Goal: Task Accomplishment & Management: Complete application form

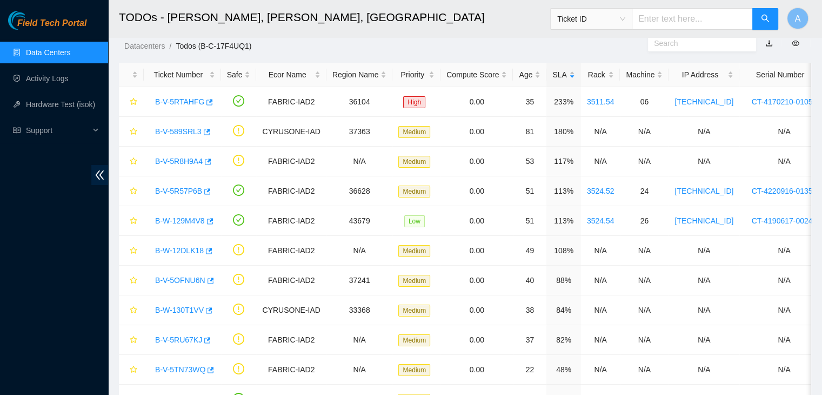
scroll to position [226, 0]
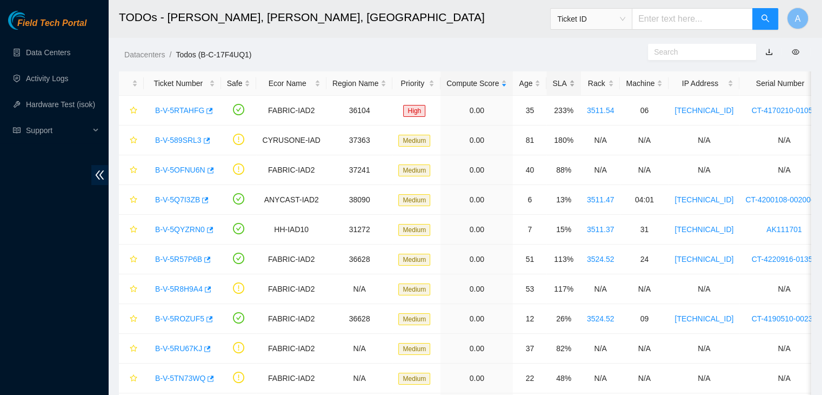
click at [564, 81] on div "SLA" at bounding box center [563, 83] width 22 height 12
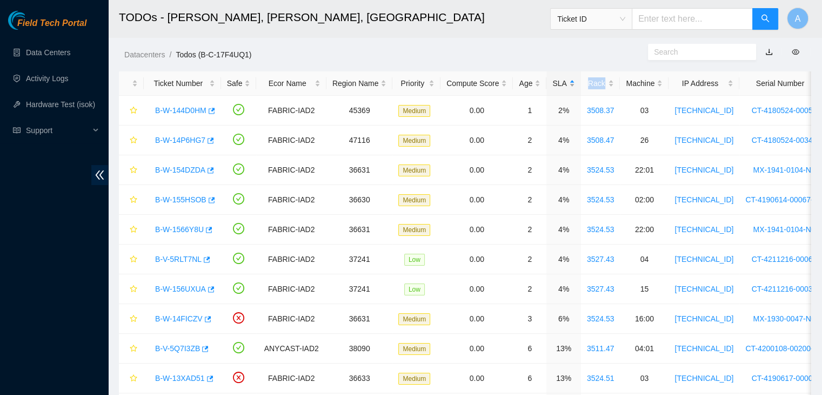
click at [564, 81] on div "SLA" at bounding box center [563, 83] width 22 height 12
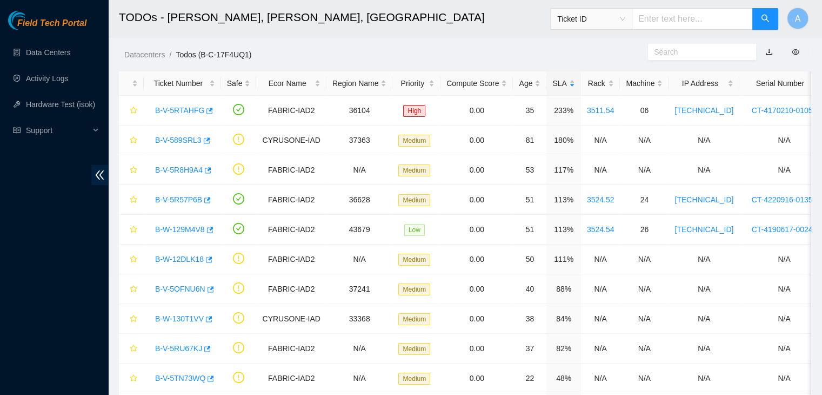
click at [565, 52] on ol "Datacenters / Todos (B-C-17F4UQ1) /" at bounding box center [383, 55] width 519 height 12
click at [180, 111] on link "B-V-5RTAHFG" at bounding box center [179, 110] width 49 height 9
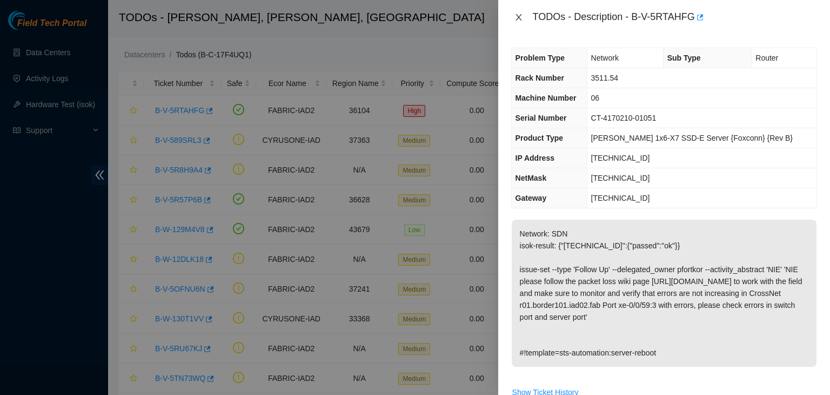
click at [519, 21] on icon "close" at bounding box center [519, 17] width 9 height 9
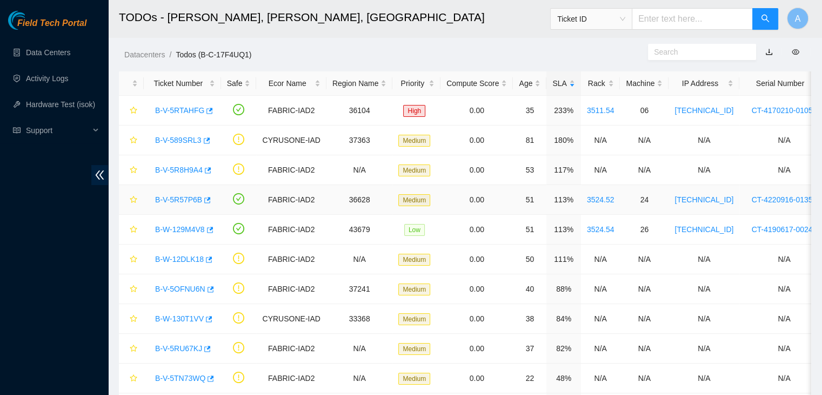
click at [186, 197] on link "B-V-5R57P6B" at bounding box center [178, 199] width 47 height 9
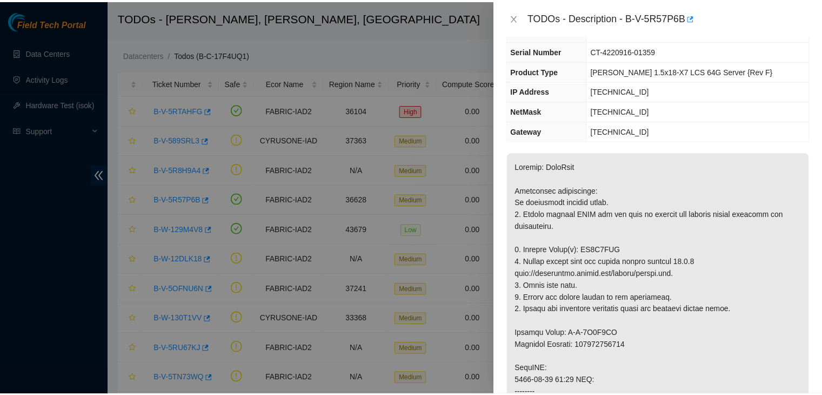
scroll to position [63, 0]
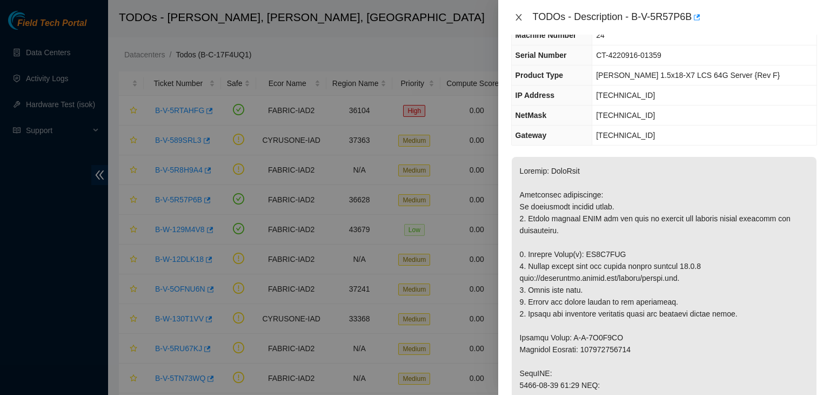
click at [516, 12] on button "Close" at bounding box center [518, 17] width 15 height 10
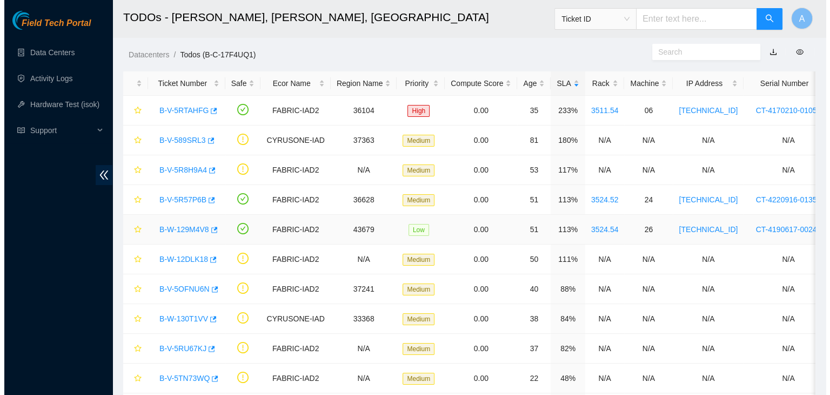
scroll to position [86, 0]
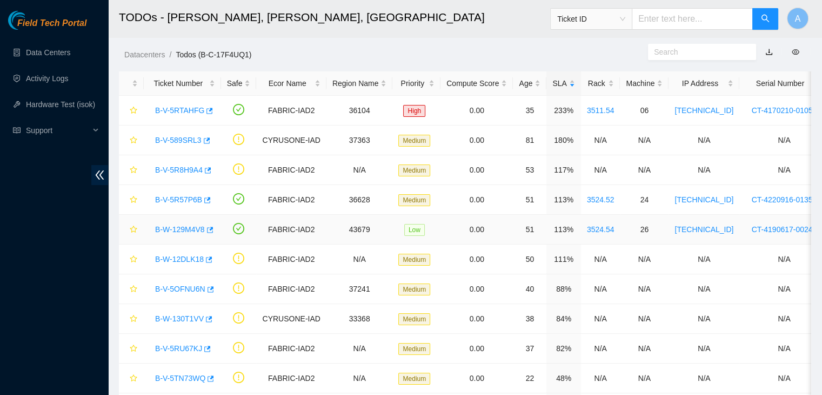
click at [172, 227] on link "B-W-129M4V8" at bounding box center [180, 229] width 50 height 9
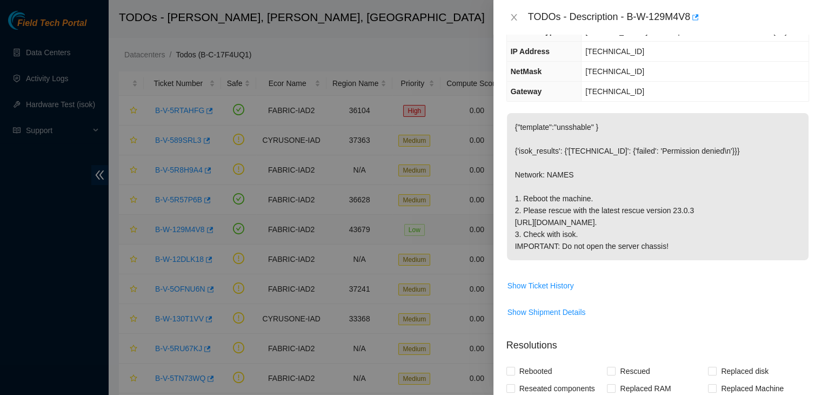
scroll to position [63, 0]
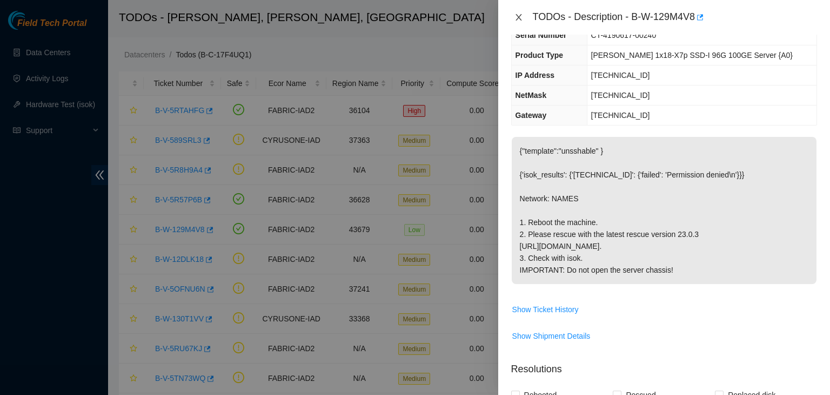
click at [520, 15] on icon "close" at bounding box center [519, 17] width 6 height 6
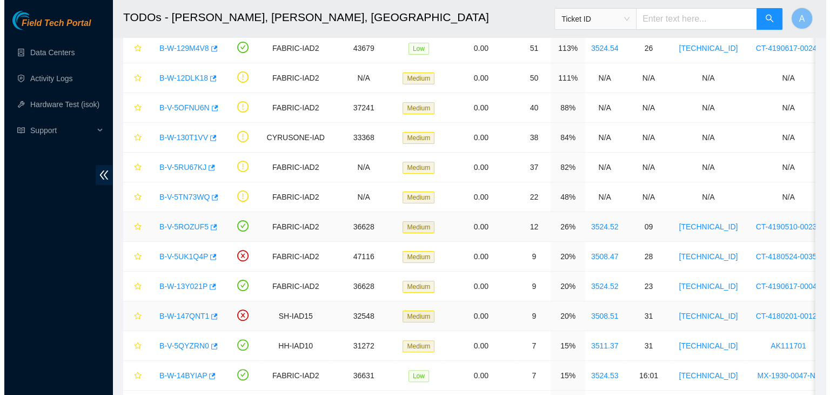
scroll to position [183, 0]
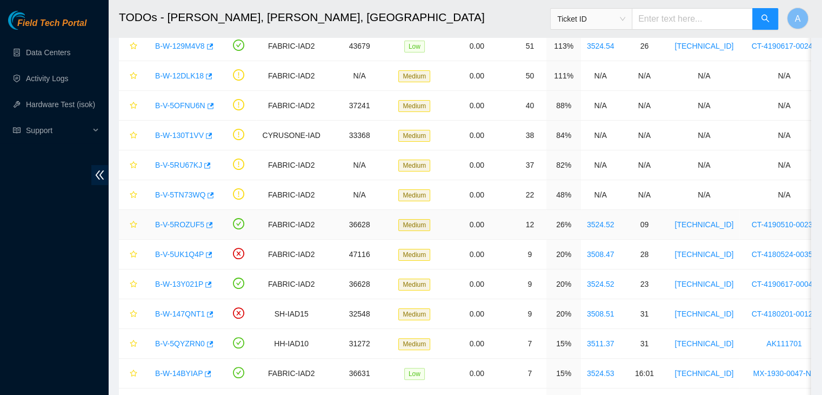
click at [185, 224] on link "B-V-5ROZUF5" at bounding box center [179, 224] width 49 height 9
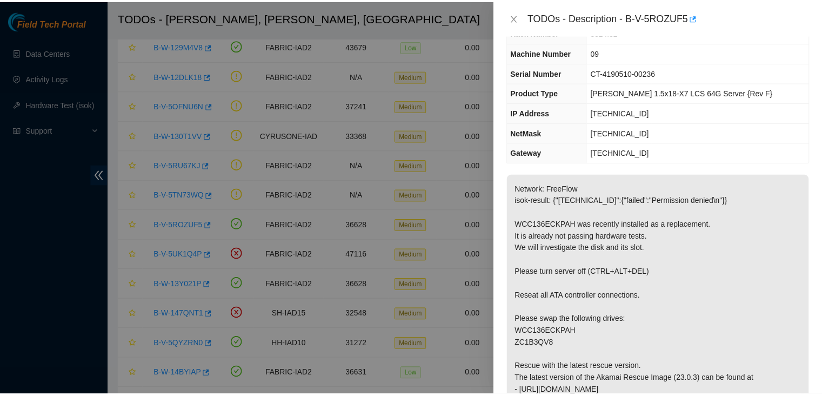
scroll to position [0, 0]
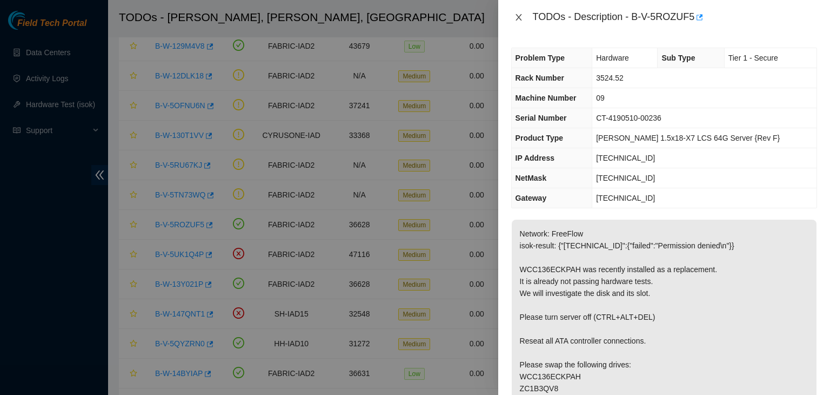
click at [520, 20] on icon "close" at bounding box center [519, 17] width 9 height 9
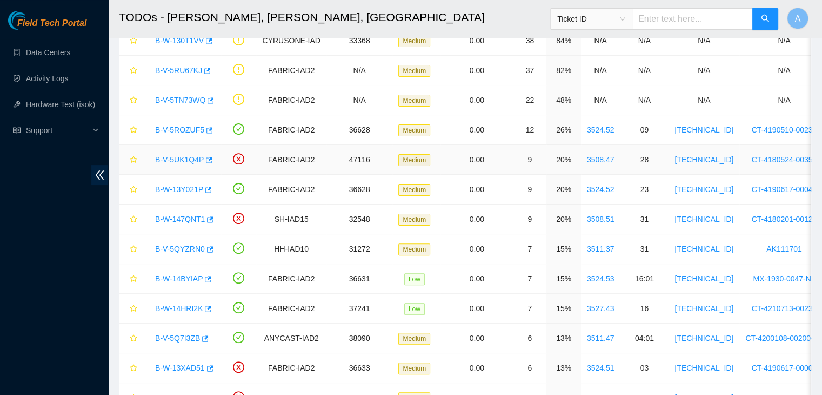
scroll to position [278, 0]
click at [169, 189] on link "B-W-13Y021P" at bounding box center [179, 188] width 48 height 9
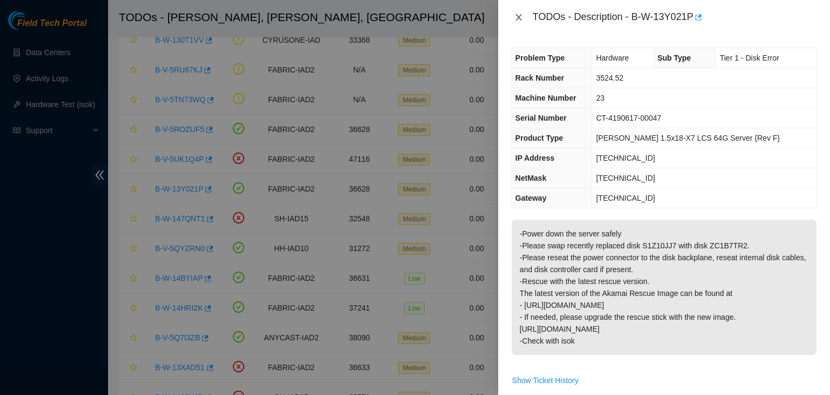
click at [519, 21] on icon "close" at bounding box center [519, 17] width 9 height 9
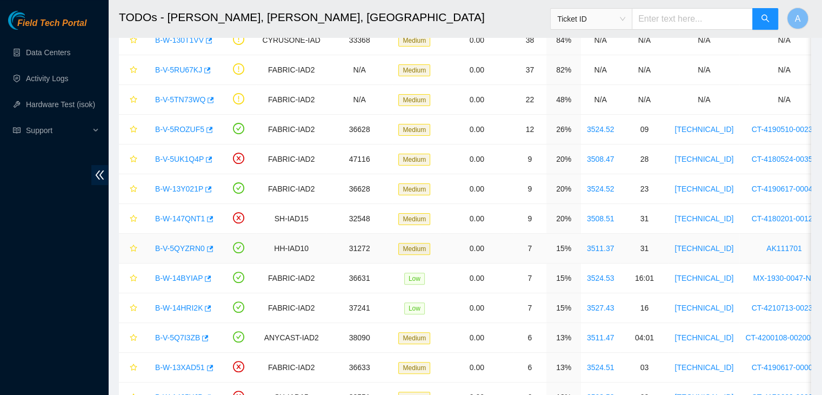
click at [188, 247] on link "B-V-5QYZRN0" at bounding box center [180, 248] width 50 height 9
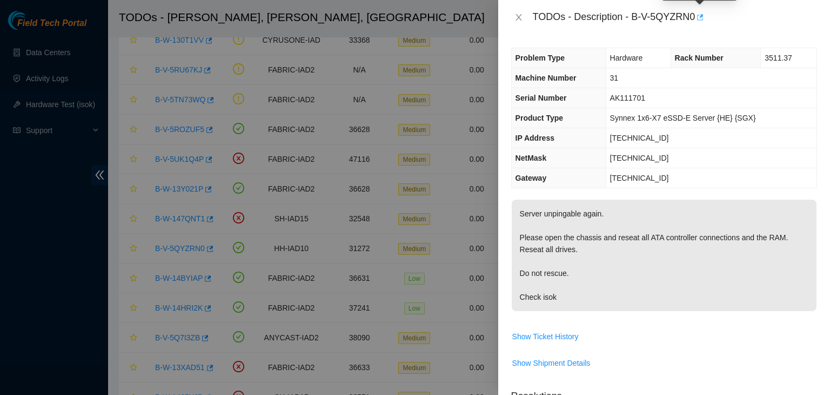
click at [700, 16] on icon "button" at bounding box center [700, 17] width 6 height 6
click at [518, 20] on icon "close" at bounding box center [519, 17] width 9 height 9
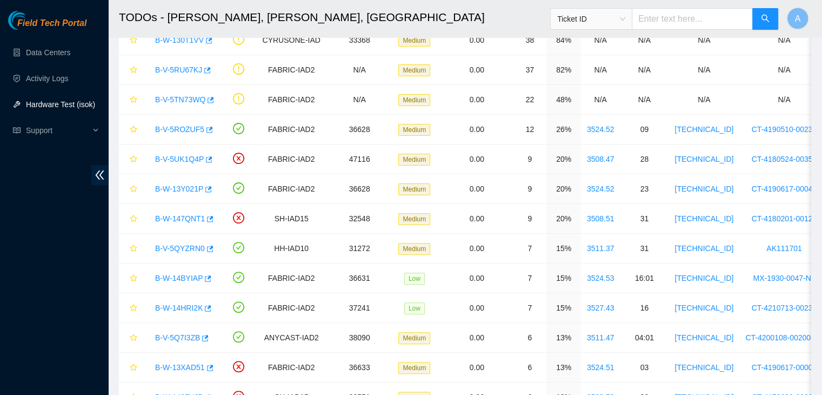
click at [67, 109] on link "Hardware Test (isok)" at bounding box center [60, 104] width 69 height 9
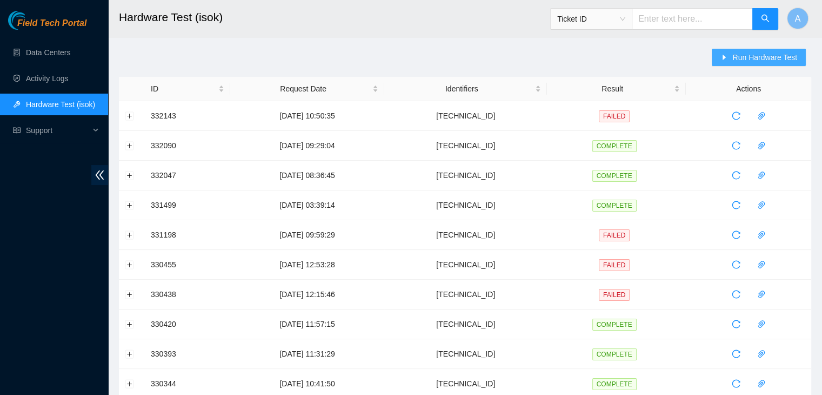
click at [762, 64] on button "Run Hardware Test" at bounding box center [759, 57] width 94 height 17
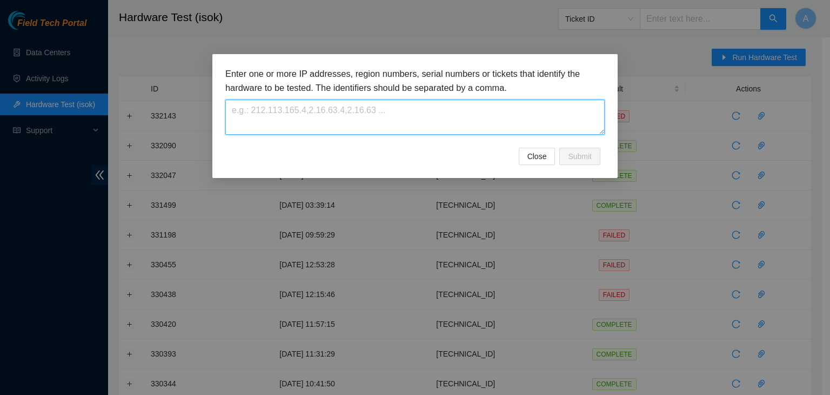
click at [598, 115] on textarea at bounding box center [414, 116] width 379 height 35
paste textarea "23.54.125.90"
type textarea "23.54.125.90"
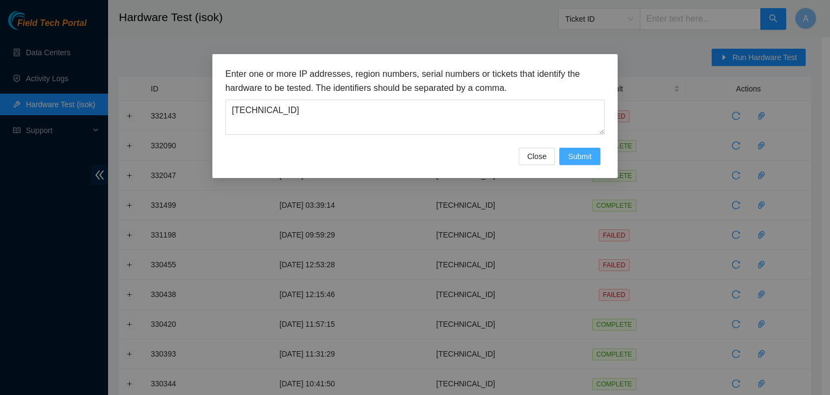
click at [584, 148] on button "Submit" at bounding box center [579, 156] width 41 height 17
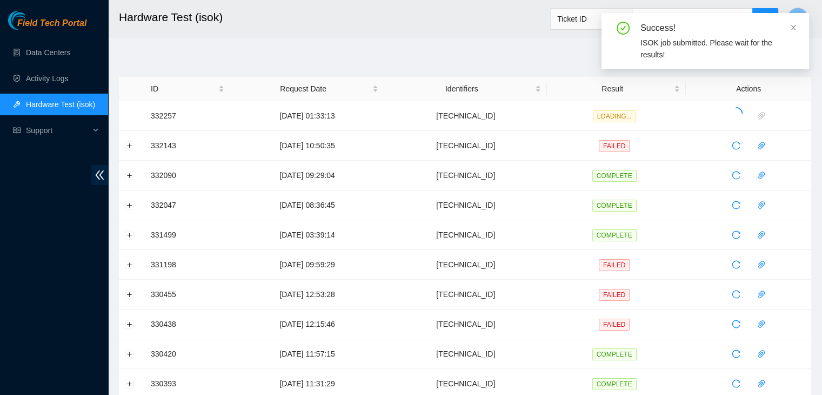
click at [798, 26] on div "Success! ISOK job submitted. Please wait for the results!" at bounding box center [706, 41] width 208 height 56
click at [795, 28] on icon "close" at bounding box center [794, 28] width 8 height 8
click at [128, 111] on button "Expand row" at bounding box center [129, 115] width 9 height 9
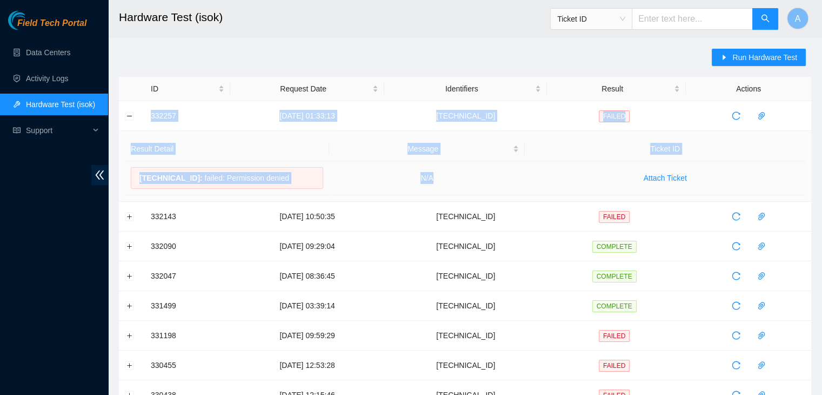
drag, startPoint x: 151, startPoint y: 115, endPoint x: 455, endPoint y: 189, distance: 313.1
copy tbody "332257 04-09-2025 01:33:13 23.54.125.90 FAILED Result Detail Message Ticket ID …"
click at [455, 189] on td "N/A" at bounding box center [427, 178] width 196 height 34
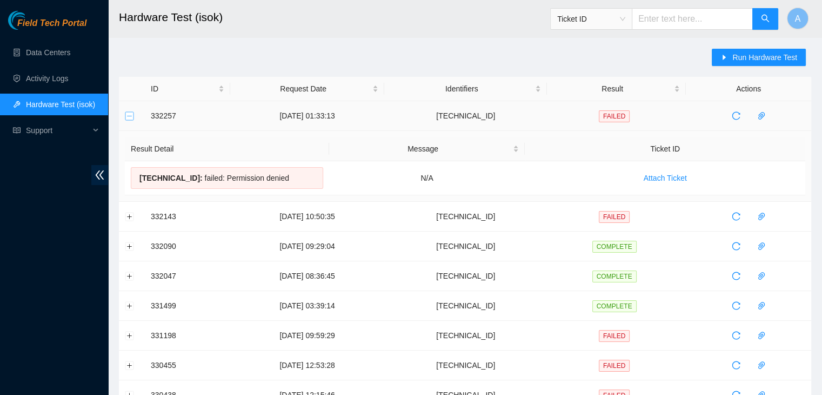
click at [128, 115] on button "Collapse row" at bounding box center [129, 115] width 9 height 9
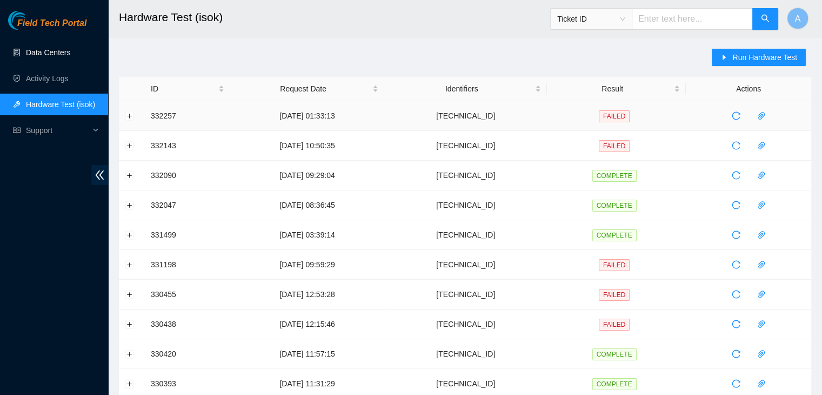
click at [41, 53] on link "Data Centers" at bounding box center [48, 52] width 44 height 9
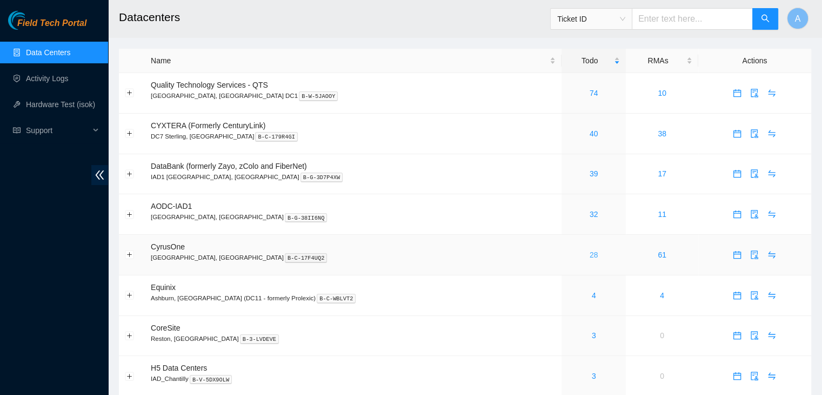
click at [590, 257] on link "28" at bounding box center [594, 254] width 9 height 9
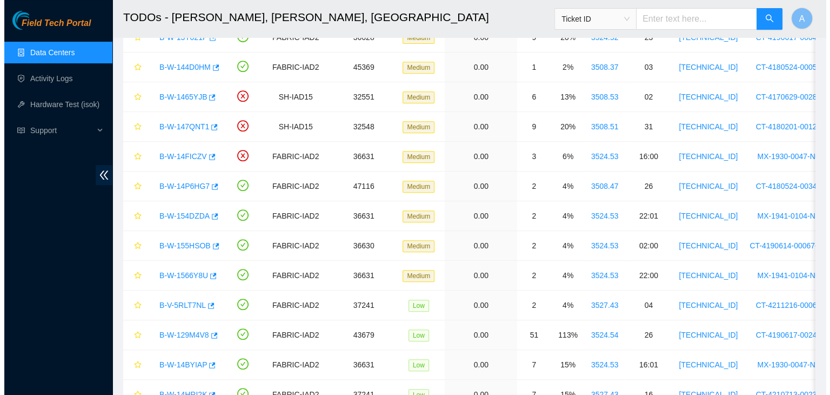
scroll to position [459, 0]
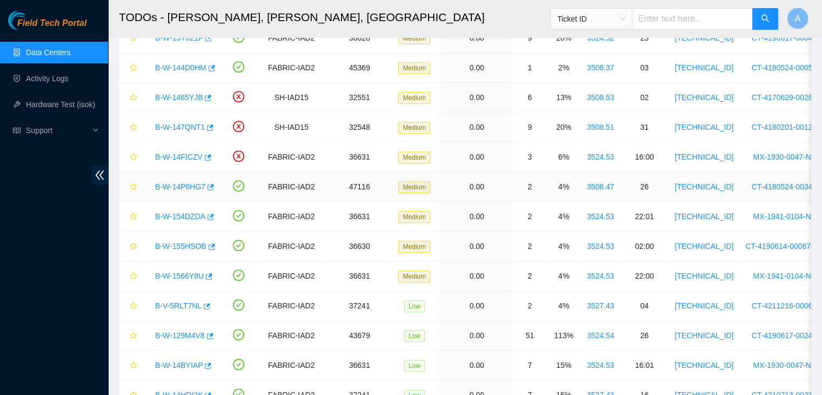
click at [767, 172] on td "CT-4180524-00346" at bounding box center [783, 187] width 89 height 30
click at [166, 215] on link "B-W-154DZDA" at bounding box center [180, 216] width 50 height 9
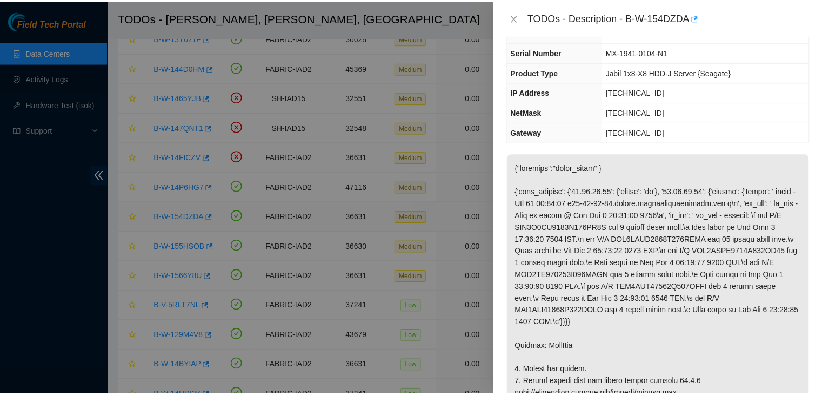
scroll to position [50, 0]
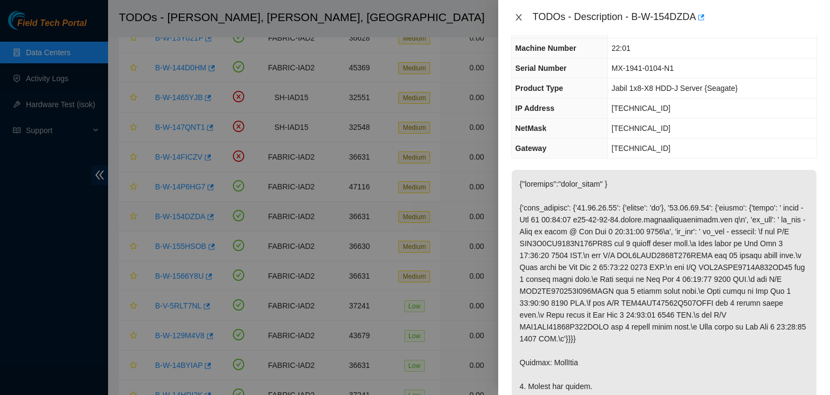
click at [518, 22] on icon "close" at bounding box center [519, 17] width 9 height 9
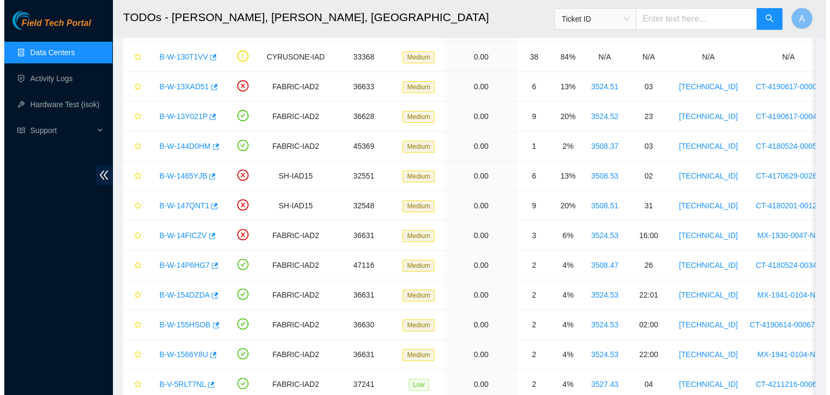
scroll to position [376, 0]
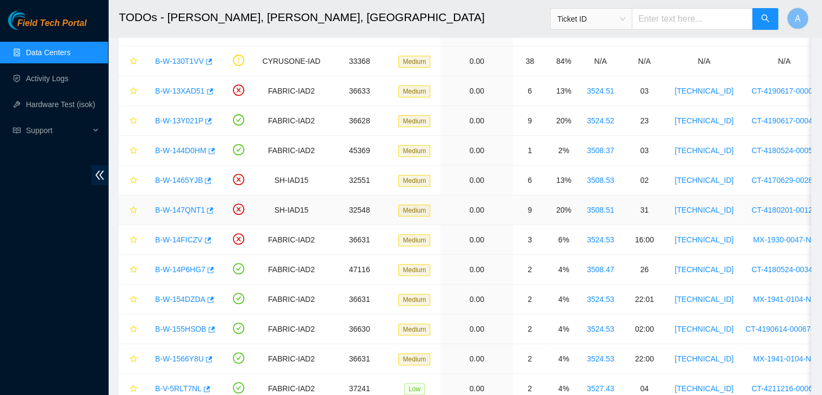
click at [160, 207] on link "B-W-147QNT1" at bounding box center [180, 209] width 50 height 9
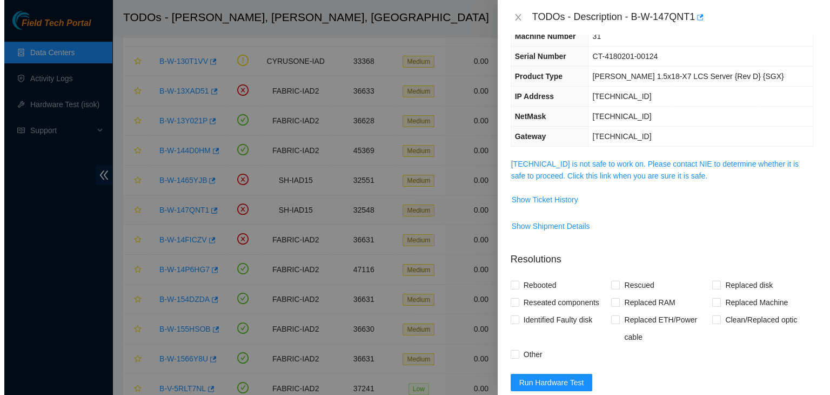
scroll to position [50, 0]
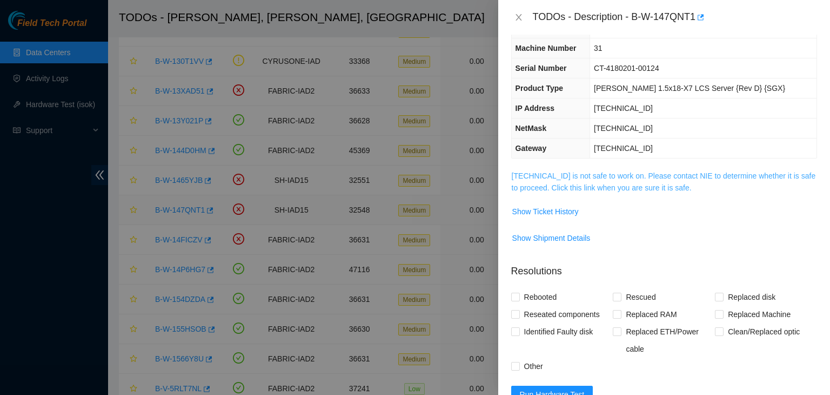
click at [690, 178] on link "23.208.165.42 is not safe to work on. Please contact NIE to determine whether i…" at bounding box center [664, 181] width 304 height 21
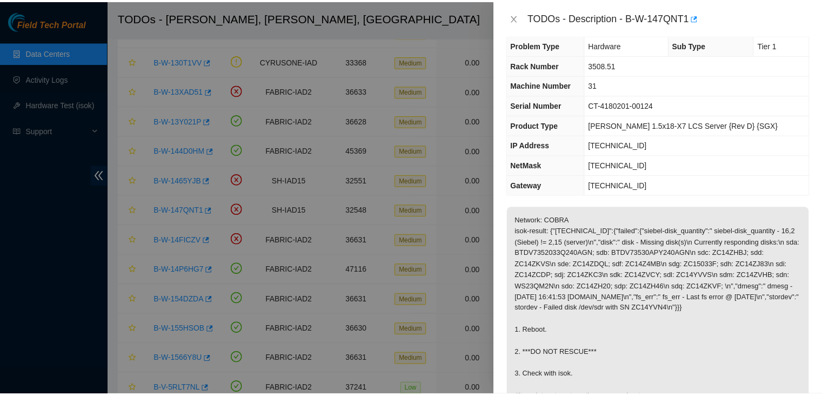
scroll to position [0, 0]
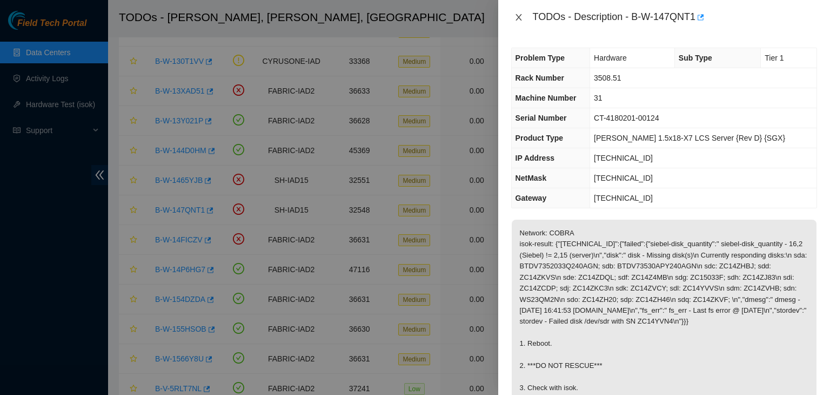
click at [518, 17] on icon "close" at bounding box center [519, 17] width 9 height 9
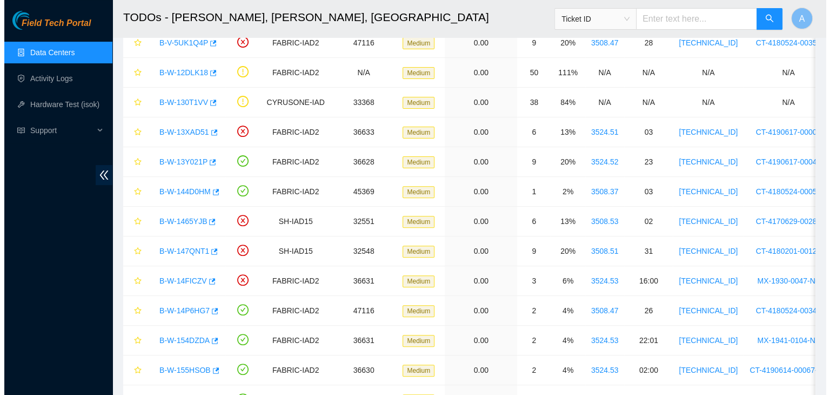
scroll to position [331, 0]
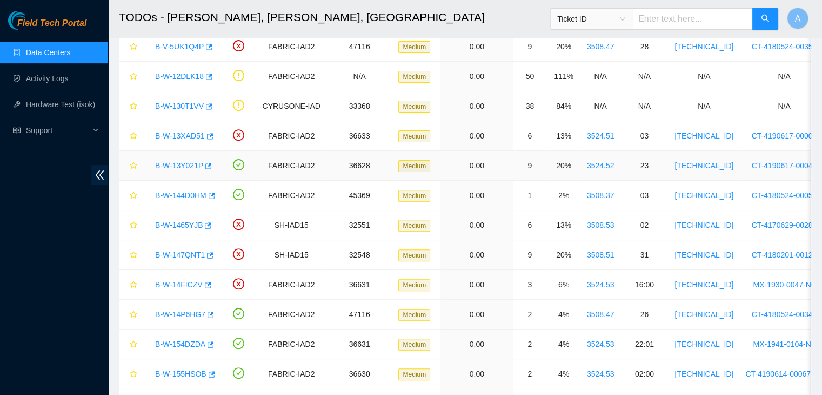
click at [160, 164] on link "B-W-13Y021P" at bounding box center [179, 165] width 48 height 9
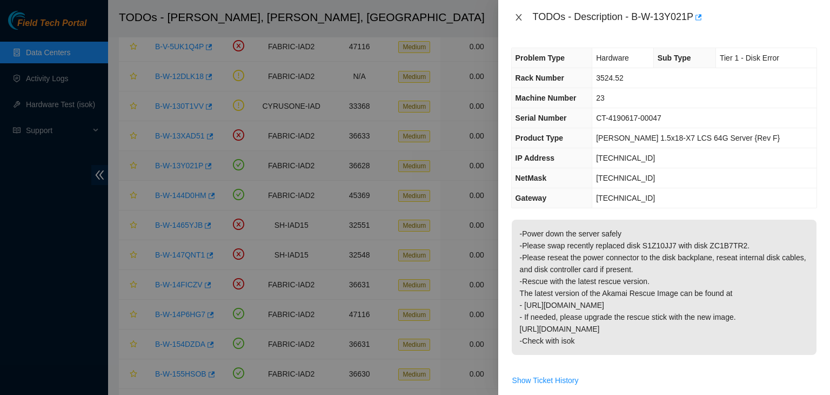
click at [521, 19] on icon "close" at bounding box center [519, 17] width 9 height 9
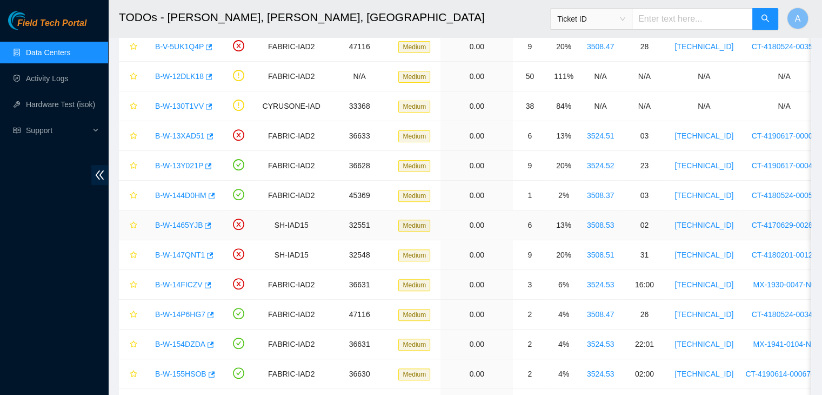
click at [170, 224] on link "B-W-1465YJB" at bounding box center [179, 225] width 48 height 9
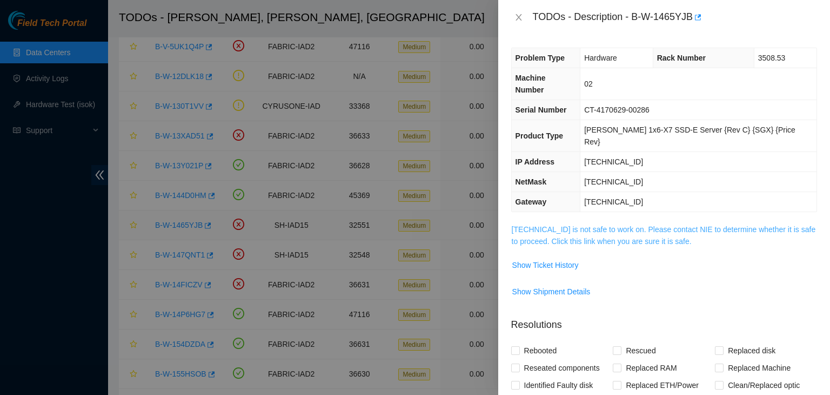
click at [716, 225] on link "23.218.82.69 is not safe to work on. Please contact NIE to determine whether it…" at bounding box center [664, 235] width 304 height 21
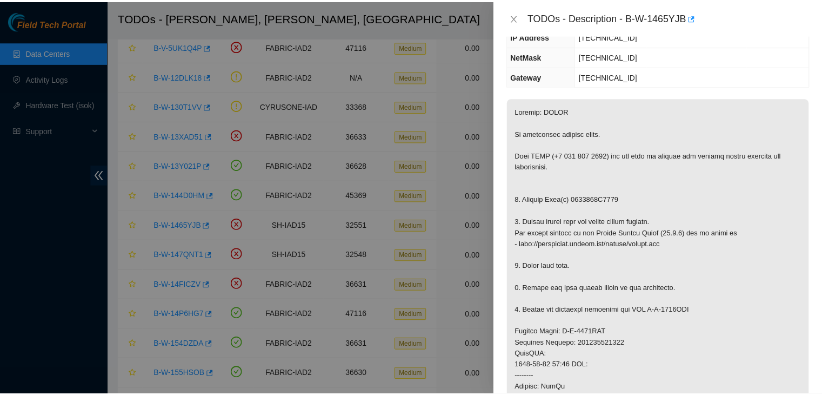
scroll to position [126, 0]
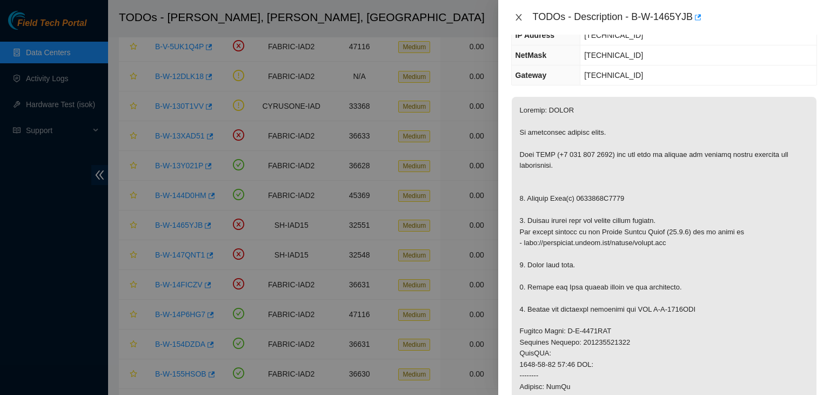
click at [523, 13] on icon "close" at bounding box center [519, 17] width 9 height 9
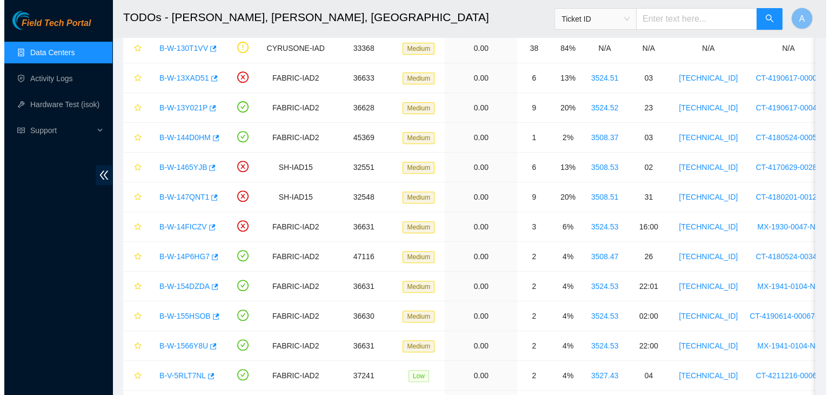
scroll to position [393, 0]
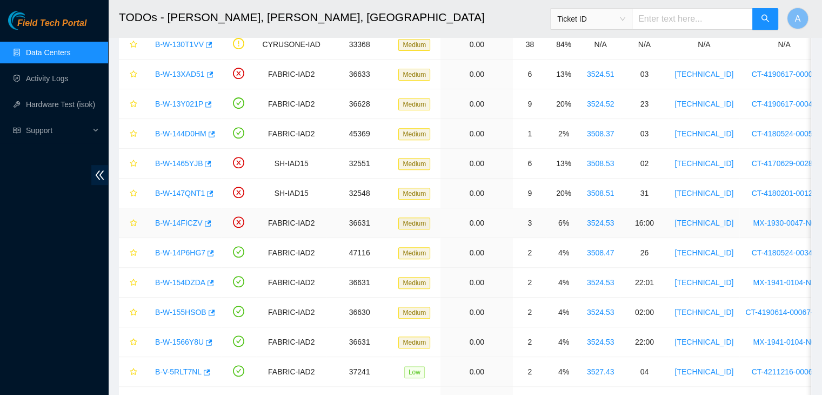
click at [162, 223] on link "B-W-14FICZV" at bounding box center [179, 222] width 48 height 9
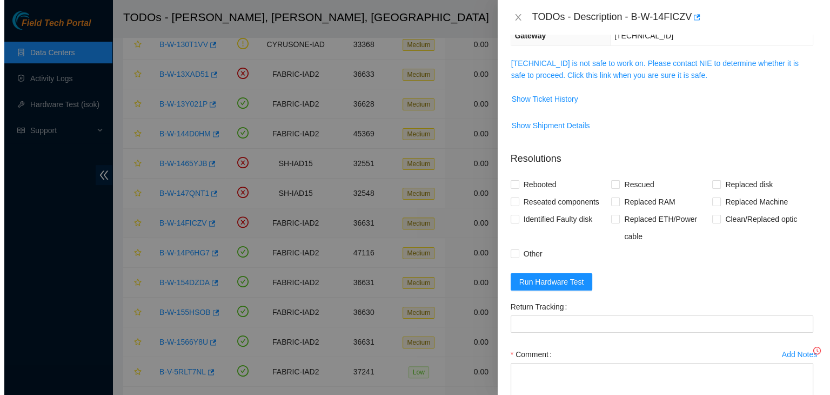
scroll to position [126, 0]
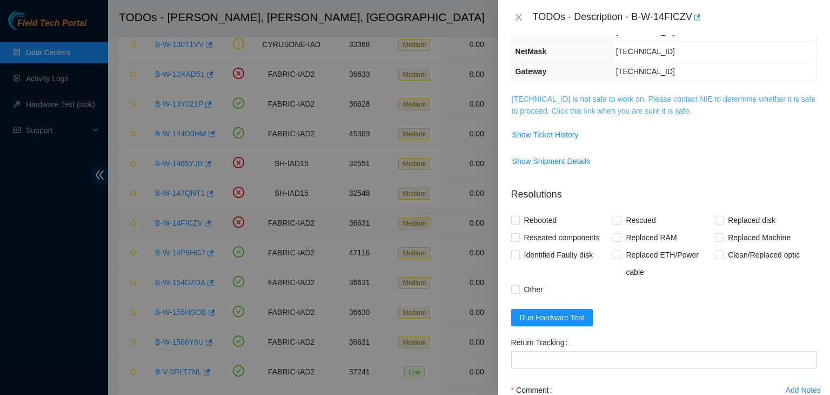
click at [738, 95] on link "23.36.67.34 is not safe to work on. Please contact NIE to determine whether it …" at bounding box center [664, 105] width 304 height 21
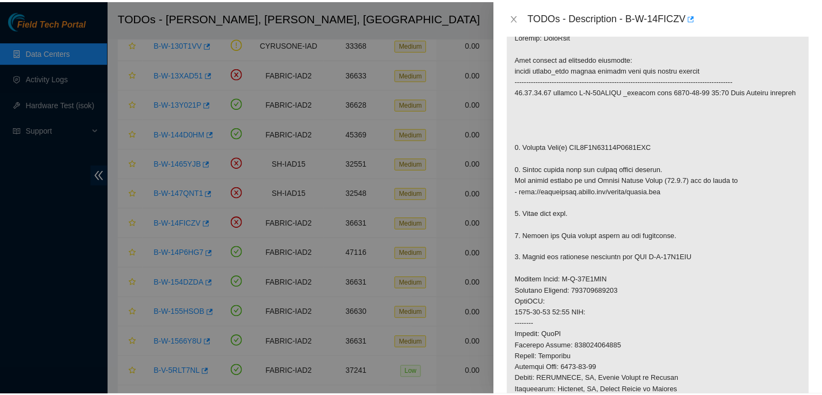
scroll to position [196, 0]
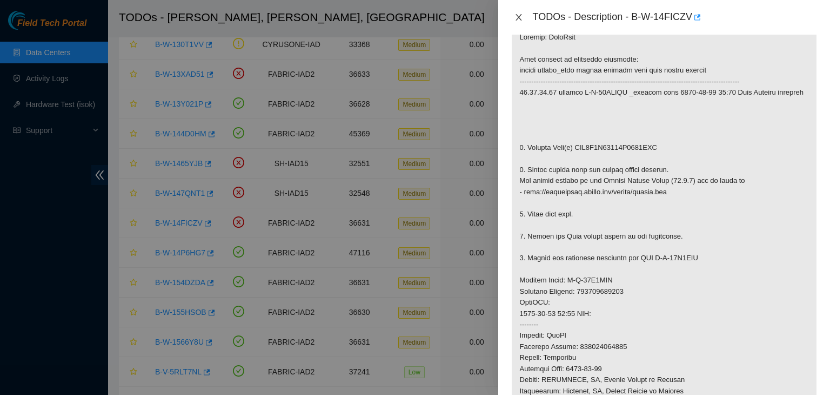
click at [521, 14] on icon "close" at bounding box center [519, 17] width 6 height 6
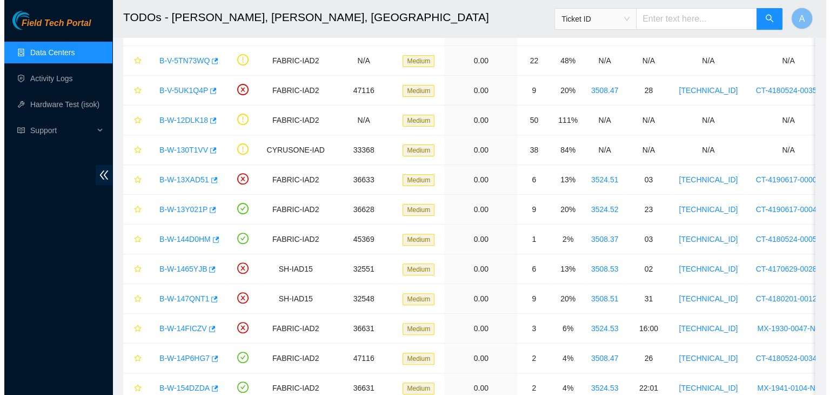
scroll to position [287, 0]
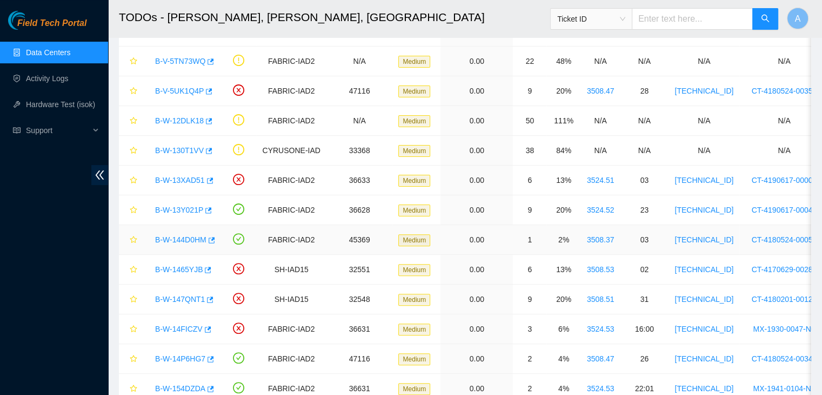
click at [169, 235] on link "B-W-144D0HM" at bounding box center [180, 239] width 51 height 9
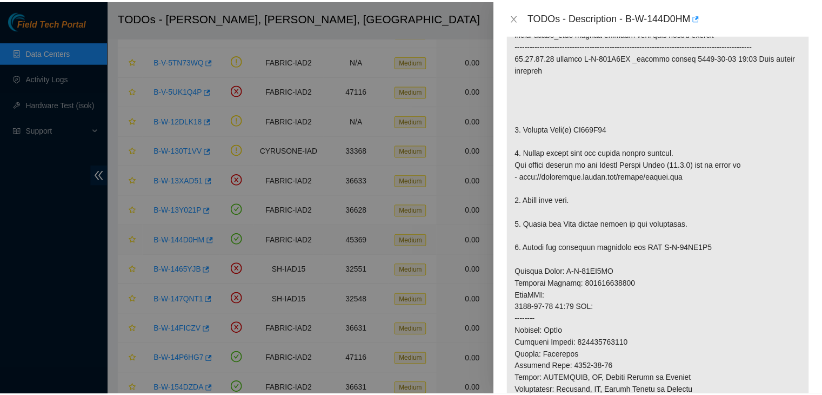
scroll to position [237, 0]
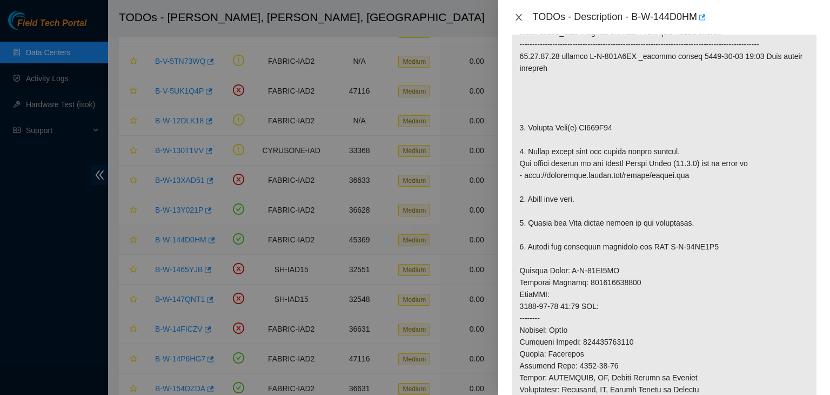
click at [513, 16] on button "Close" at bounding box center [518, 17] width 15 height 10
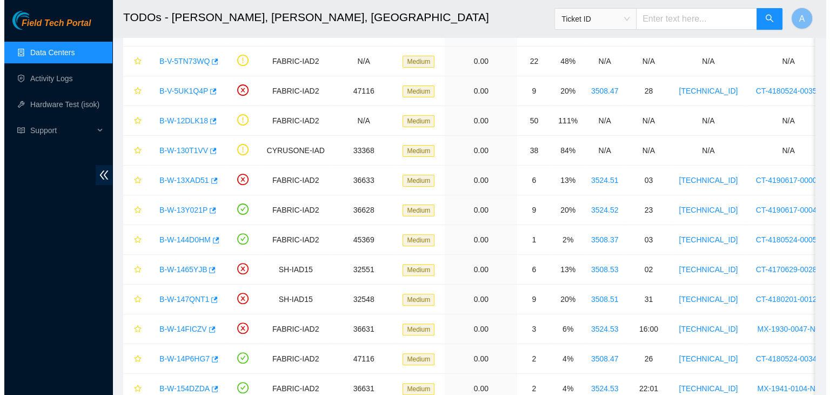
scroll to position [253, 0]
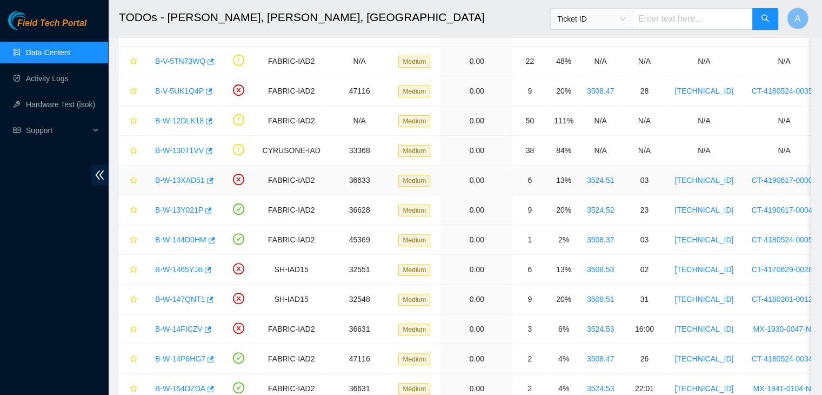
click at [189, 179] on link "B-W-13XAD51" at bounding box center [180, 180] width 50 height 9
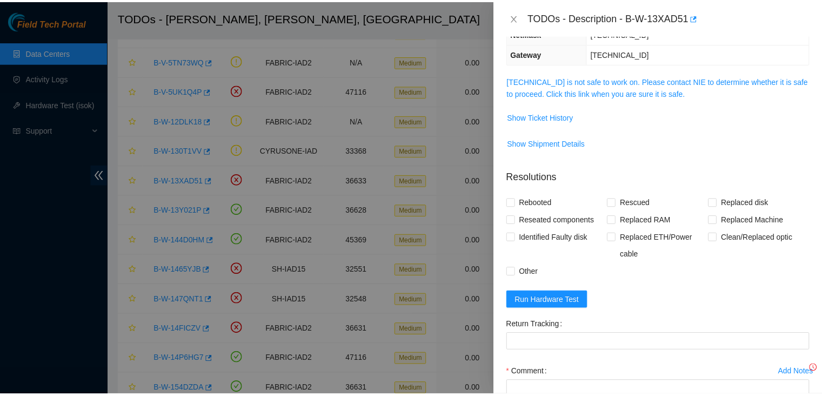
scroll to position [143, 0]
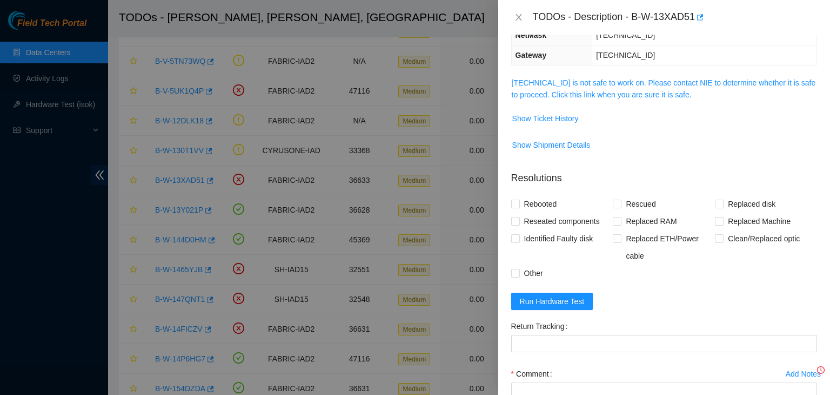
click at [629, 72] on div "Problem Type Hardware Sub Type Tier 1 - Secure Rack Number 3524.51 Machine Numb…" at bounding box center [664, 215] width 332 height 360
click at [629, 84] on link "23.36.67.132 is not safe to work on. Please contact NIE to determine whether it…" at bounding box center [664, 88] width 304 height 21
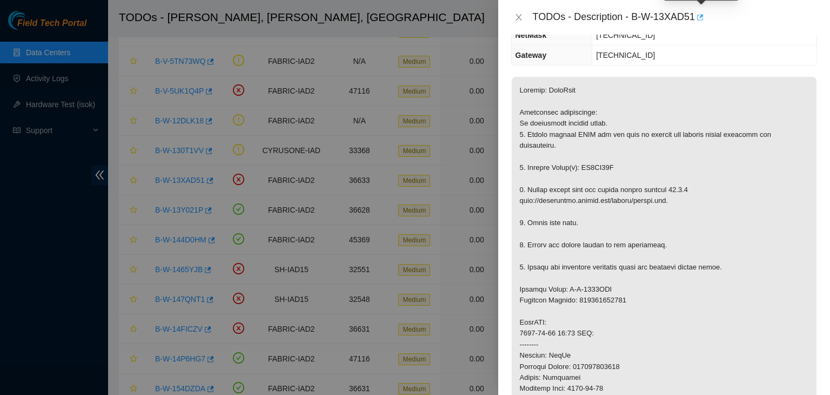
click at [700, 18] on icon "button" at bounding box center [700, 18] width 8 height 8
click at [517, 21] on icon "close" at bounding box center [519, 17] width 9 height 9
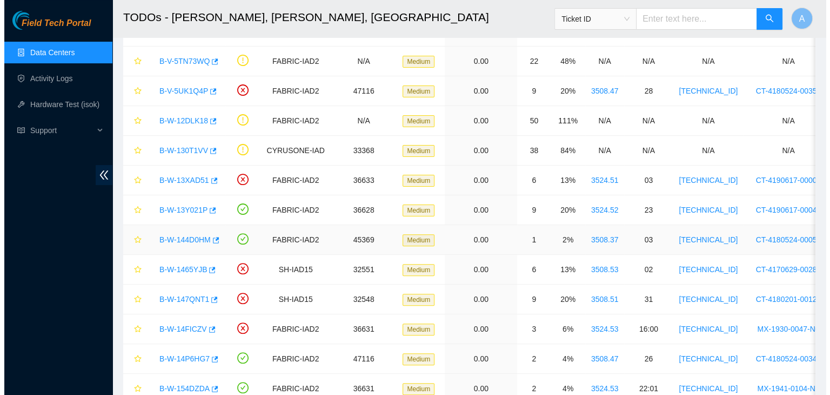
scroll to position [178, 0]
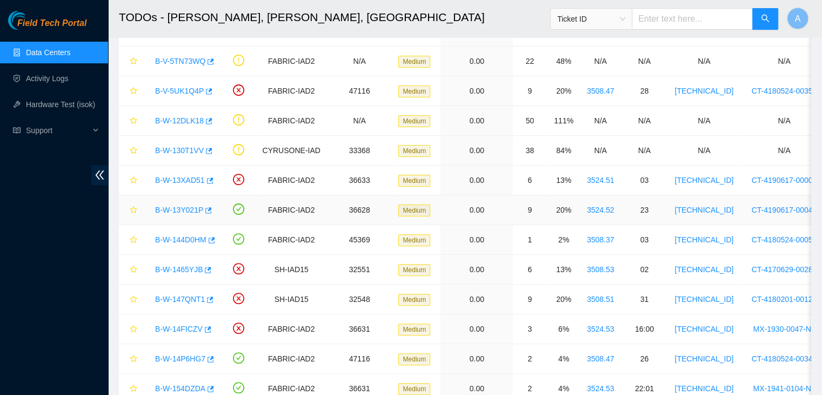
click at [193, 206] on link "B-W-13Y021P" at bounding box center [179, 209] width 48 height 9
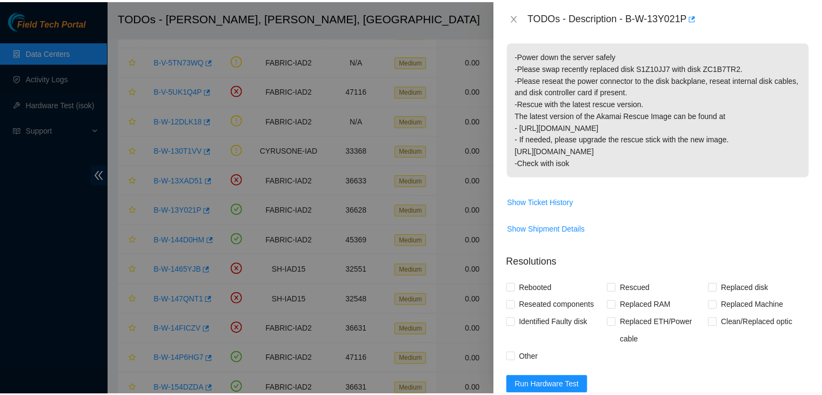
scroll to position [143, 0]
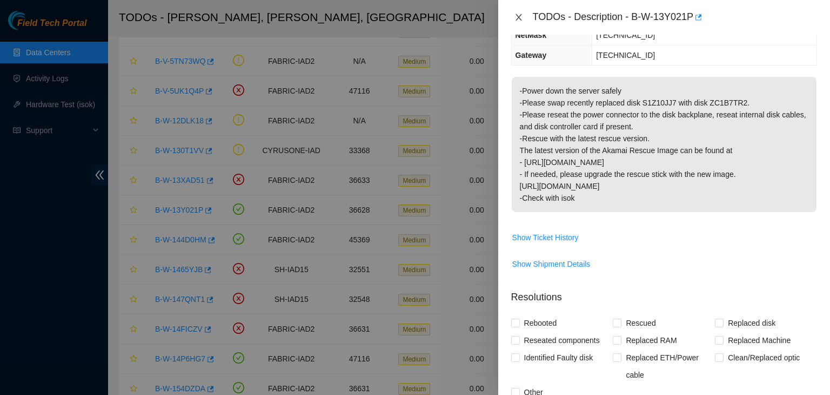
click at [517, 16] on icon "close" at bounding box center [519, 17] width 9 height 9
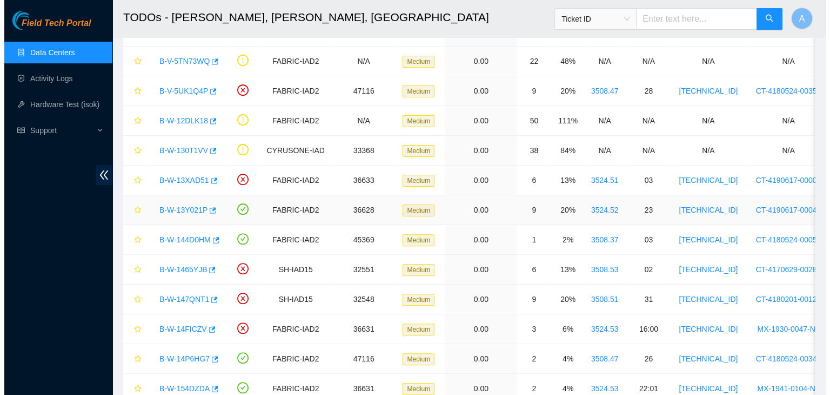
scroll to position [178, 0]
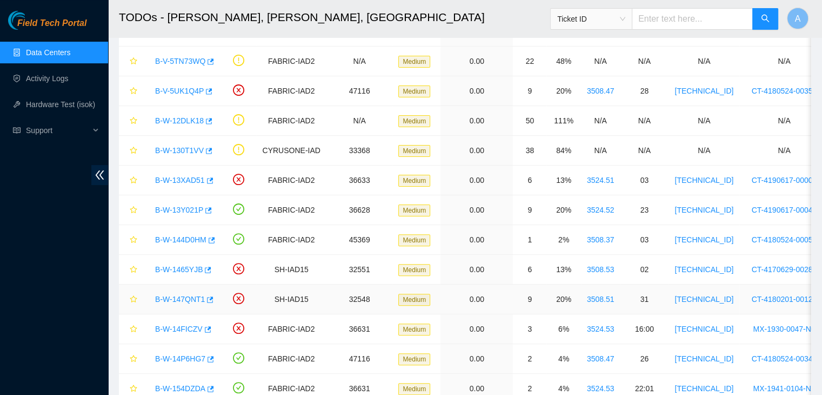
click at [197, 297] on link "B-W-147QNT1" at bounding box center [180, 299] width 50 height 9
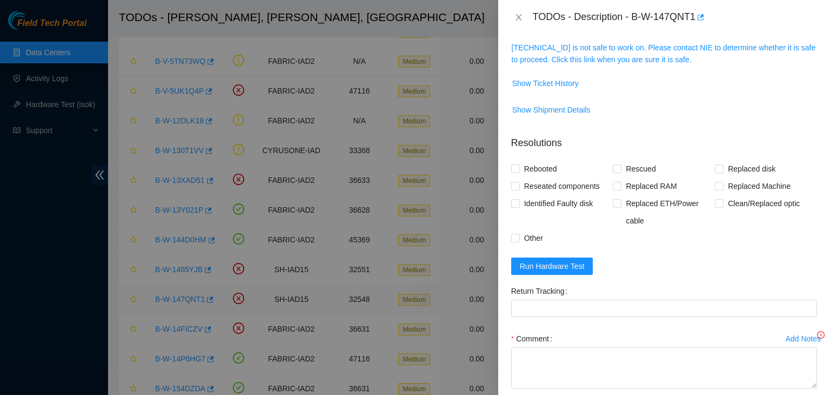
scroll to position [143, 0]
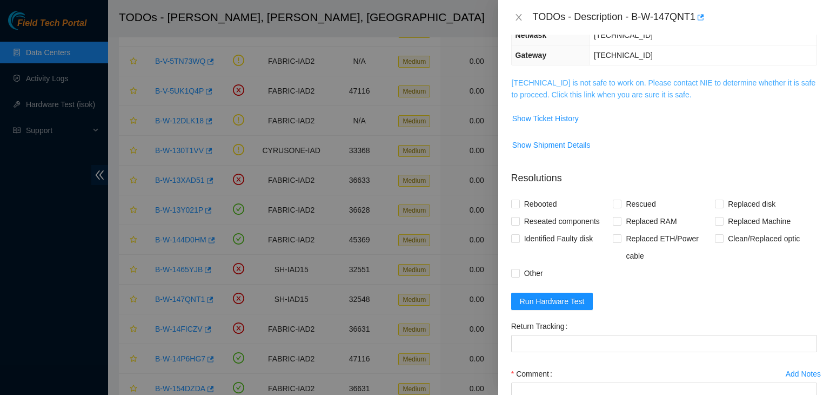
click at [640, 92] on link "23.208.165.42 is not safe to work on. Please contact NIE to determine whether i…" at bounding box center [664, 88] width 304 height 21
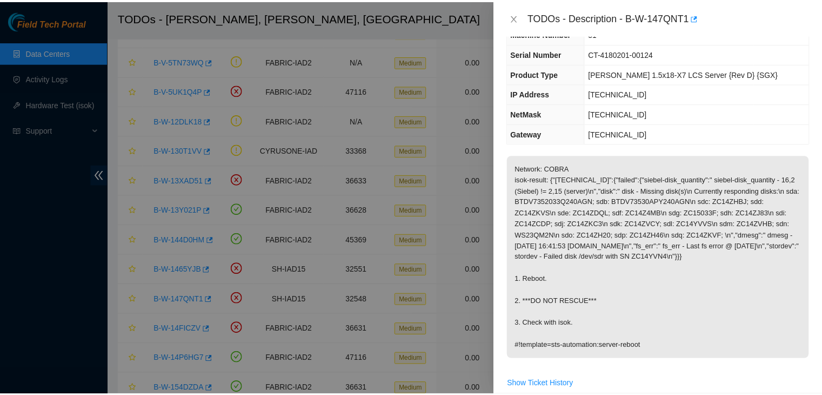
scroll to position [61, 0]
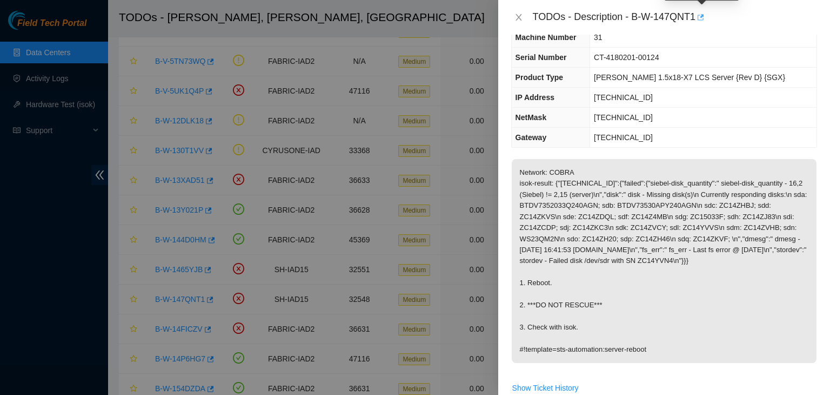
click at [703, 18] on icon "button" at bounding box center [700, 18] width 8 height 8
click at [513, 14] on button "Close" at bounding box center [518, 17] width 15 height 10
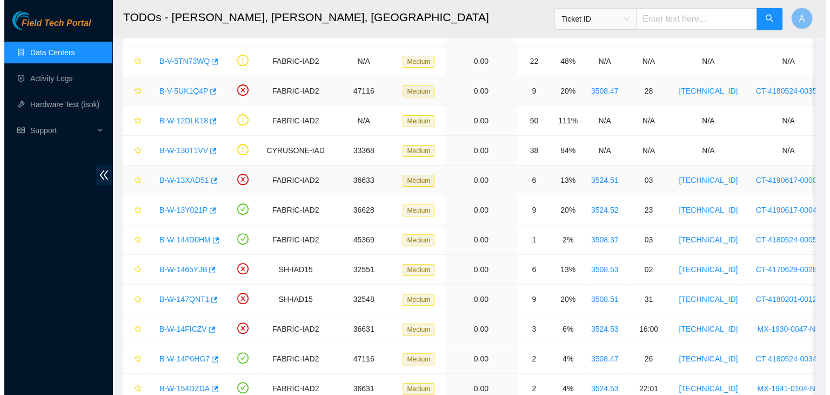
scroll to position [84, 0]
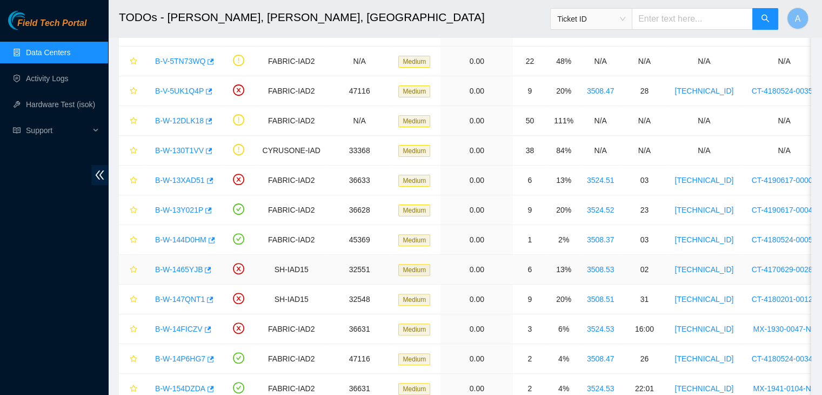
click at [191, 268] on link "B-W-1465YJB" at bounding box center [179, 269] width 48 height 9
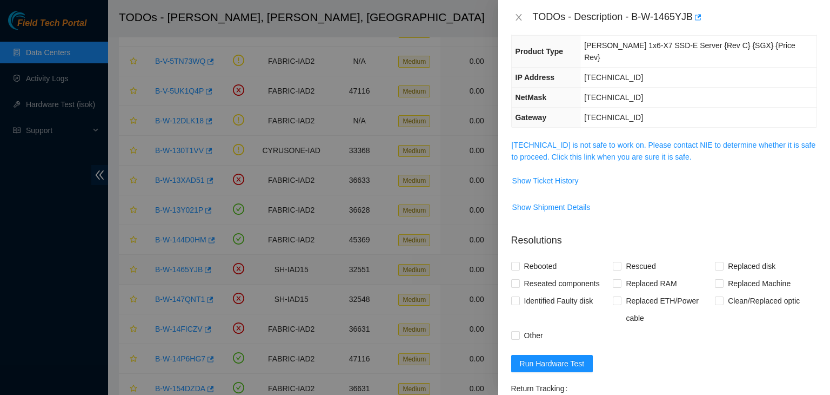
scroll to position [61, 0]
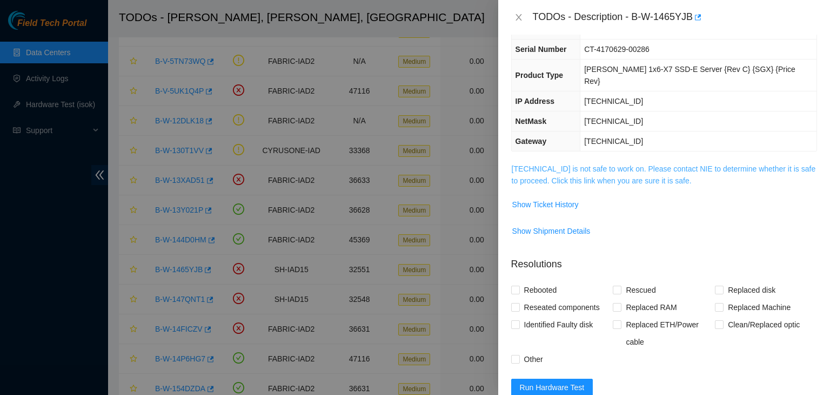
click at [561, 164] on link "23.218.82.69 is not safe to work on. Please contact NIE to determine whether it…" at bounding box center [664, 174] width 304 height 21
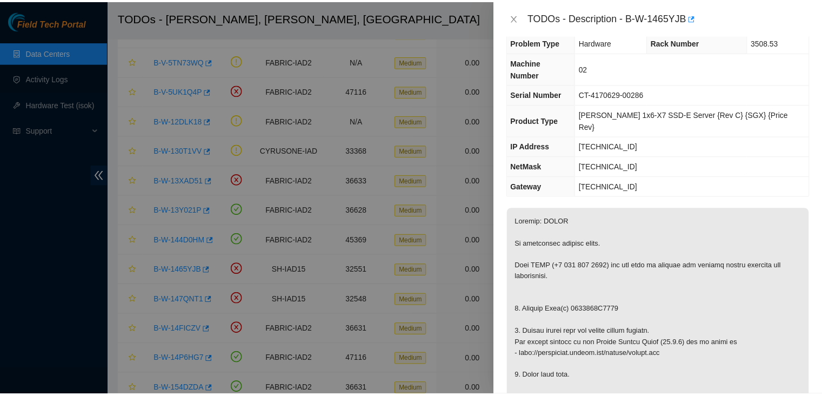
scroll to position [0, 0]
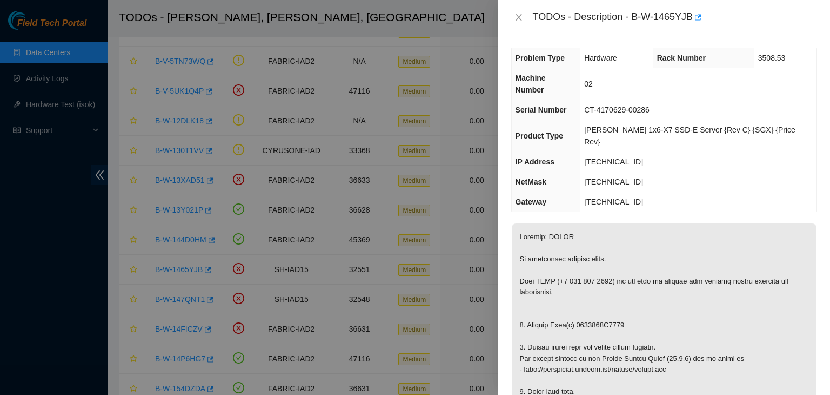
click at [522, 19] on icon "close" at bounding box center [519, 17] width 9 height 9
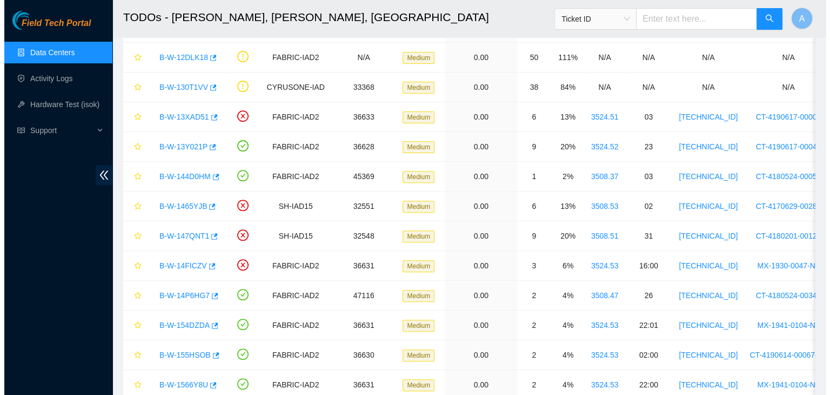
scroll to position [352, 0]
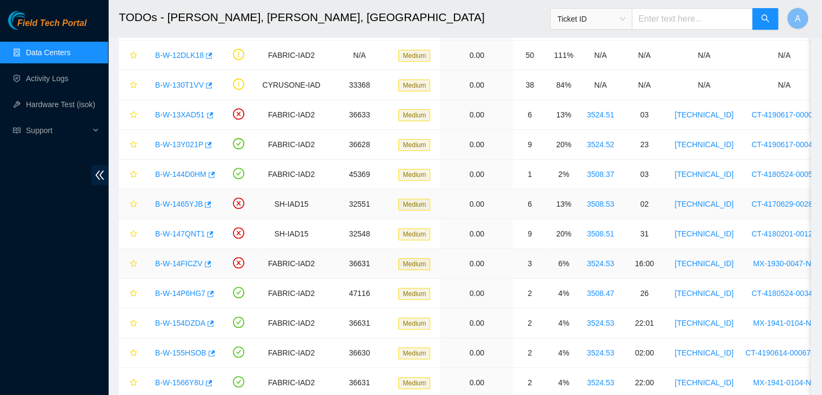
click at [158, 264] on link "B-W-14FICZV" at bounding box center [179, 263] width 48 height 9
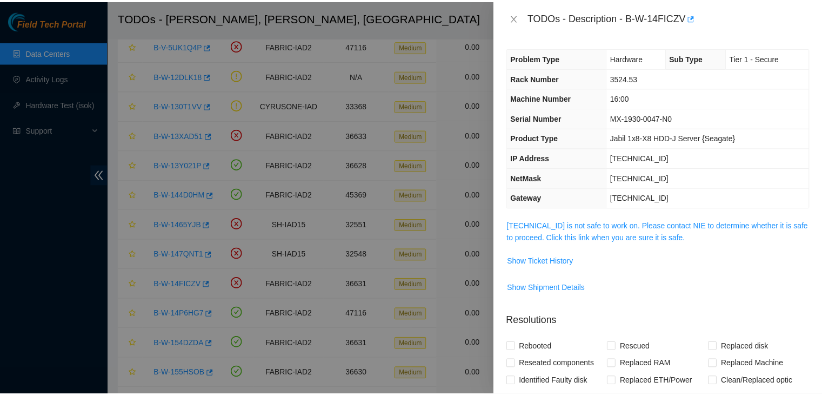
scroll to position [373, 0]
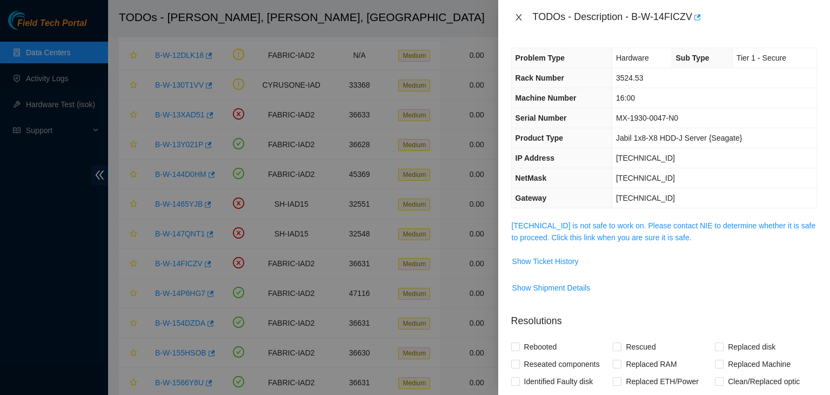
click at [515, 17] on icon "close" at bounding box center [519, 17] width 9 height 9
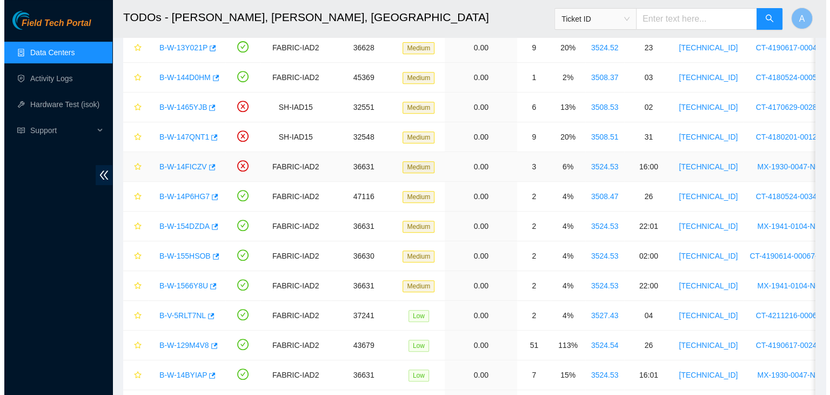
scroll to position [470, 0]
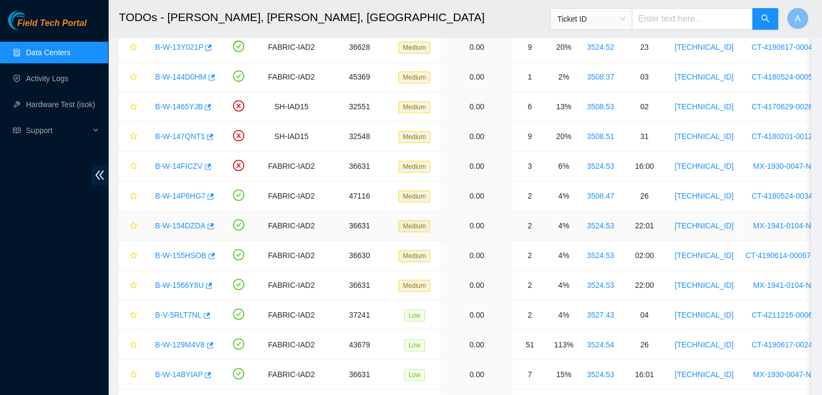
click at [188, 227] on link "B-W-154DZDA" at bounding box center [180, 225] width 50 height 9
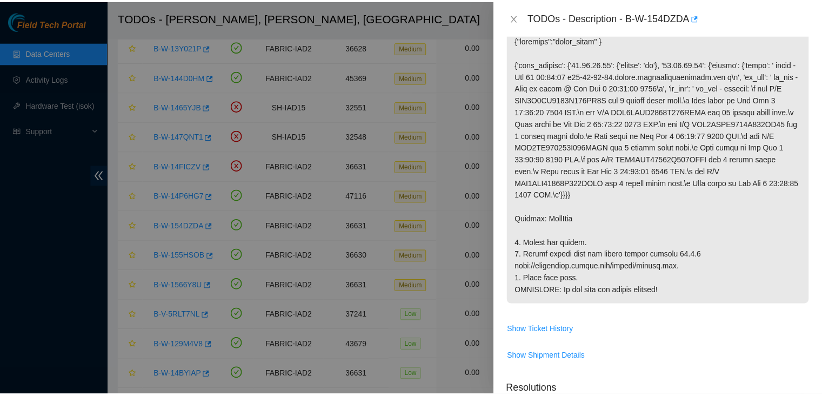
scroll to position [0, 0]
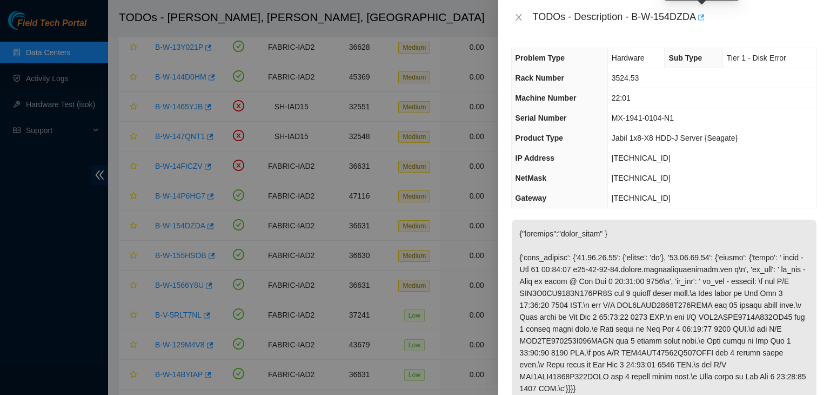
click at [702, 22] on button "button" at bounding box center [700, 17] width 9 height 17
click at [516, 12] on button "Close" at bounding box center [518, 17] width 15 height 10
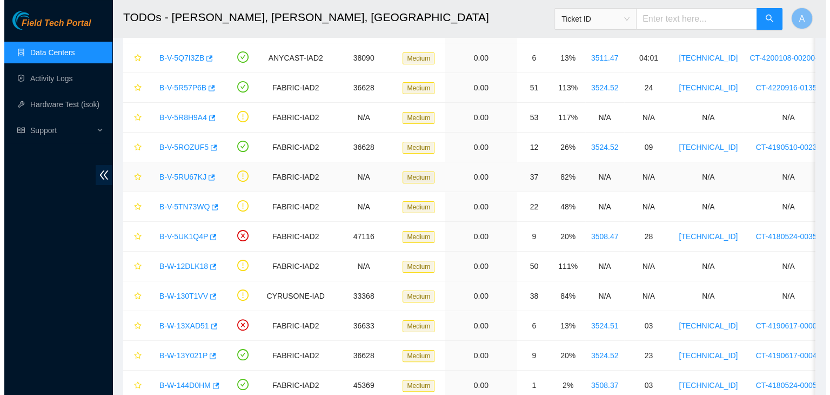
scroll to position [162, 0]
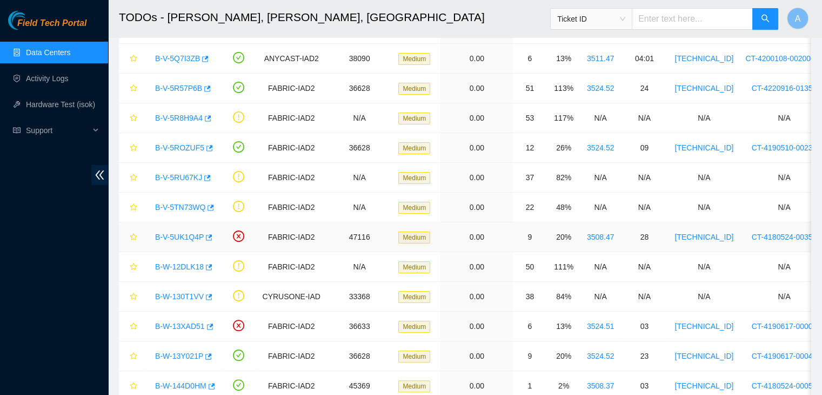
click at [196, 236] on link "B-V-5UK1Q4P" at bounding box center [179, 236] width 49 height 9
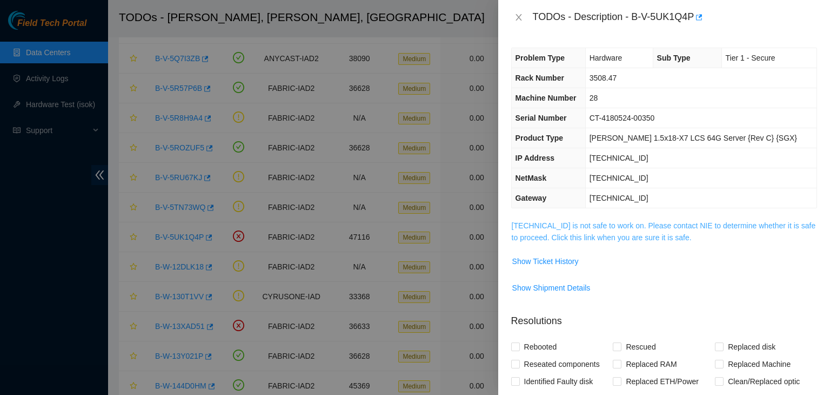
click at [543, 236] on link "23.35.96.31 is not safe to work on. Please contact NIE to determine whether it …" at bounding box center [664, 231] width 304 height 21
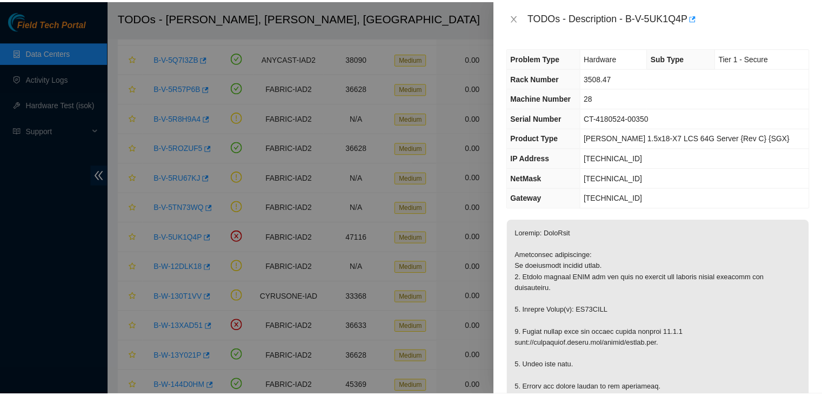
scroll to position [244, 0]
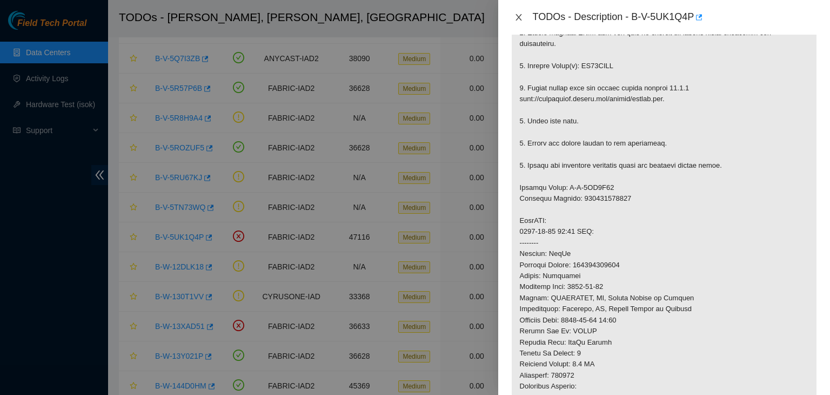
click at [515, 18] on icon "close" at bounding box center [519, 17] width 9 height 9
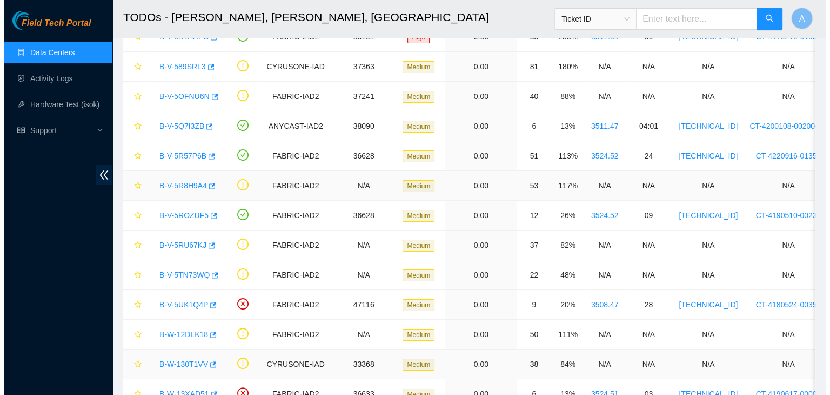
scroll to position [95, 0]
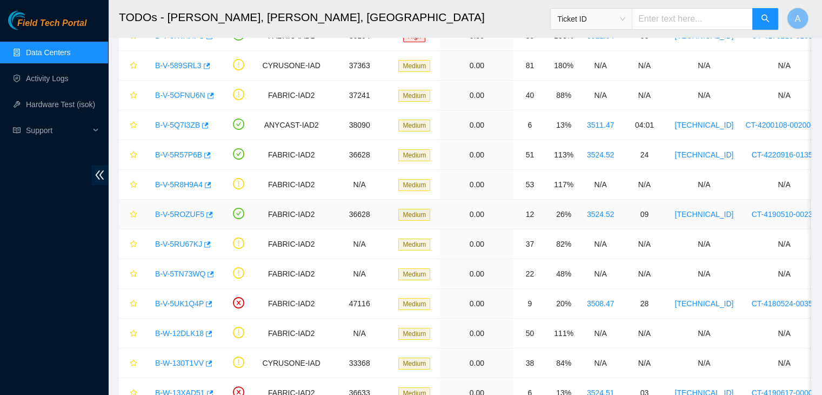
click at [196, 212] on link "B-V-5ROZUF5" at bounding box center [179, 214] width 49 height 9
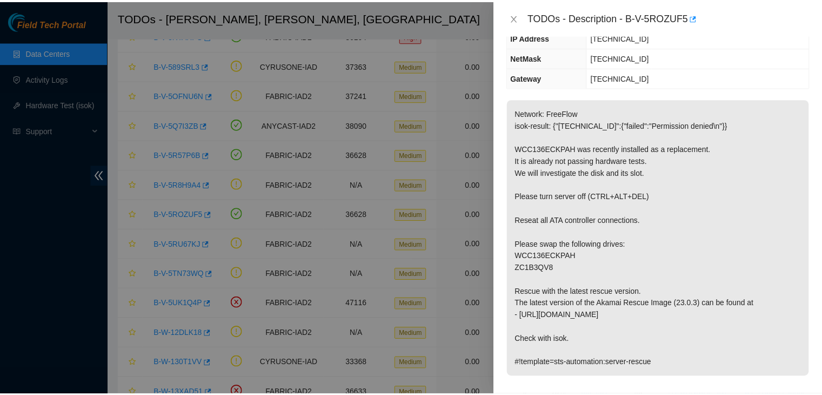
scroll to position [119, 0]
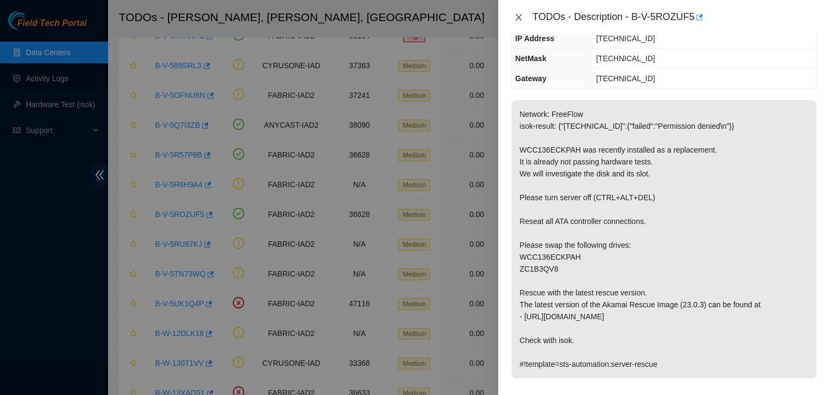
click at [522, 16] on icon "close" at bounding box center [519, 17] width 9 height 9
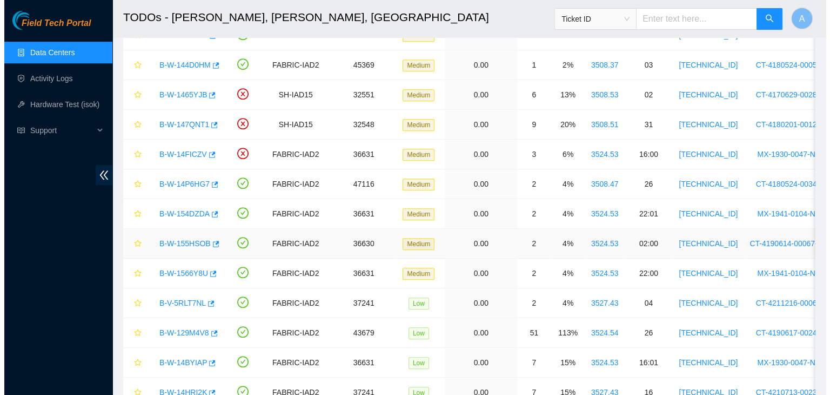
scroll to position [485, 0]
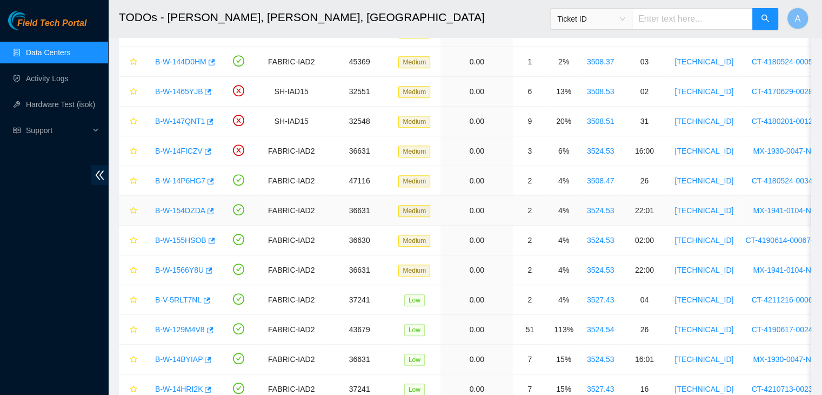
click at [186, 210] on link "B-W-154DZDA" at bounding box center [180, 210] width 50 height 9
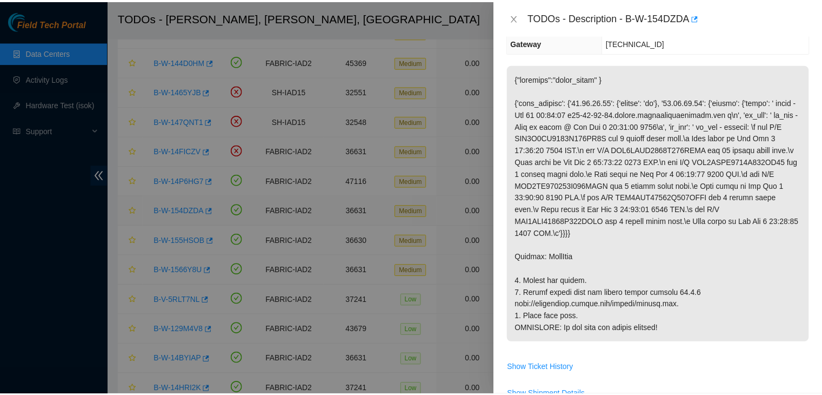
scroll to position [119, 0]
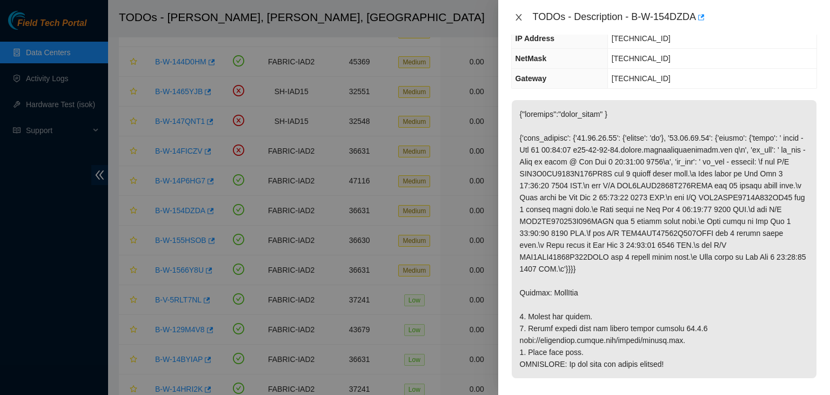
click at [519, 18] on icon "close" at bounding box center [519, 17] width 9 height 9
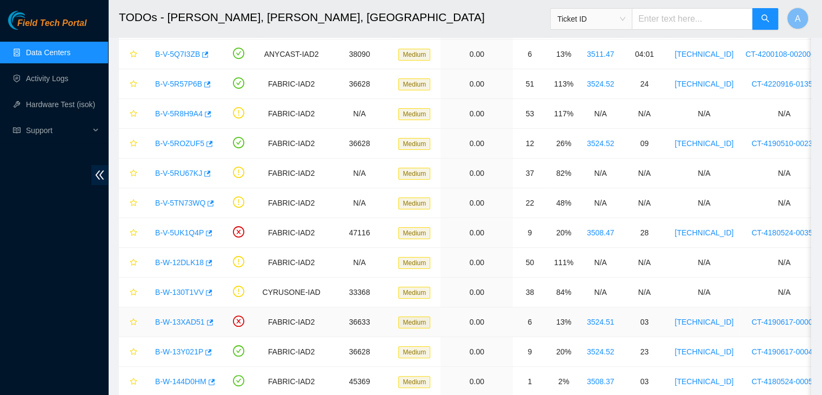
scroll to position [165, 0]
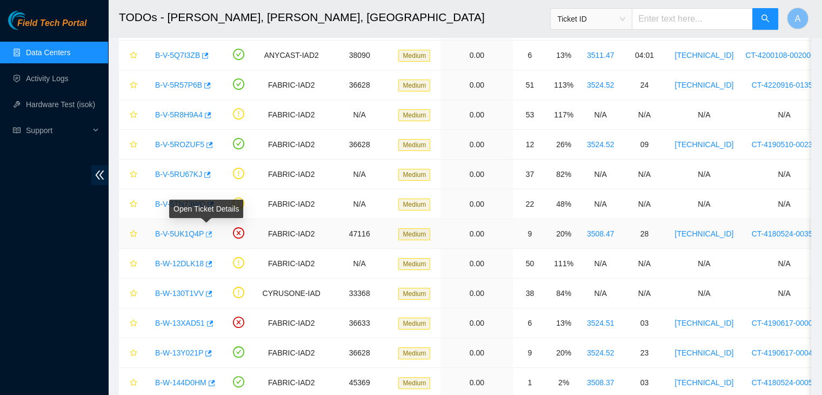
click at [206, 232] on icon "button" at bounding box center [208, 234] width 8 height 8
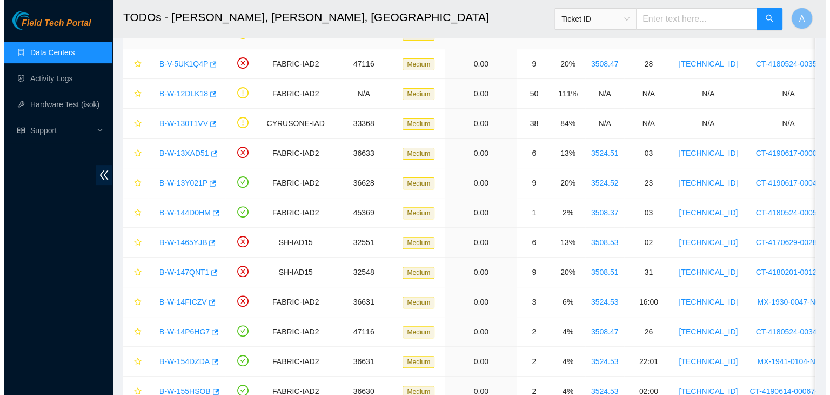
scroll to position [336, 0]
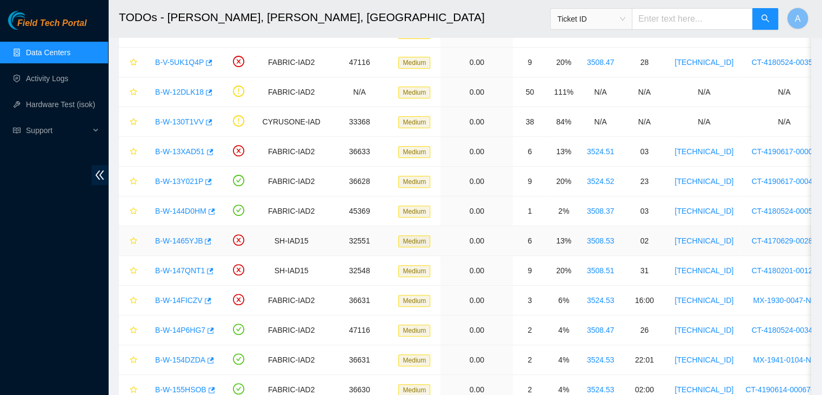
click at [198, 239] on link "B-W-1465YJB" at bounding box center [179, 240] width 48 height 9
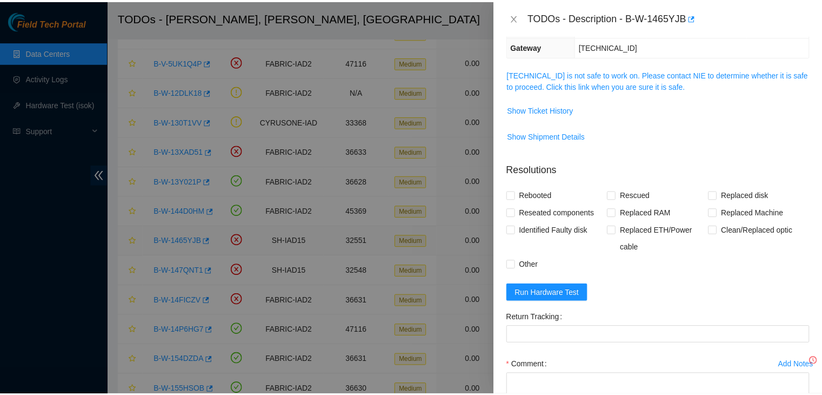
scroll to position [119, 0]
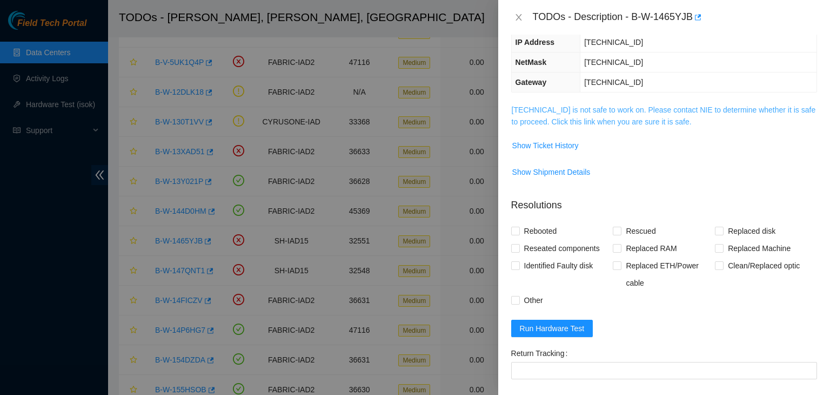
click at [551, 105] on link "23.218.82.69 is not safe to work on. Please contact NIE to determine whether it…" at bounding box center [664, 115] width 304 height 21
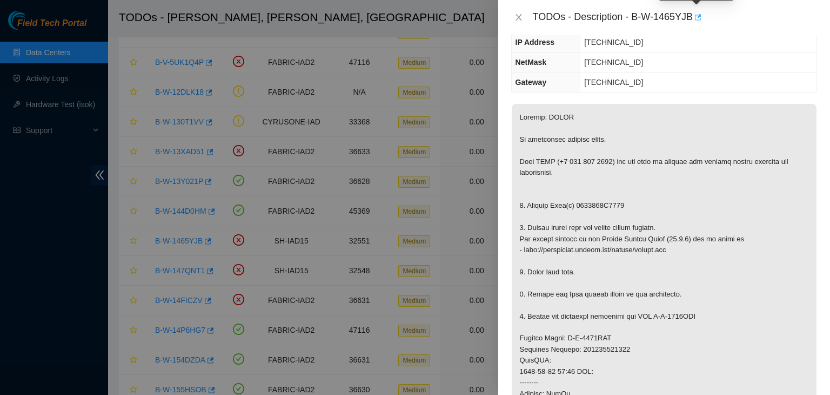
click at [699, 20] on icon "button" at bounding box center [697, 18] width 8 height 8
click at [519, 15] on icon "close" at bounding box center [519, 17] width 9 height 9
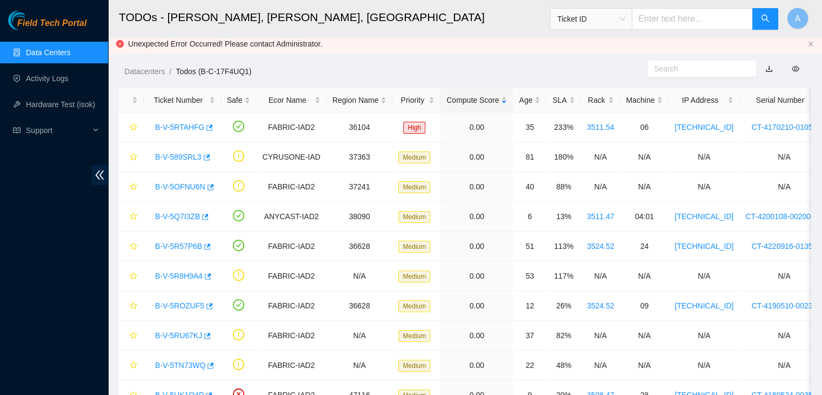
scroll to position [0, 0]
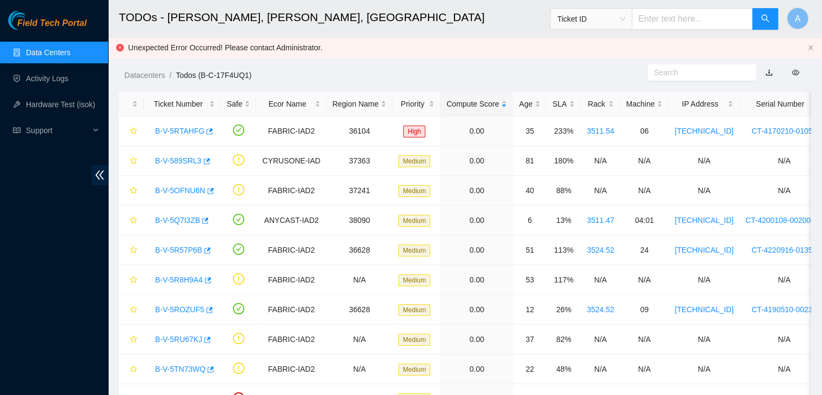
click at [696, 24] on input "text" at bounding box center [692, 19] width 121 height 22
paste input "B-W-15C3F8B"
type input "B-W-15C3F8B"
click at [758, 23] on button "button" at bounding box center [765, 19] width 26 height 22
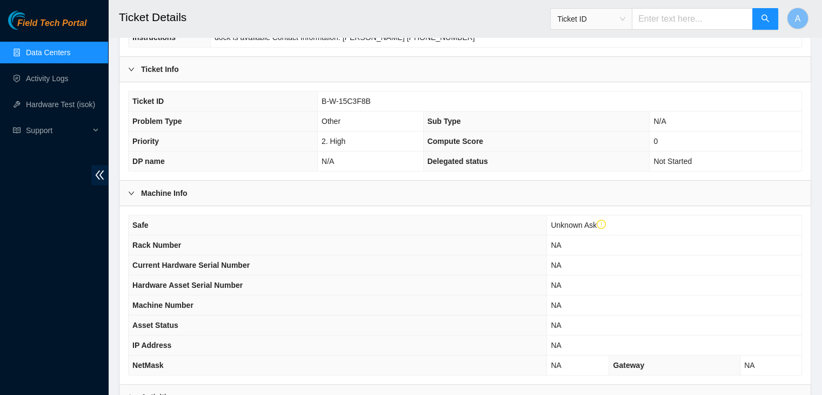
scroll to position [309, 0]
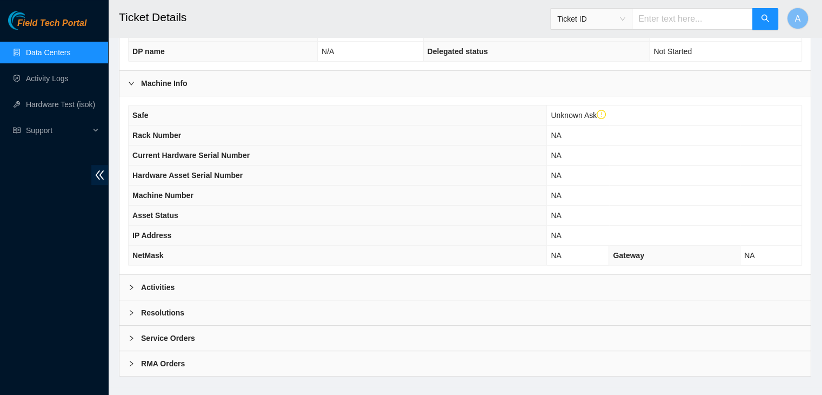
click at [464, 275] on div "Activities" at bounding box center [464, 287] width 691 height 25
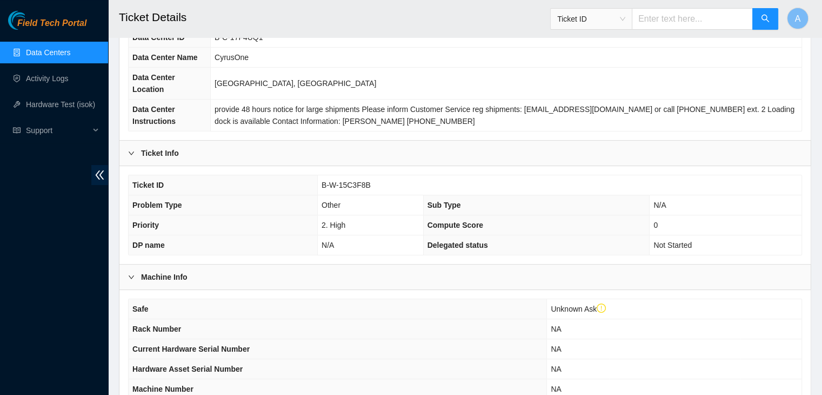
scroll to position [0, 0]
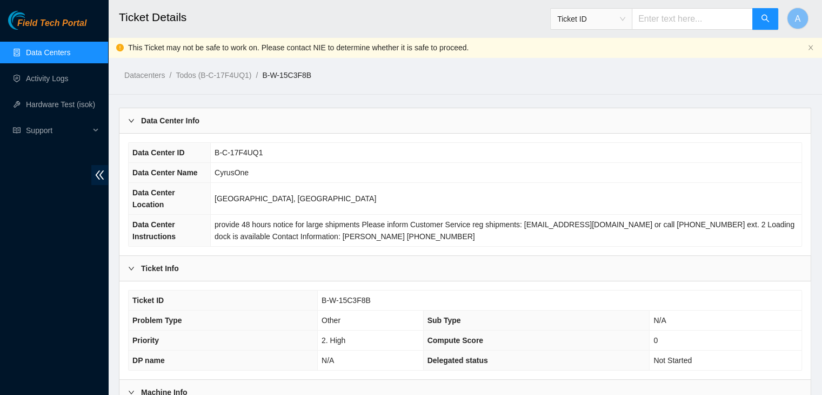
click at [70, 57] on link "Data Centers" at bounding box center [48, 52] width 44 height 9
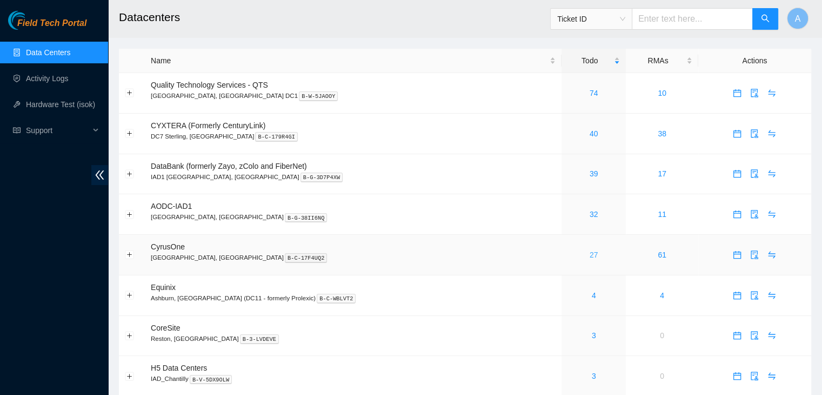
click at [590, 253] on link "27" at bounding box center [594, 254] width 9 height 9
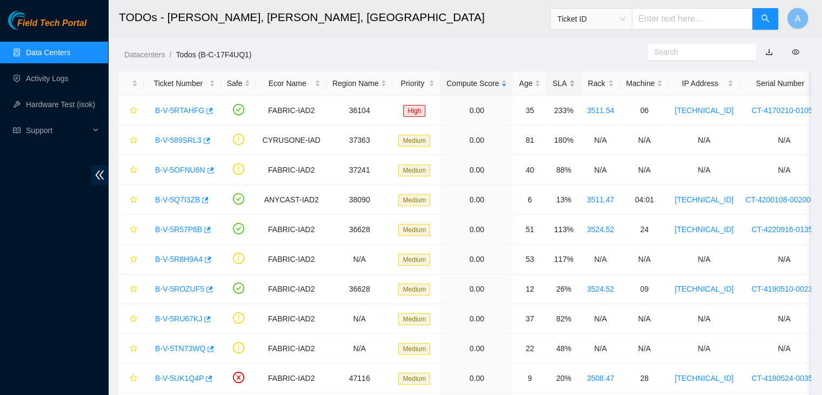
click at [569, 83] on div "SLA" at bounding box center [563, 83] width 22 height 12
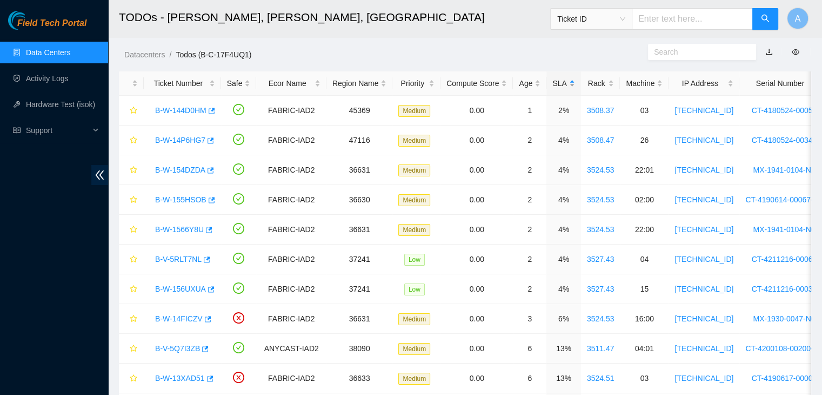
click at [569, 83] on div "SLA" at bounding box center [563, 83] width 22 height 12
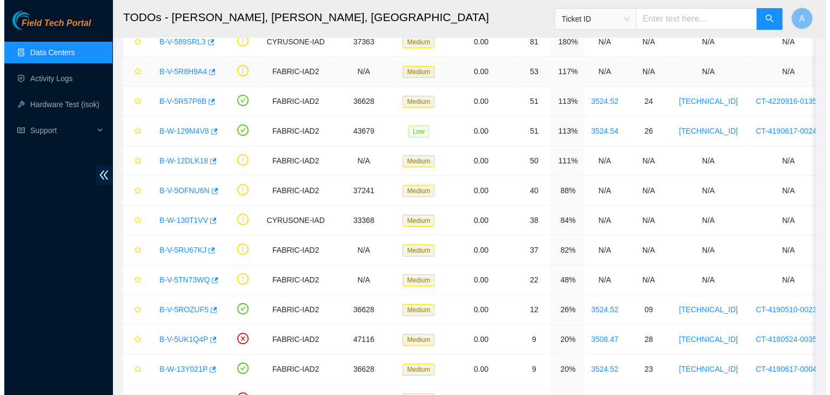
scroll to position [99, 0]
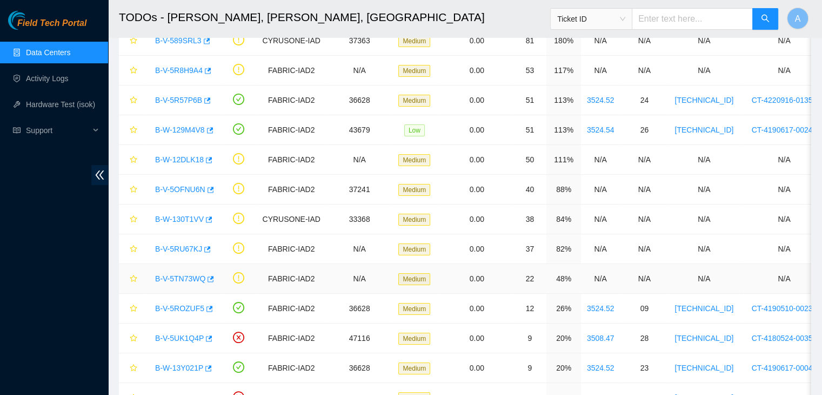
click at [190, 277] on link "B-V-5TN73WQ" at bounding box center [180, 278] width 50 height 9
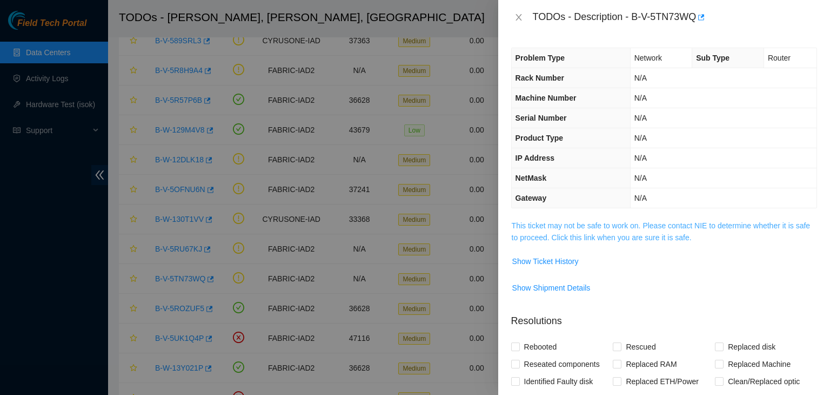
click at [603, 232] on link "This ticket may not be safe to work on. Please contact NIE to determine whether…" at bounding box center [661, 231] width 298 height 21
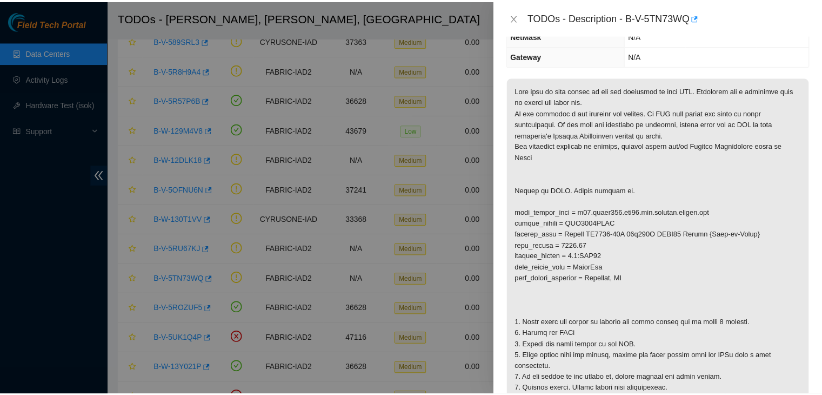
scroll to position [138, 0]
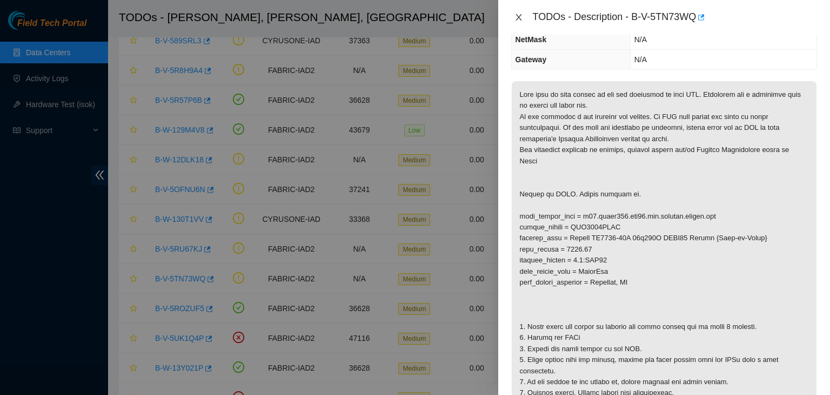
click at [522, 18] on icon "close" at bounding box center [519, 17] width 9 height 9
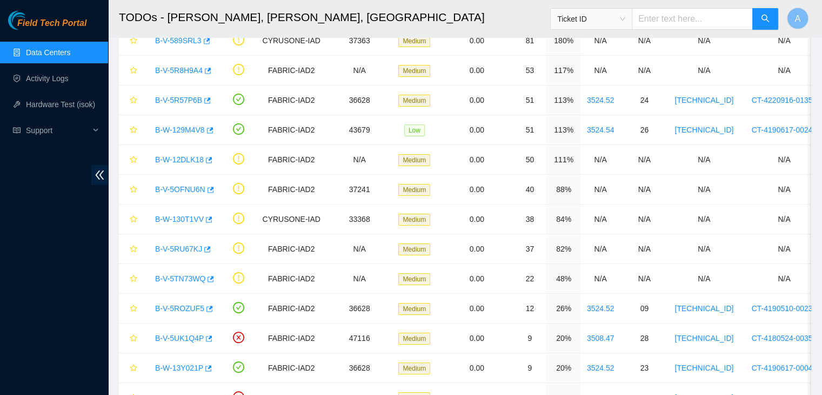
scroll to position [174, 0]
click at [78, 101] on link "Hardware Test (isok)" at bounding box center [60, 104] width 69 height 9
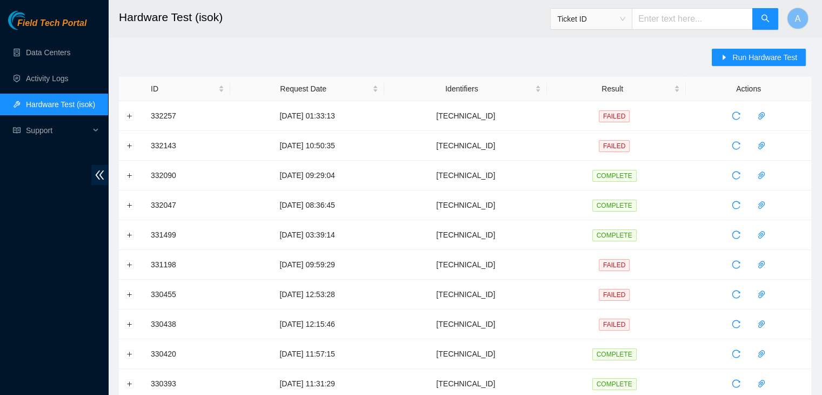
click at [690, 20] on input "text" at bounding box center [692, 19] width 121 height 22
click at [764, 58] on span "Run Hardware Test" at bounding box center [764, 57] width 65 height 12
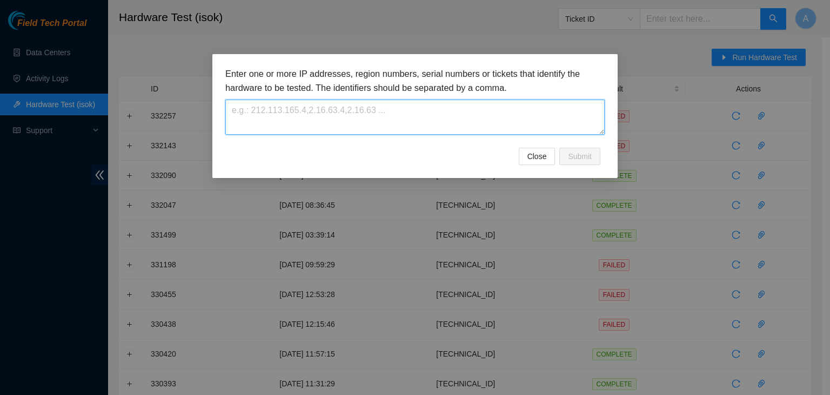
click at [517, 112] on textarea at bounding box center [414, 116] width 379 height 35
paste textarea "23.208.165.42"
type textarea "23.208.165.42"
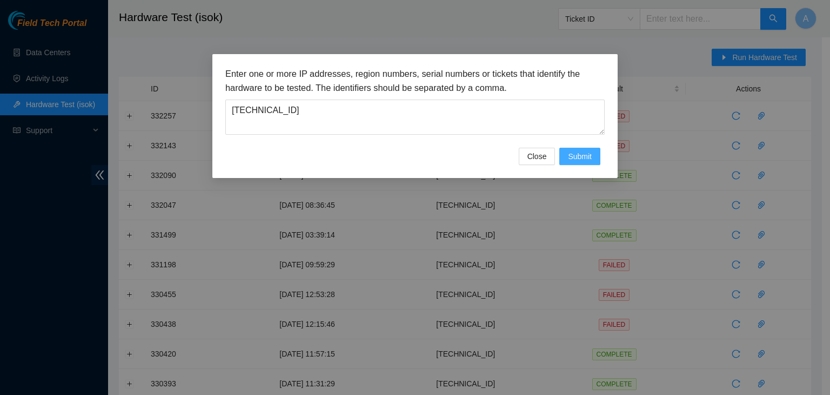
click at [579, 160] on span "Submit" at bounding box center [580, 156] width 24 height 12
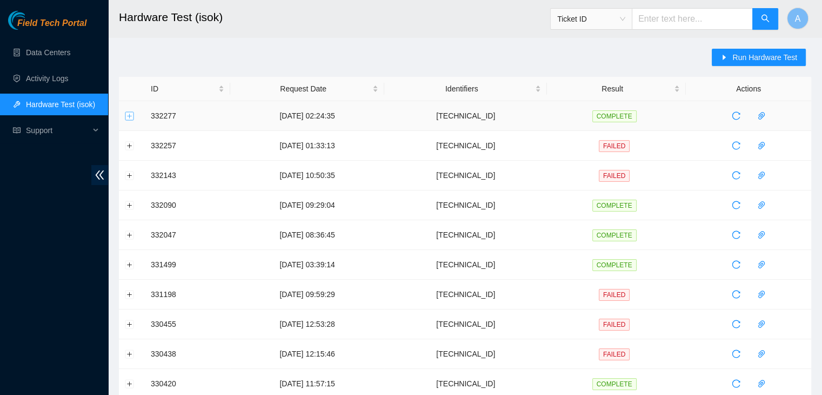
click at [130, 119] on button "Expand row" at bounding box center [129, 115] width 9 height 9
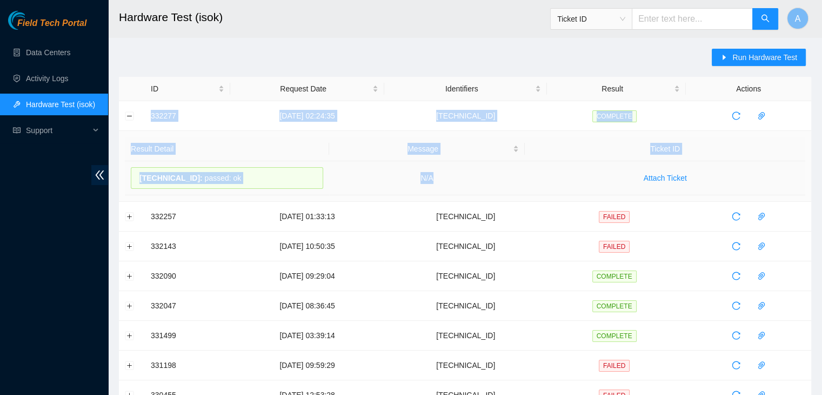
drag, startPoint x: 148, startPoint y: 111, endPoint x: 477, endPoint y: 176, distance: 336.1
copy tbody "332277 04-09-2025 02:24:35 23.208.165.42 COMPLETE Result Detail Message Ticket …"
click at [477, 176] on td "N/A" at bounding box center [427, 178] width 196 height 34
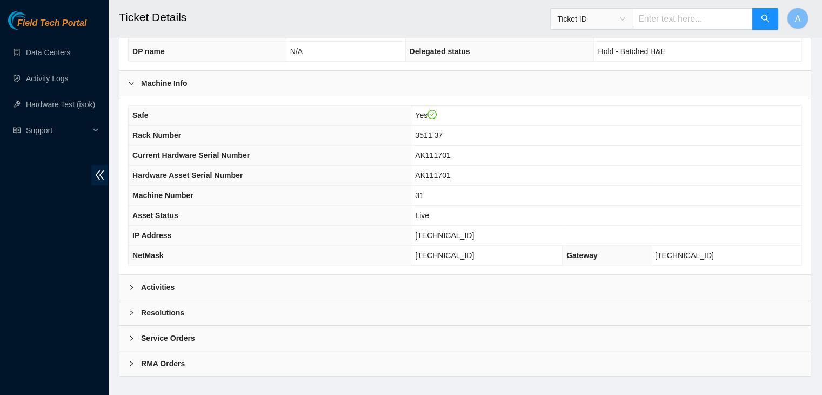
click at [378, 279] on div "Activities" at bounding box center [464, 287] width 691 height 25
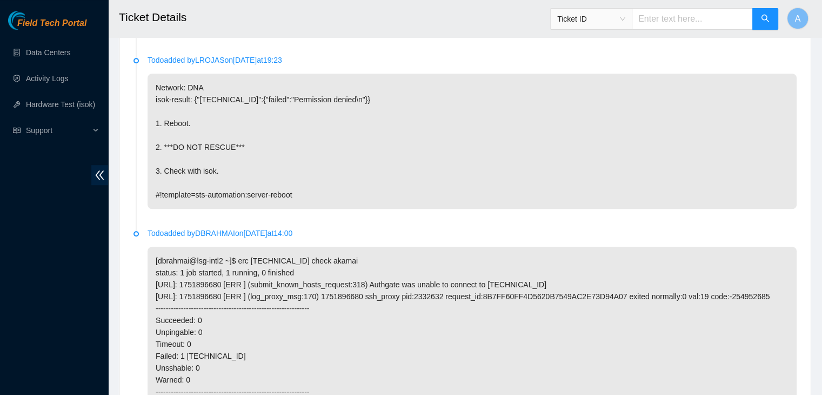
scroll to position [1009, 0]
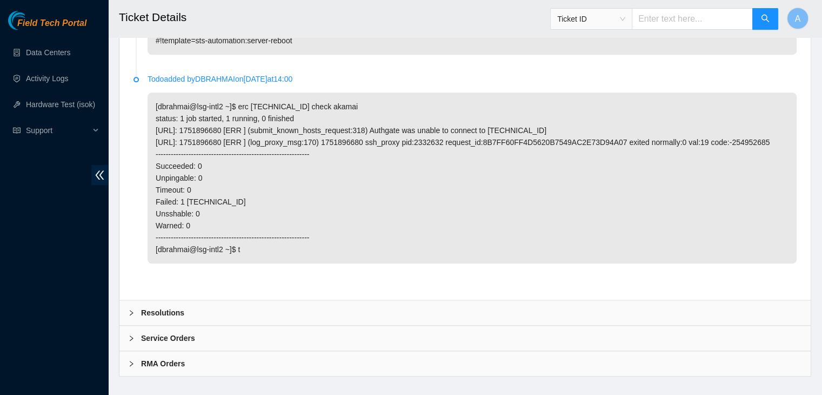
click at [315, 300] on div "Resolutions" at bounding box center [464, 312] width 691 height 25
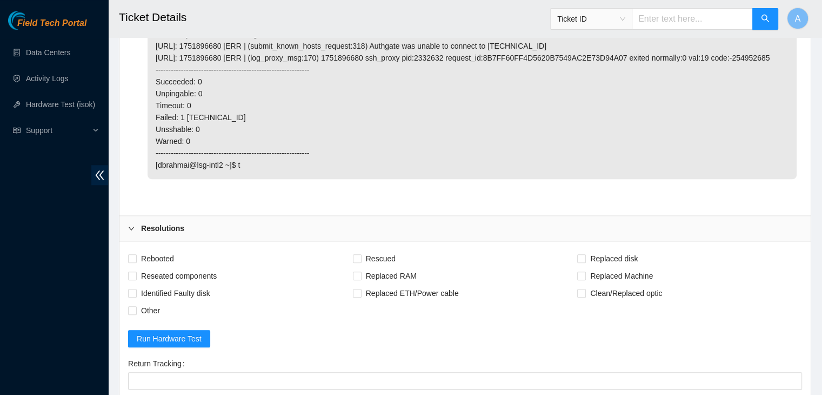
scroll to position [1095, 0]
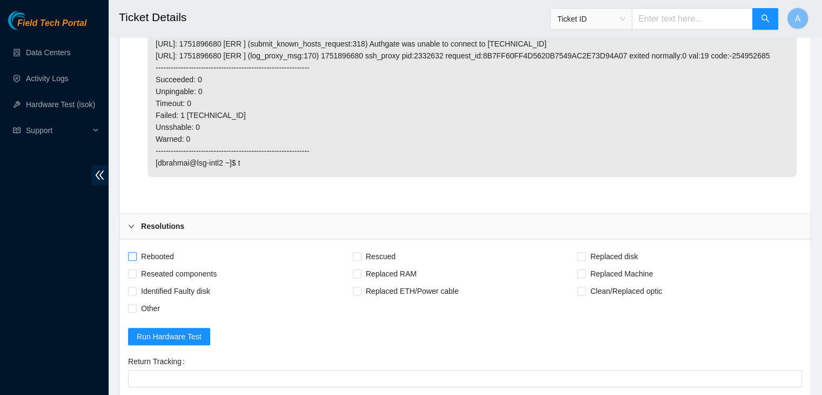
click at [172, 248] on span "Rebooted" at bounding box center [158, 256] width 42 height 17
click at [136, 252] on input "Rebooted" at bounding box center [132, 256] width 8 height 8
checkbox input "true"
click at [186, 265] on span "Reseated components" at bounding box center [179, 273] width 84 height 17
click at [136, 269] on input "Reseated components" at bounding box center [132, 273] width 8 height 8
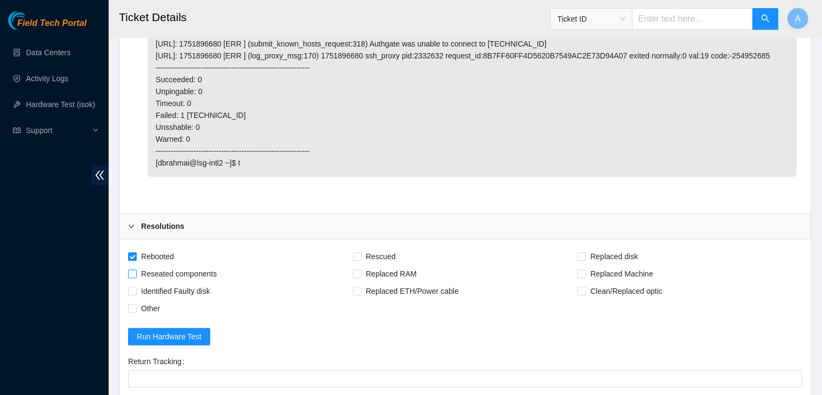
checkbox input "true"
click at [157, 299] on span "Other" at bounding box center [151, 307] width 28 height 17
click at [136, 304] on input "Other" at bounding box center [132, 308] width 8 height 8
checkbox input "true"
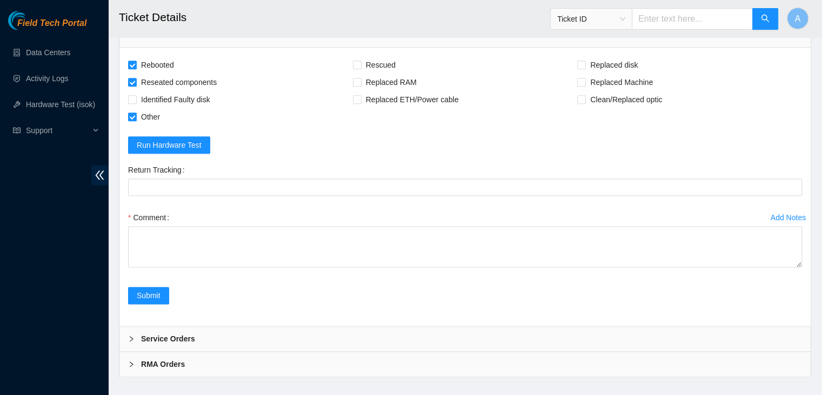
drag, startPoint x: 799, startPoint y: 248, endPoint x: 793, endPoint y: 419, distance: 172.0
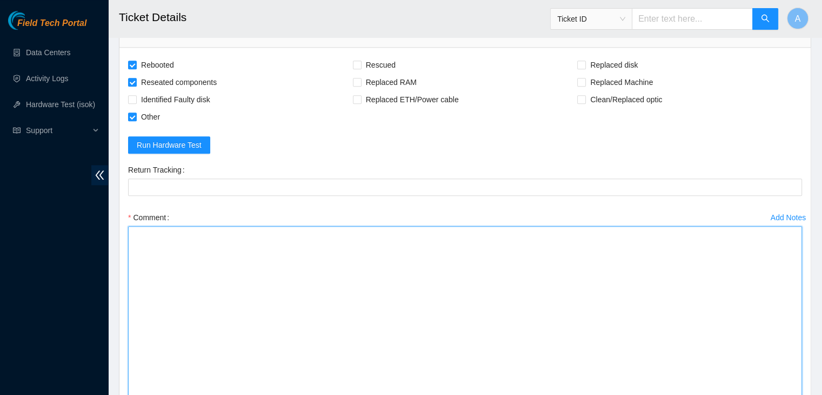
click at [690, 344] on textarea "Comment" at bounding box center [465, 332] width 674 height 213
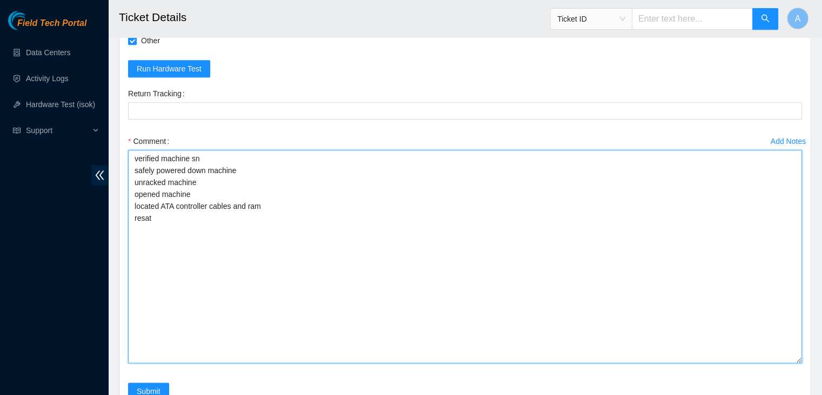
scroll to position [1364, 0]
click at [230, 190] on textarea "verified machine sn safely powered down machine unracked machine opened machine…" at bounding box center [465, 255] width 674 height 213
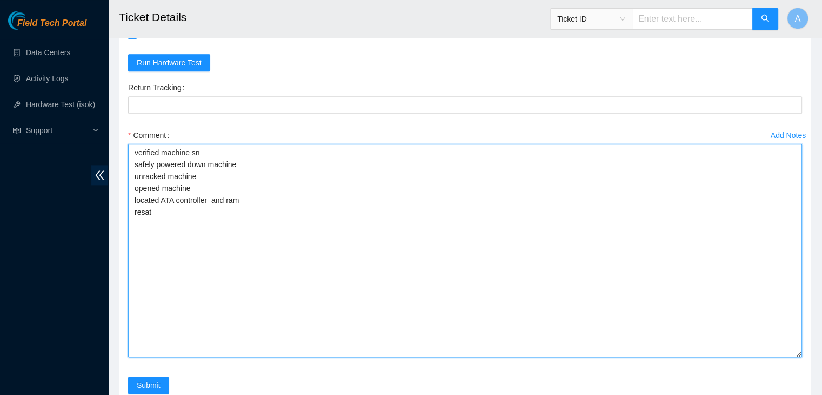
scroll to position [1369, 0]
click at [233, 197] on textarea "verified machine sn safely powered down machine unracked machine opened machine…" at bounding box center [465, 249] width 674 height 213
drag, startPoint x: 251, startPoint y: 185, endPoint x: 162, endPoint y: 184, distance: 88.6
click at [162, 184] on textarea "verified machine sn safely powered down machine unracked machine opened machine…" at bounding box center [465, 249] width 674 height 213
click at [164, 193] on textarea "verified machine sn safely powered down machine unracked machine opened machine…" at bounding box center [465, 249] width 674 height 213
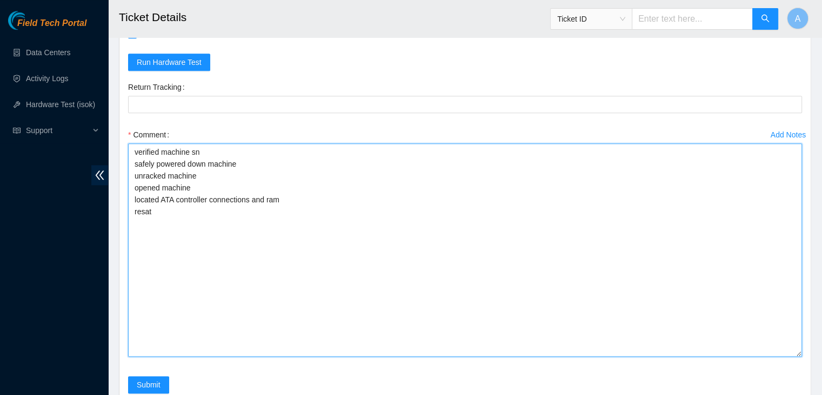
paste textarea "ATA controller connections"
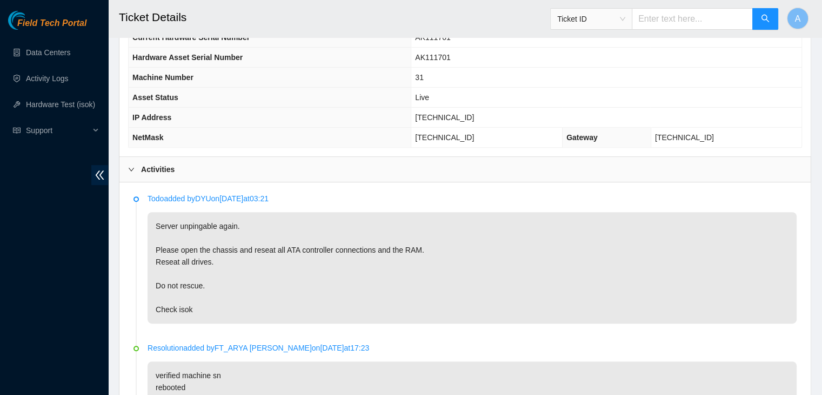
scroll to position [398, 0]
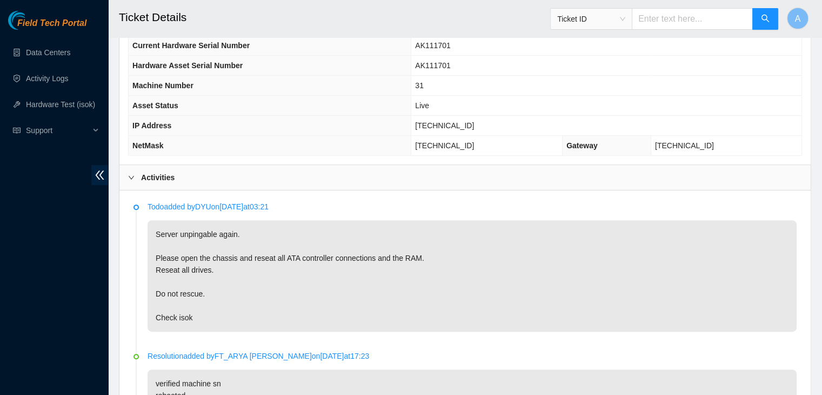
click at [474, 121] on span "23.54.125.90" at bounding box center [444, 125] width 59 height 9
copy span "23.54.125.90"
click at [474, 121] on span "23.54.125.90" at bounding box center [444, 125] width 59 height 9
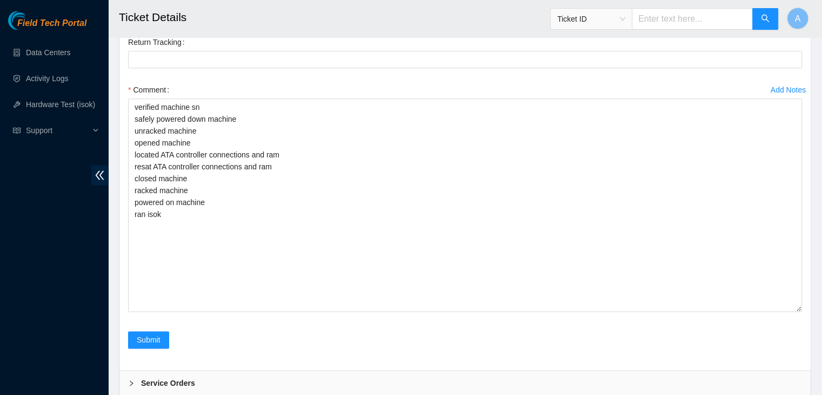
scroll to position [1414, 0]
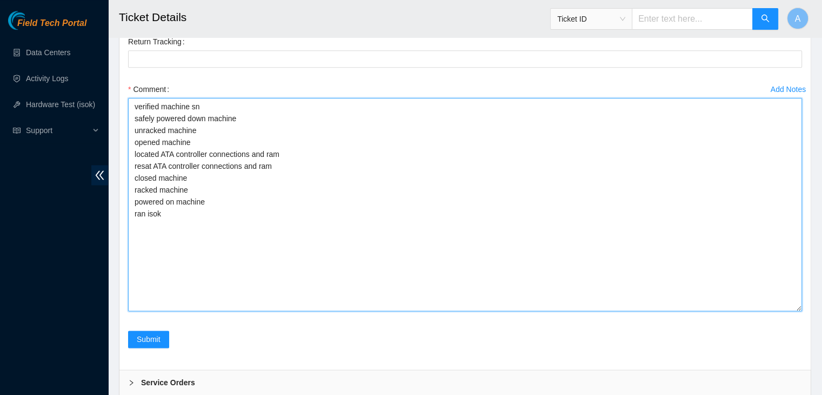
click at [331, 271] on textarea "verified machine sn safely powered down machine unracked machine opened machine…" at bounding box center [465, 204] width 674 height 213
paste textarea "332257 04-09-2025 01:33:13 23.54.125.90 FAILED Result Detail Message Ticket ID …"
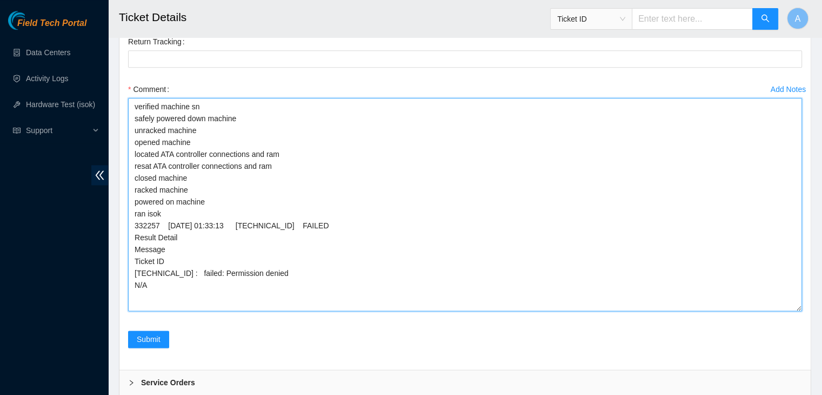
type textarea "verified machine sn safely powered down machine unracked machine opened machine…"
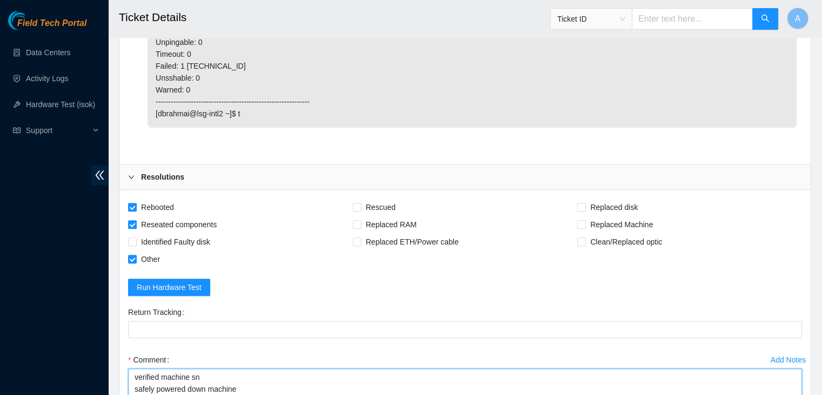
scroll to position [1459, 0]
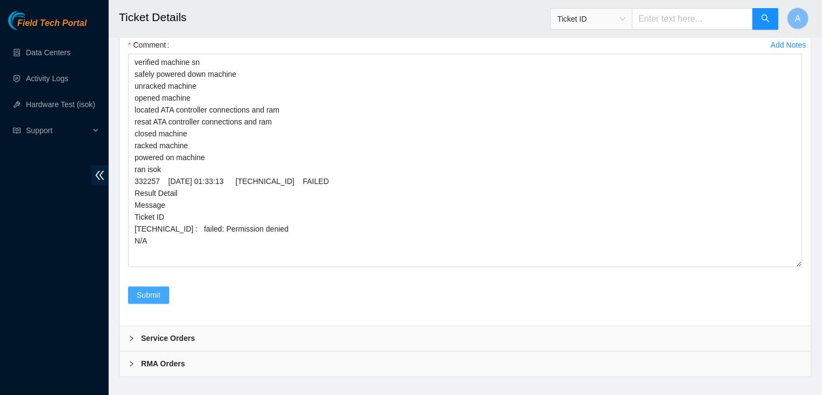
click at [132, 286] on button "Submit" at bounding box center [148, 294] width 41 height 17
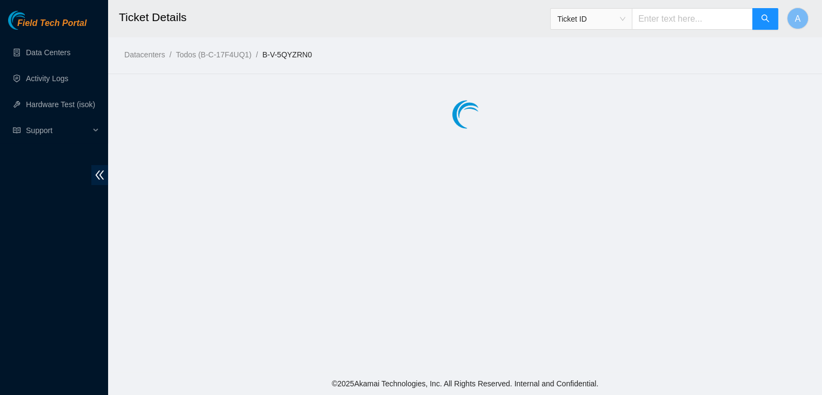
scroll to position [0, 0]
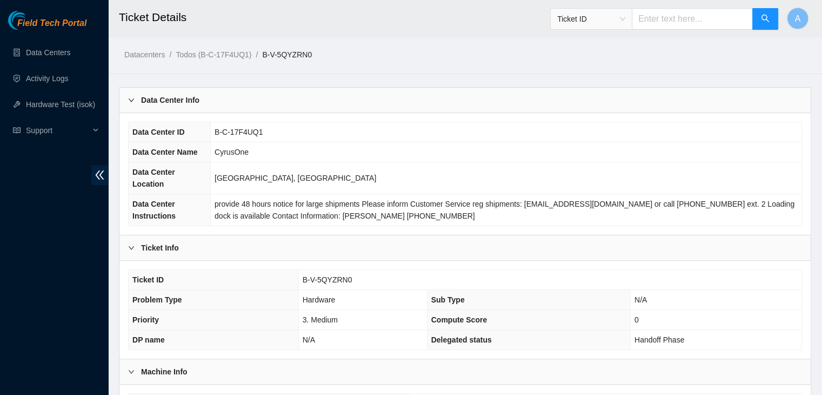
click at [792, 28] on icon "close" at bounding box center [794, 28] width 8 height 8
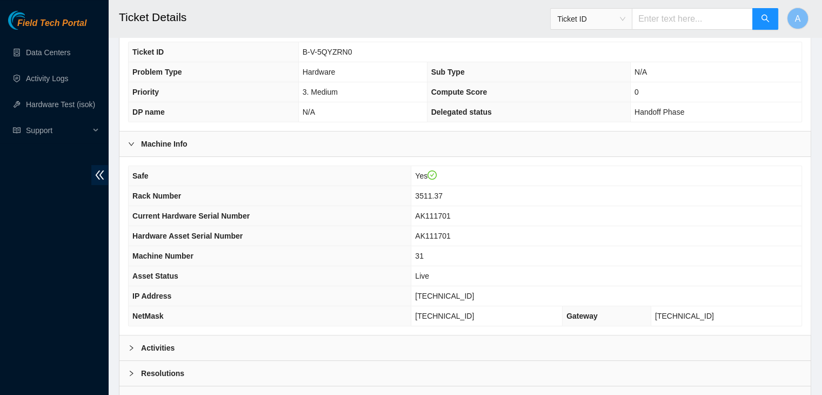
scroll to position [288, 0]
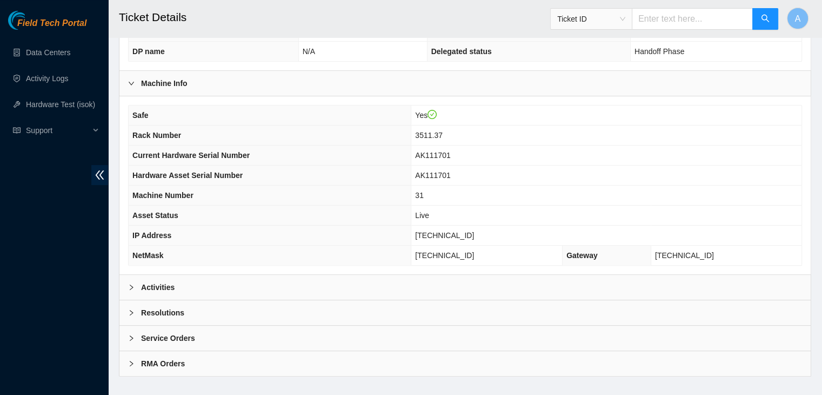
click at [719, 275] on div "Activities" at bounding box center [464, 287] width 691 height 25
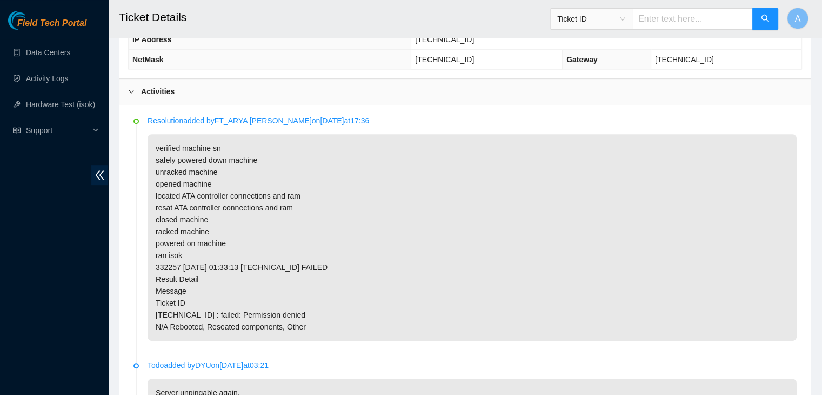
scroll to position [488, 0]
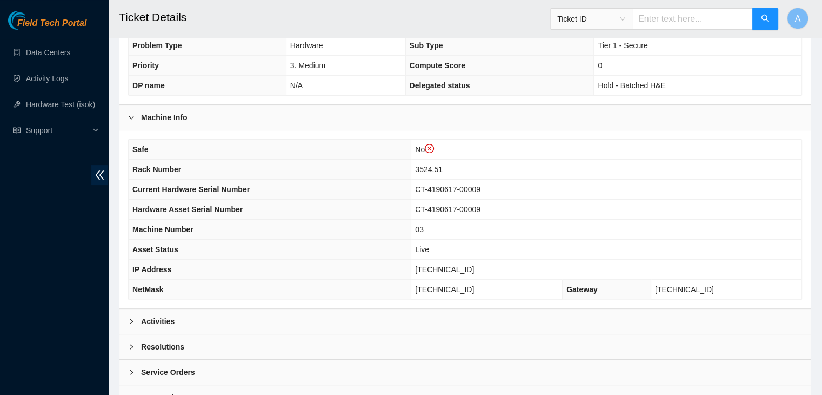
scroll to position [309, 0]
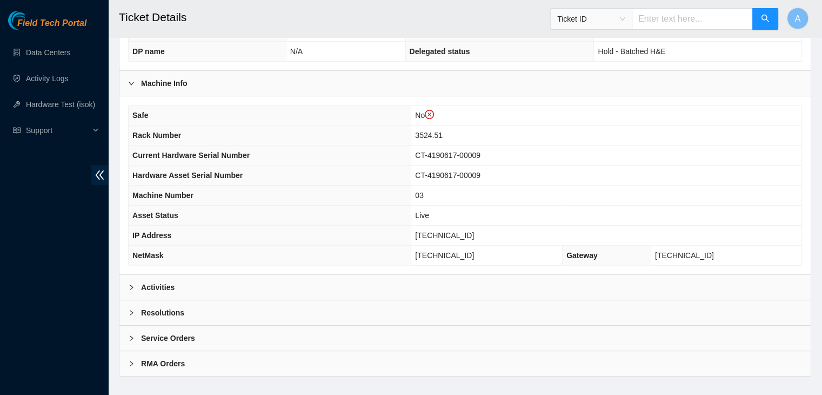
click at [446, 275] on div "Activities" at bounding box center [464, 287] width 691 height 25
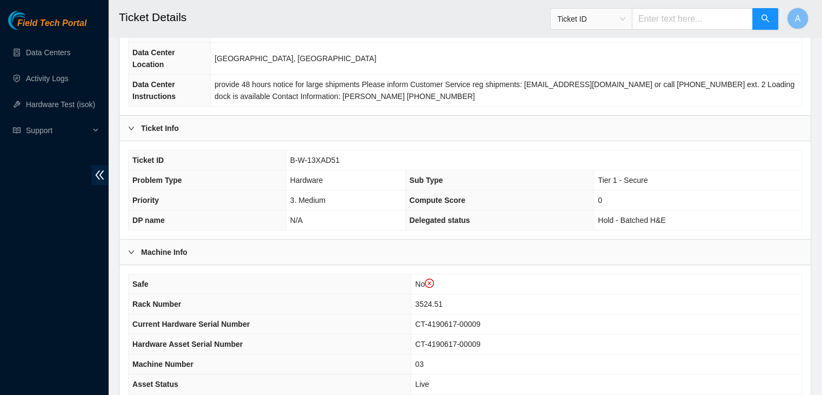
scroll to position [137, 0]
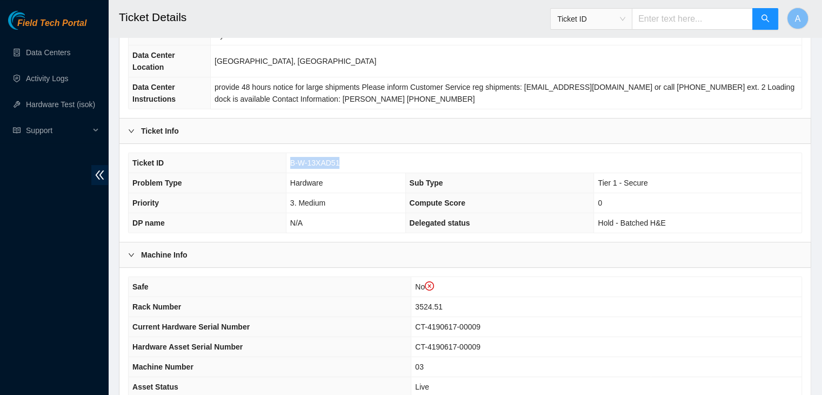
drag, startPoint x: 337, startPoint y: 148, endPoint x: 290, endPoint y: 148, distance: 47.6
click at [290, 158] on span "B-W-13XAD51" at bounding box center [315, 162] width 50 height 9
copy span "B-W-13XAD51"
click at [290, 158] on span "B-W-13XAD51" at bounding box center [315, 162] width 50 height 9
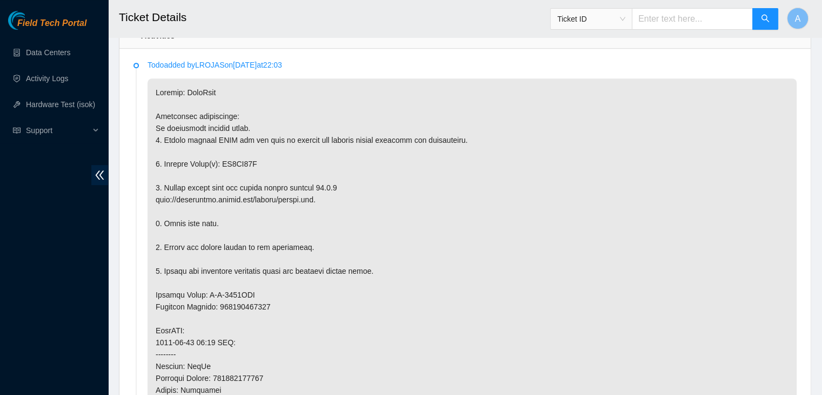
scroll to position [602, 0]
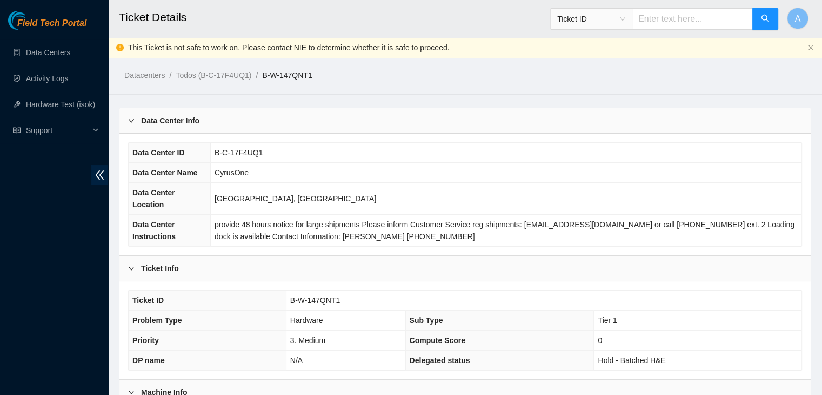
scroll to position [309, 0]
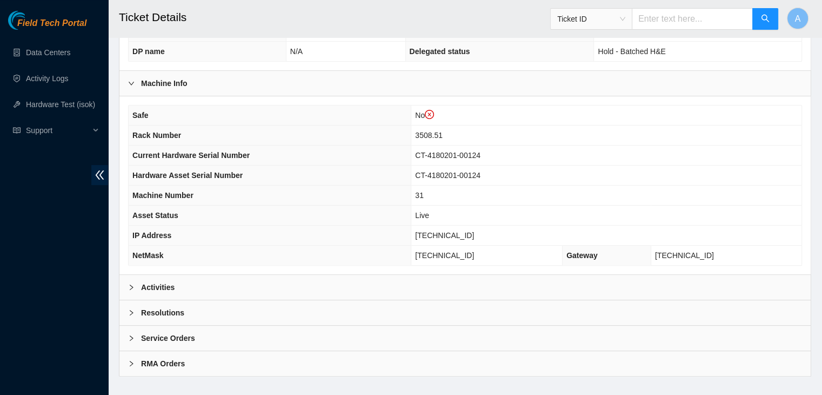
click at [285, 275] on div "Activities" at bounding box center [464, 287] width 691 height 25
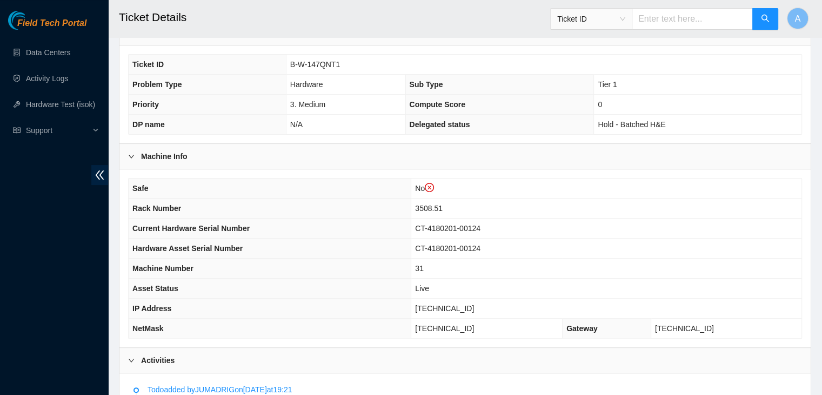
scroll to position [237, 0]
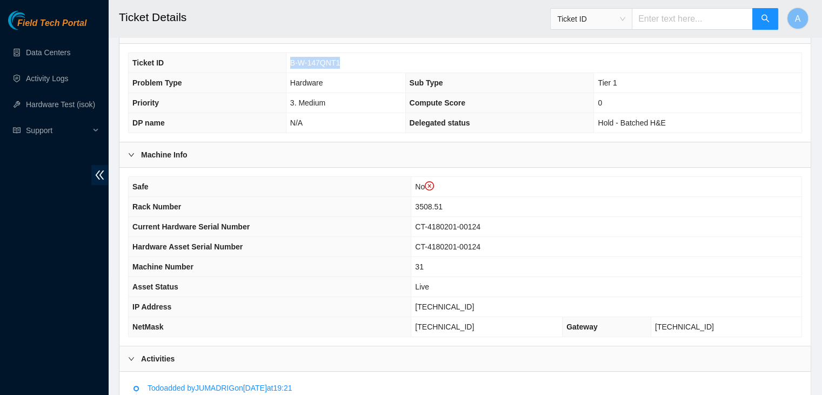
drag, startPoint x: 339, startPoint y: 50, endPoint x: 290, endPoint y: 50, distance: 49.2
click at [290, 53] on td "B-W-147QNT1" at bounding box center [544, 63] width 516 height 20
copy span "B-W-147QNT1"
click at [290, 58] on span "B-W-147QNT1" at bounding box center [315, 62] width 50 height 9
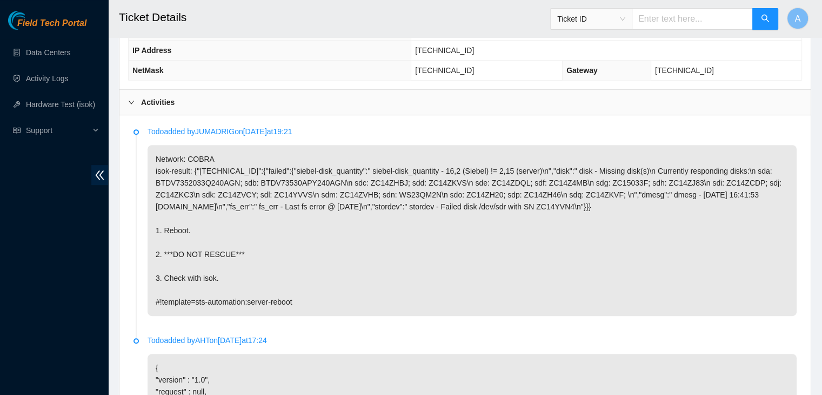
scroll to position [494, 0]
click at [749, 228] on p "Network: COBRA isok-result: {"[TECHNICAL_ID]":{"failed":{"siebel-disk_quantity"…" at bounding box center [472, 229] width 649 height 171
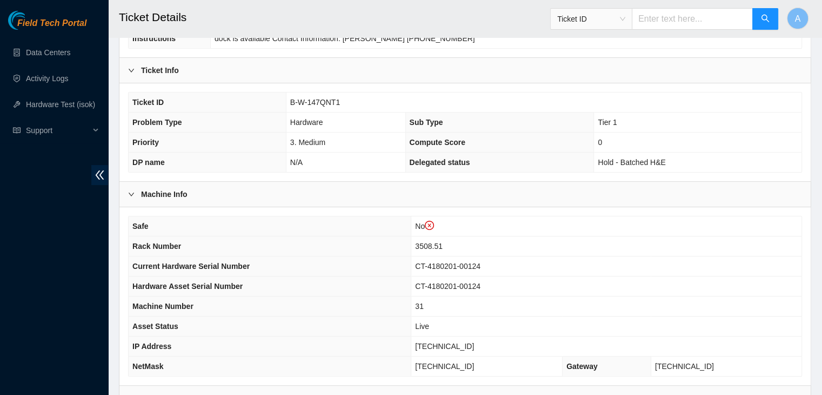
scroll to position [197, 0]
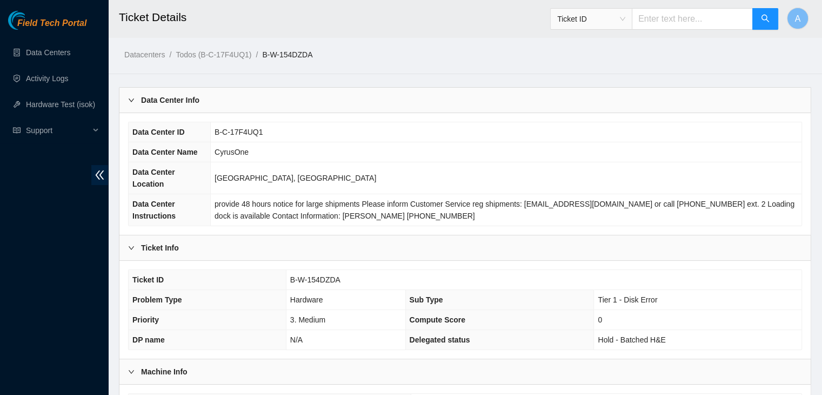
scroll to position [288, 0]
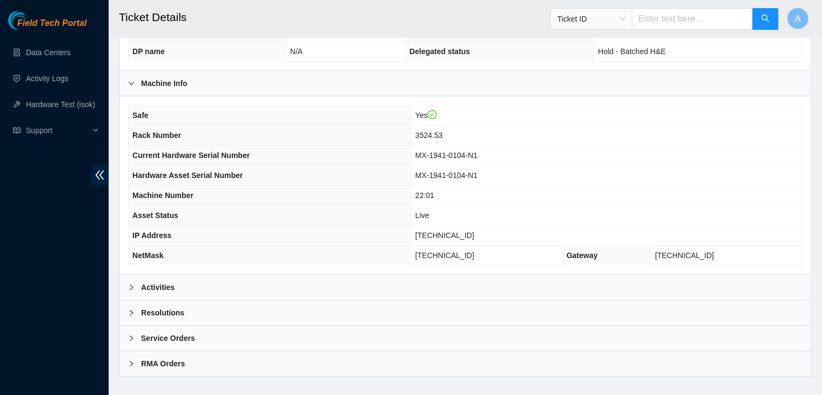
click at [349, 275] on div "Activities" at bounding box center [464, 287] width 691 height 25
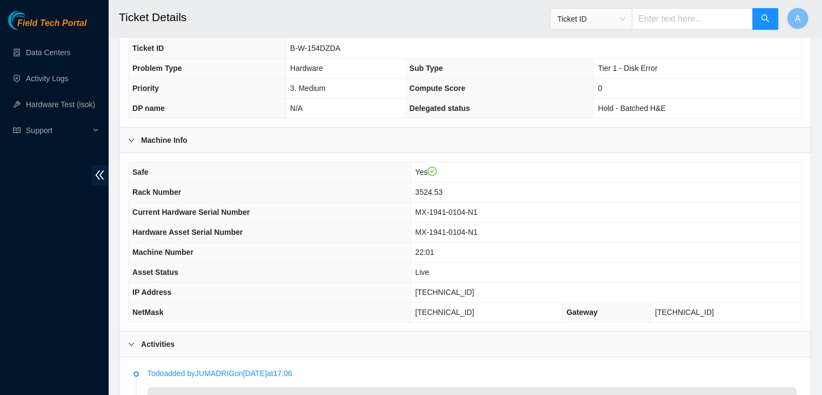
scroll to position [231, 0]
click at [302, 202] on th "Current Hardware Serial Number" at bounding box center [270, 212] width 283 height 20
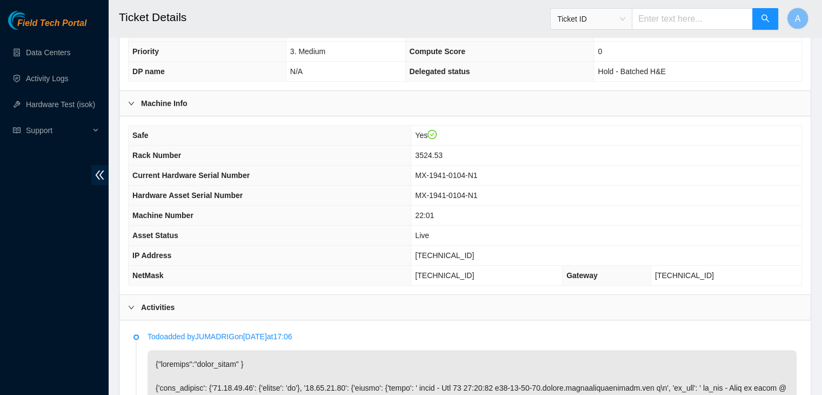
scroll to position [268, 0]
click at [474, 251] on span "23.36.67.47" at bounding box center [444, 255] width 59 height 9
copy span "23.36.67.47"
click at [474, 251] on span "23.36.67.47" at bounding box center [444, 255] width 59 height 9
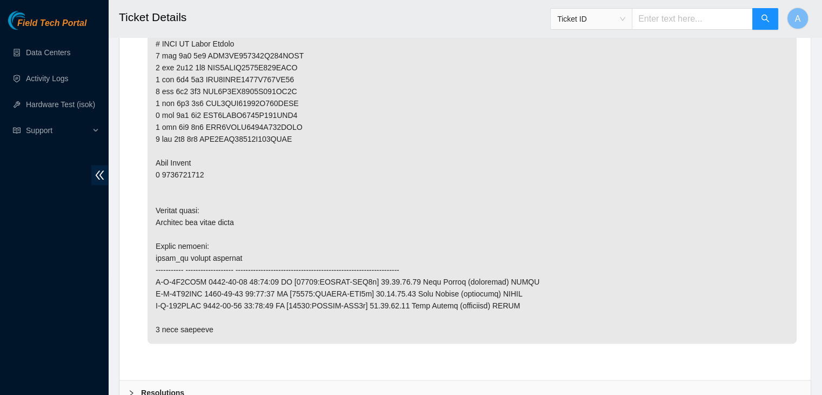
scroll to position [1430, 0]
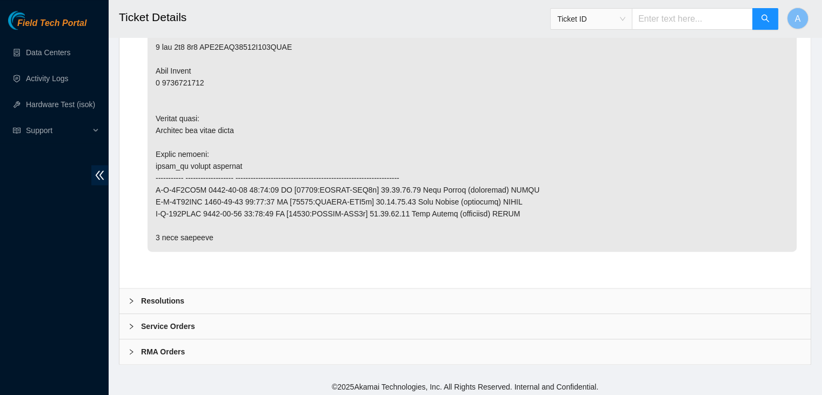
click at [259, 294] on div "Resolutions" at bounding box center [464, 300] width 691 height 25
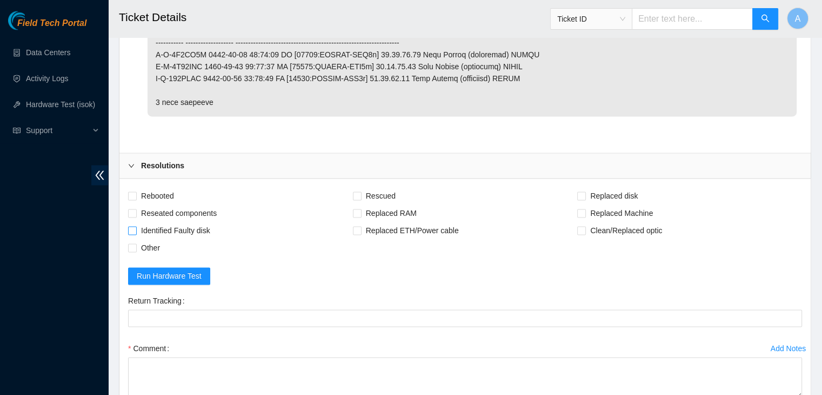
scroll to position [1566, 0]
click at [169, 190] on span "Rebooted" at bounding box center [158, 194] width 42 height 17
click at [136, 190] on input "Rebooted" at bounding box center [132, 194] width 8 height 8
checkbox input "true"
click at [372, 198] on span "Rescued" at bounding box center [381, 194] width 38 height 17
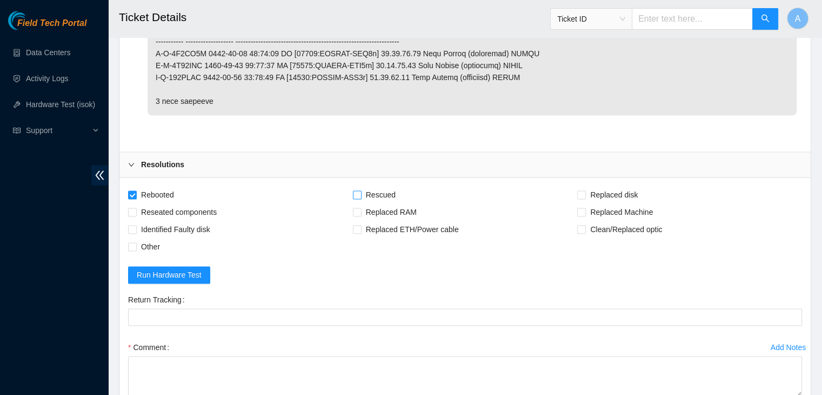
click at [361, 198] on input "Rescued" at bounding box center [357, 194] width 8 height 8
checkbox input "true"
click at [154, 244] on span "Other" at bounding box center [151, 246] width 28 height 17
click at [136, 244] on input "Other" at bounding box center [132, 246] width 8 height 8
checkbox input "true"
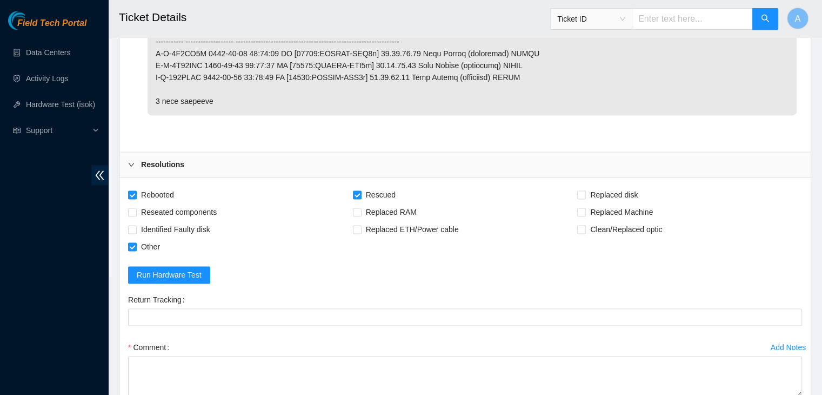
scroll to position [1708, 0]
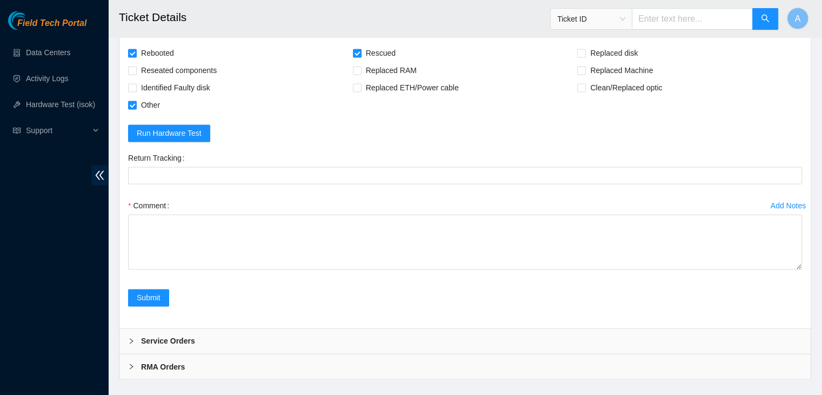
drag, startPoint x: 796, startPoint y: 249, endPoint x: 776, endPoint y: 353, distance: 105.7
click at [787, 269] on textarea "Comment" at bounding box center [465, 241] width 674 height 55
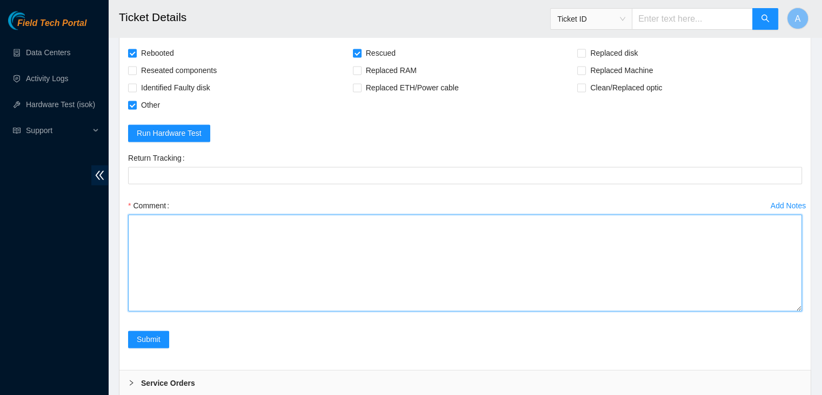
click at [634, 269] on textarea "Comment" at bounding box center [465, 262] width 674 height 97
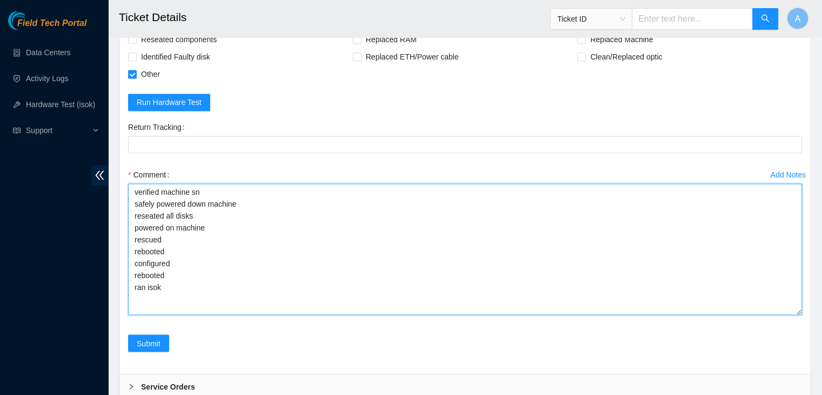
scroll to position [0, 0]
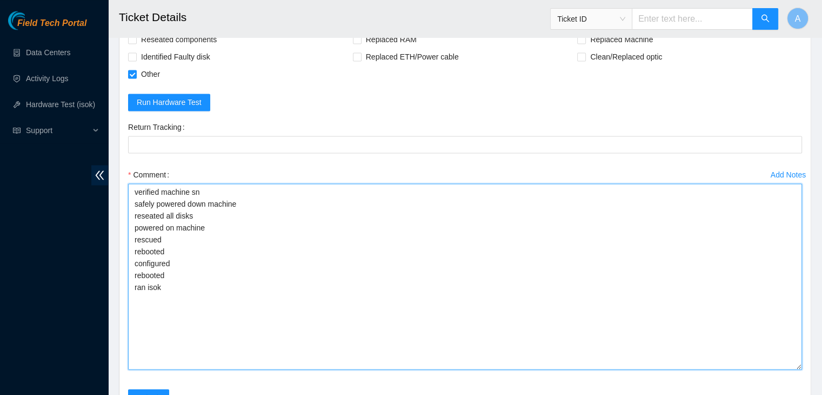
drag, startPoint x: 797, startPoint y: 267, endPoint x: 799, endPoint y: 356, distance: 89.2
click at [799, 356] on textarea "verified machine sn safely powered down machine reseated all disks powered on m…" at bounding box center [465, 276] width 674 height 186
paste textarea "332296 04-09-2025 02:58:26 23.36.67.47 FAILED Result Detail Message Ticket ID 2…"
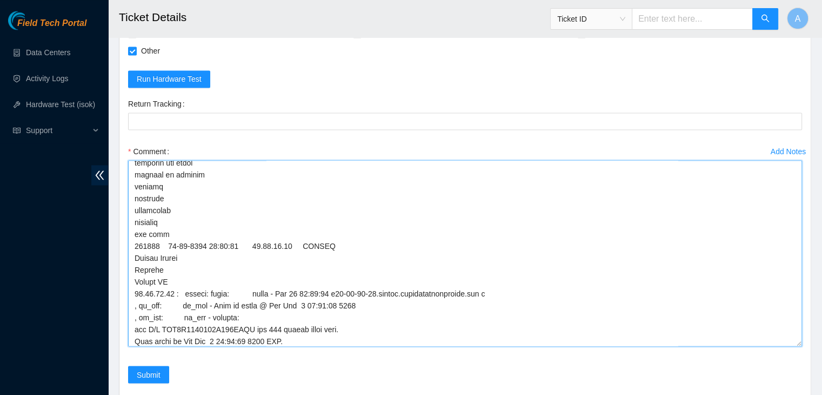
scroll to position [188, 0]
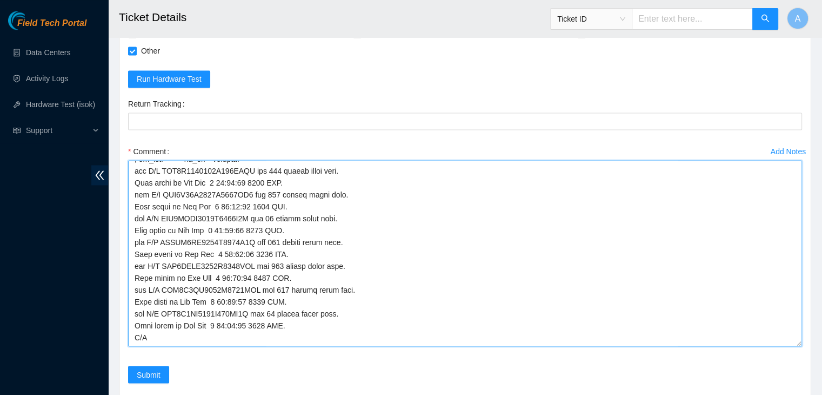
drag, startPoint x: 133, startPoint y: 241, endPoint x: 578, endPoint y: 379, distance: 465.9
click at [578, 379] on form "Rebooted Rescued Replaced disk Reseated components Replaced RAM Replaced Machin…" at bounding box center [465, 192] width 674 height 405
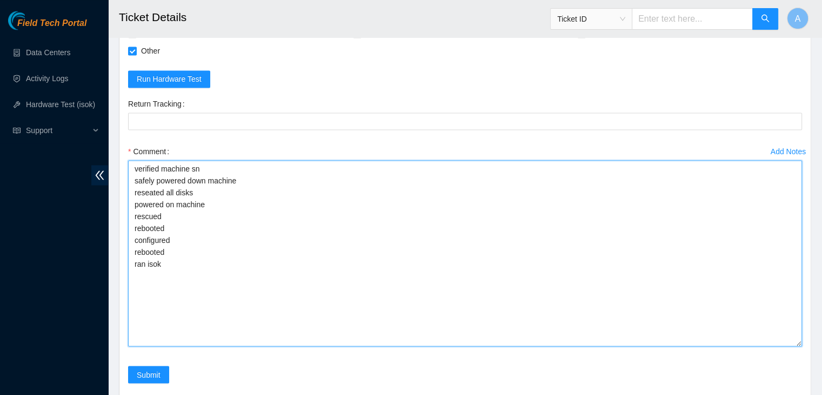
scroll to position [0, 0]
paste textarea "332296 04-09-2025 02:58:26 23.36.67.47 FAILED Result Detail Message Ticket ID 2…"
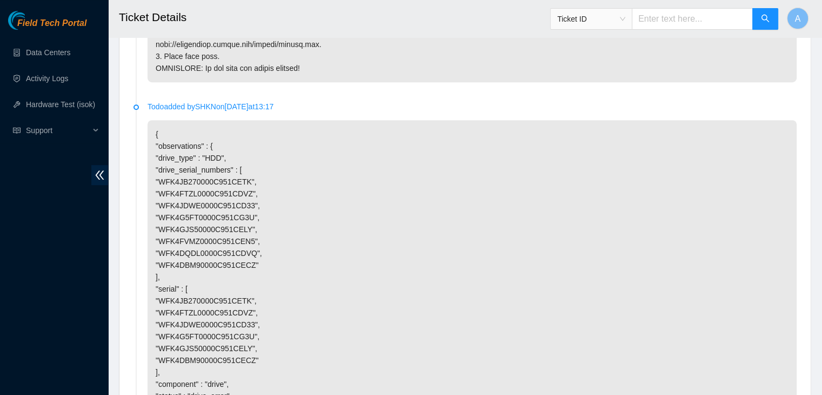
scroll to position [732, 0]
type textarea "verified machine sn safely powered down machine reseated all disks powered on m…"
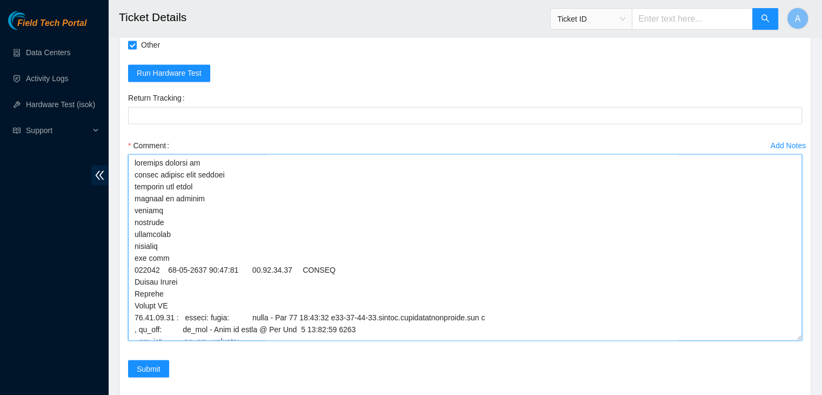
scroll to position [1853, 0]
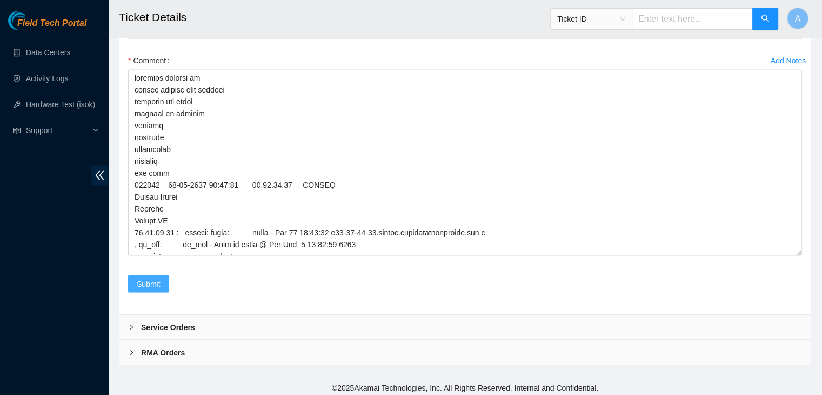
click at [137, 277] on span "Submit" at bounding box center [149, 283] width 24 height 12
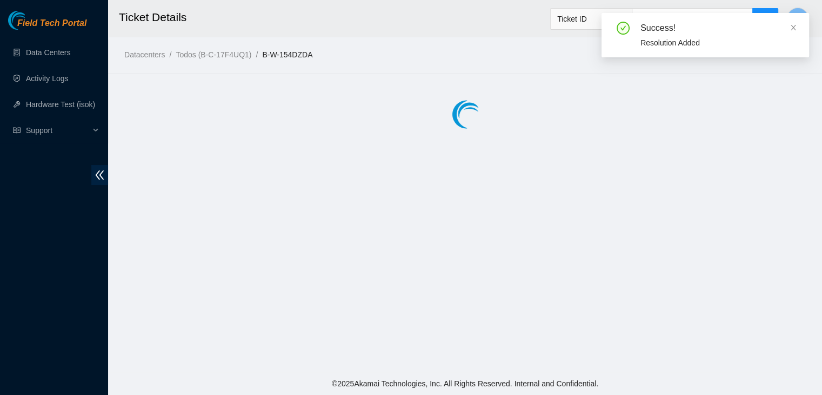
scroll to position [0, 0]
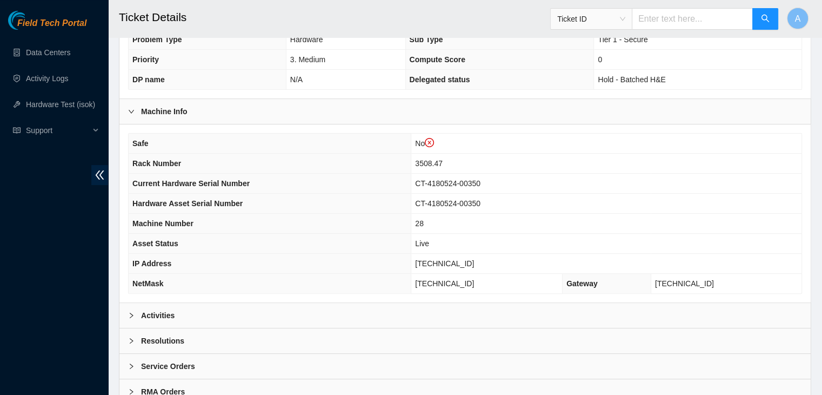
scroll to position [282, 0]
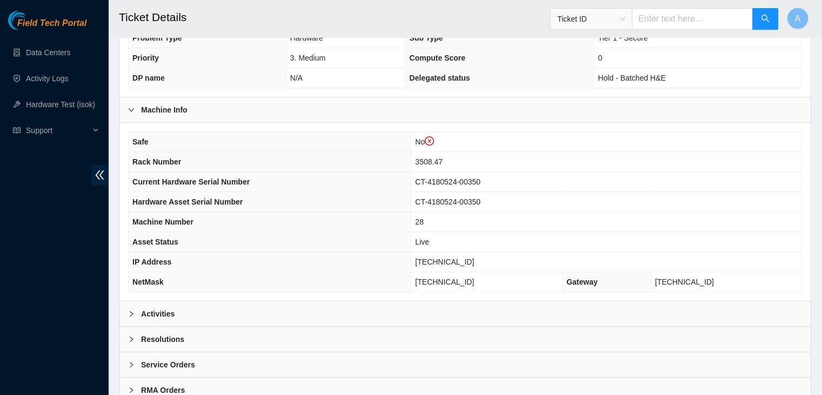
click at [324, 301] on div "Activities" at bounding box center [464, 313] width 691 height 25
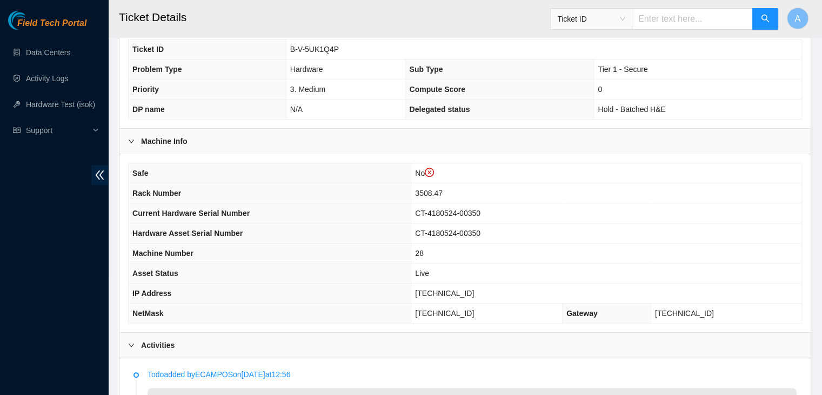
scroll to position [231, 0]
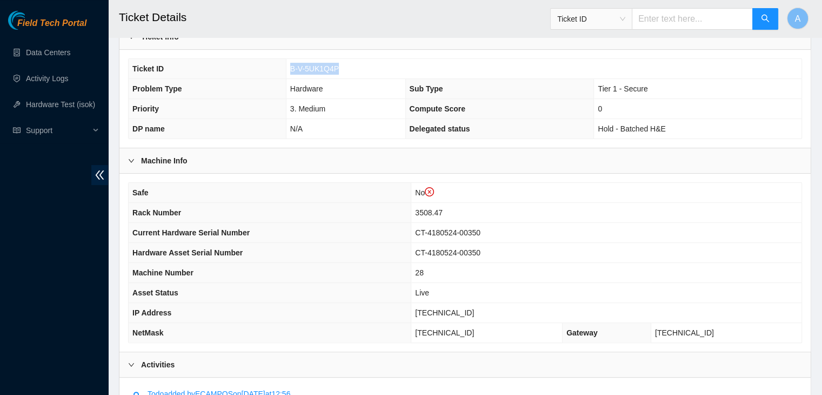
drag, startPoint x: 335, startPoint y: 54, endPoint x: 290, endPoint y: 57, distance: 45.5
click at [290, 64] on span "B-V-5UK1Q4P" at bounding box center [314, 68] width 49 height 9
copy span "B-V-5UK1Q4P"
click at [290, 64] on span "B-V-5UK1Q4P" at bounding box center [314, 68] width 49 height 9
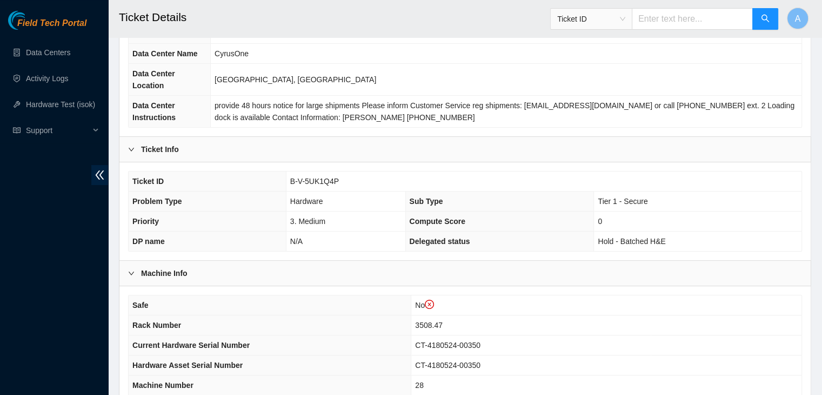
scroll to position [119, 0]
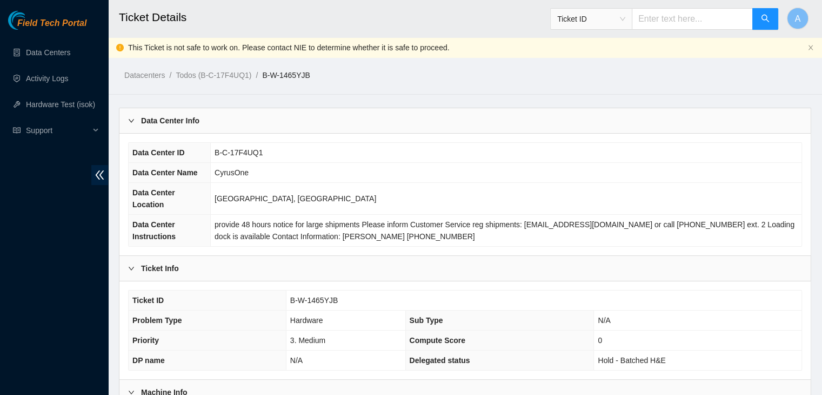
scroll to position [58, 0]
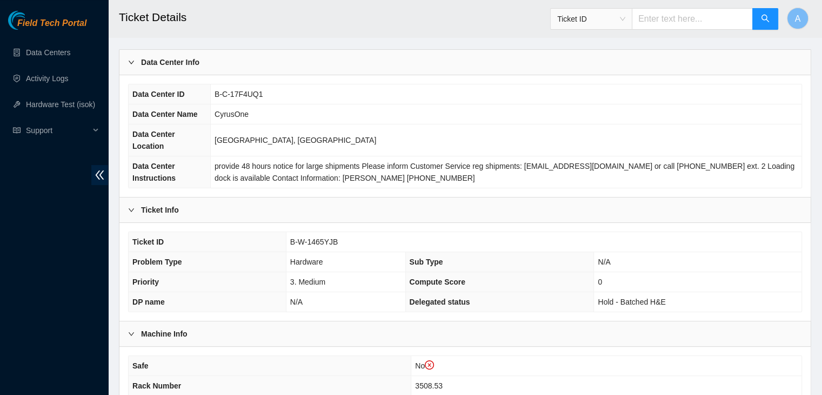
click at [316, 237] on span "B-W-1465YJB" at bounding box center [314, 241] width 48 height 9
copy span "B-W-1465YJB"
click at [316, 237] on span "B-W-1465YJB" at bounding box center [314, 241] width 48 height 9
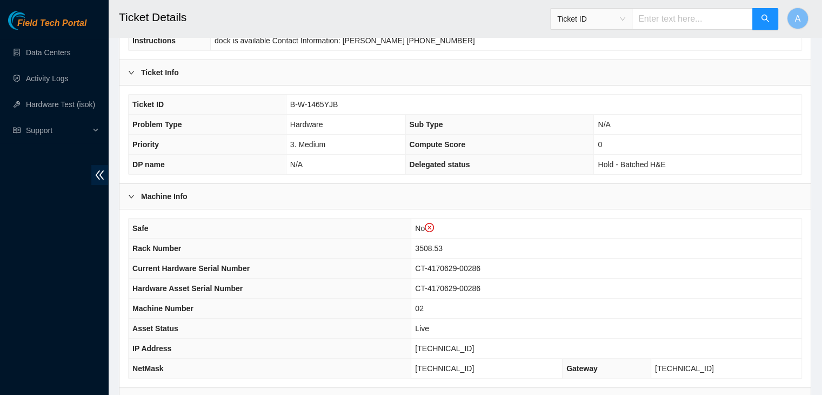
scroll to position [309, 0]
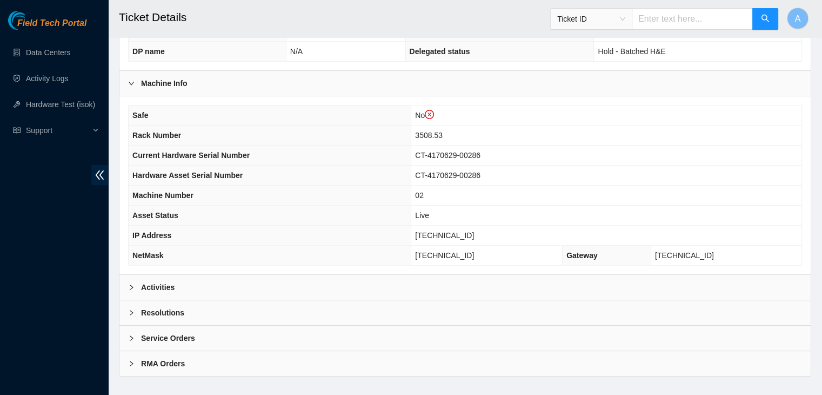
click at [309, 275] on div "Activities" at bounding box center [464, 287] width 691 height 25
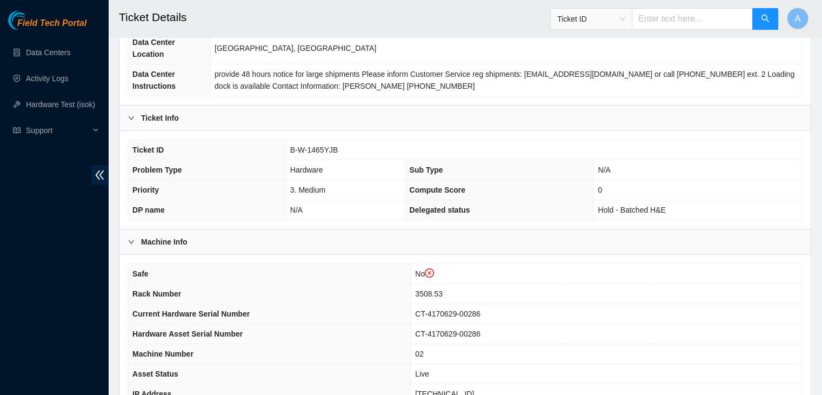
scroll to position [151, 0]
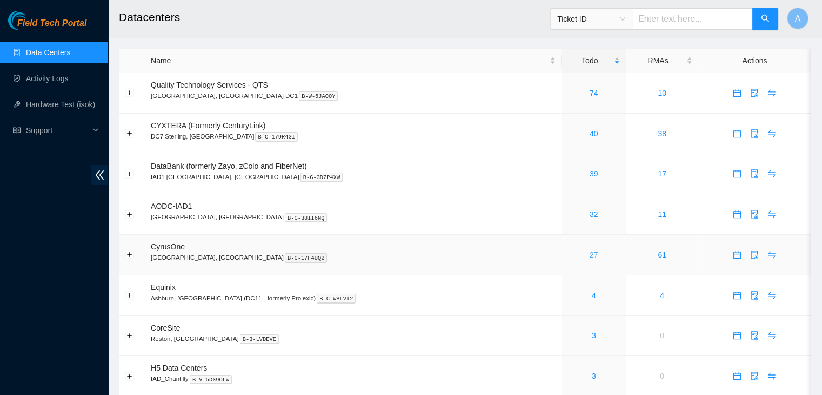
click at [590, 256] on link "27" at bounding box center [594, 254] width 9 height 9
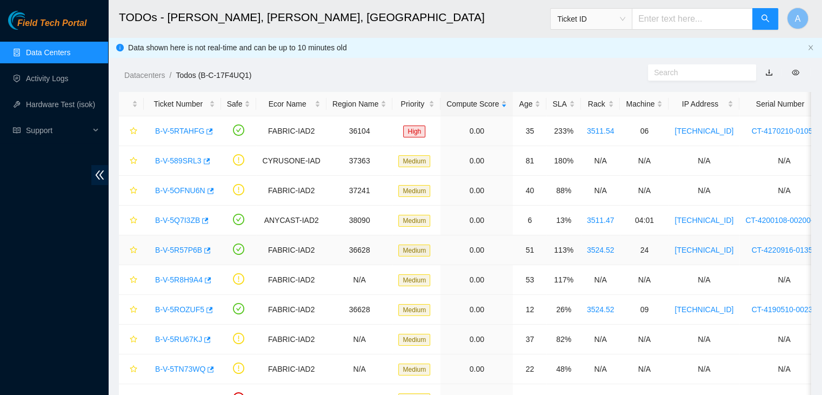
scroll to position [290, 0]
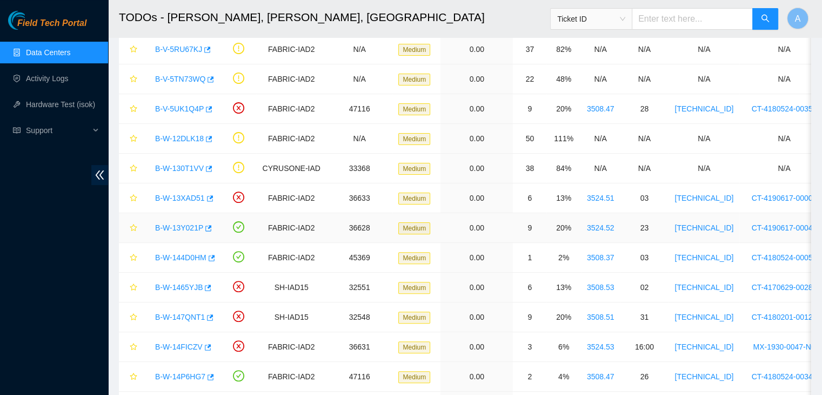
click at [186, 223] on link "B-W-13Y021P" at bounding box center [179, 227] width 48 height 9
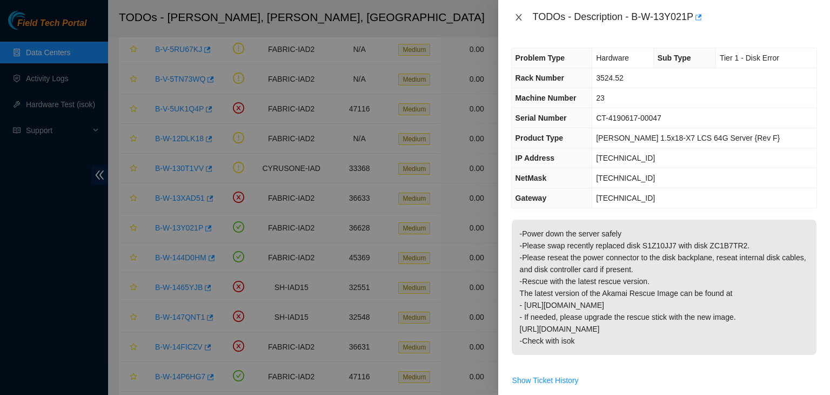
click at [520, 15] on icon "close" at bounding box center [519, 17] width 6 height 6
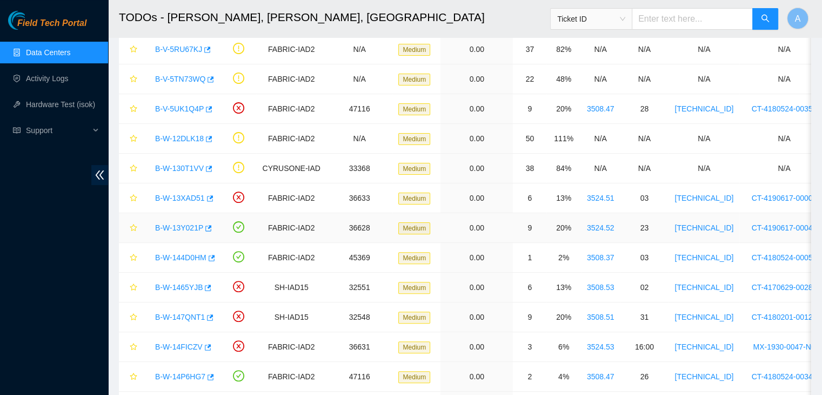
click at [185, 223] on link "B-W-13Y021P" at bounding box center [179, 227] width 48 height 9
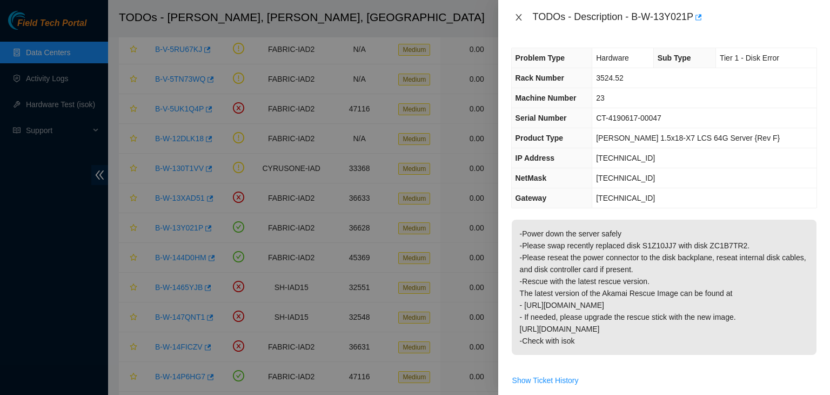
click at [518, 19] on icon "close" at bounding box center [519, 17] width 9 height 9
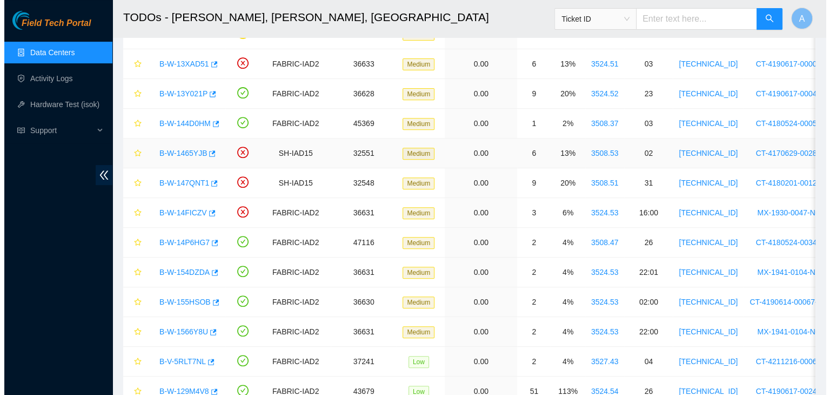
scroll to position [424, 0]
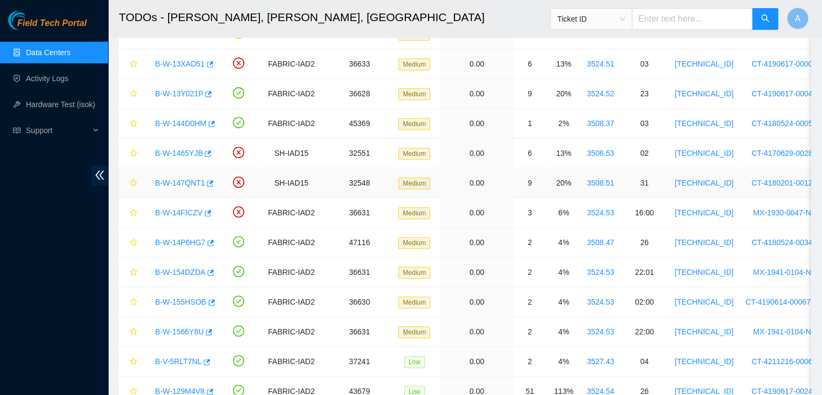
click at [182, 182] on link "B-W-147QNT1" at bounding box center [180, 182] width 50 height 9
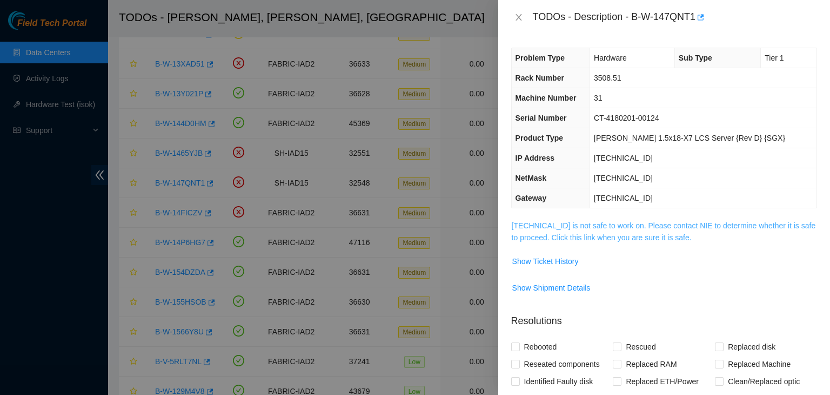
click at [646, 229] on link "23.208.165.42 is not safe to work on. Please contact NIE to determine whether i…" at bounding box center [664, 231] width 304 height 21
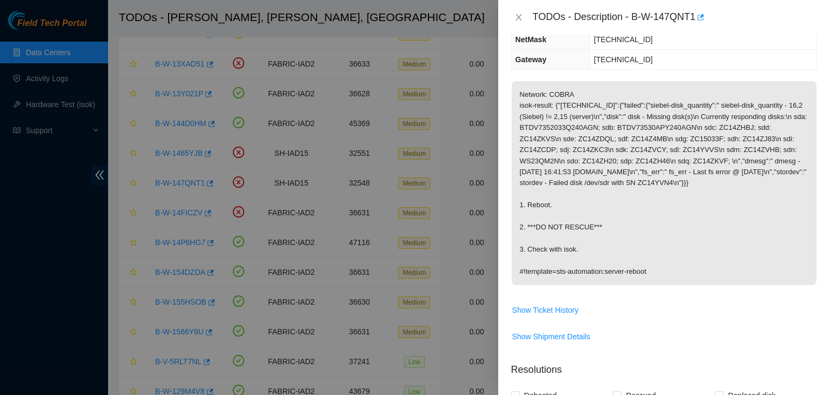
scroll to position [0, 0]
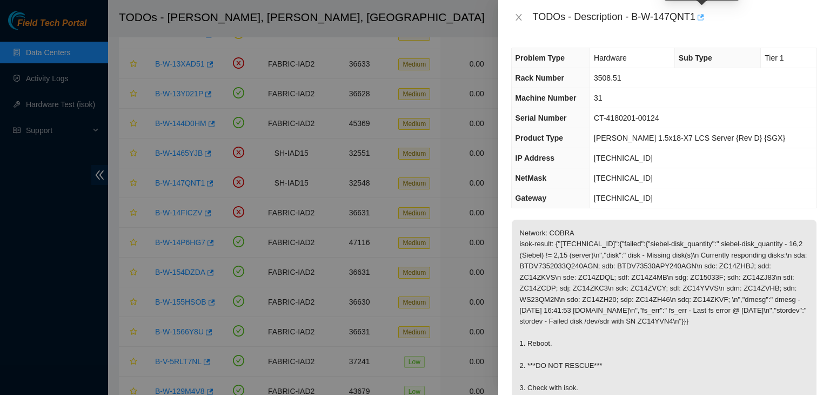
click at [700, 18] on icon "button" at bounding box center [700, 18] width 8 height 8
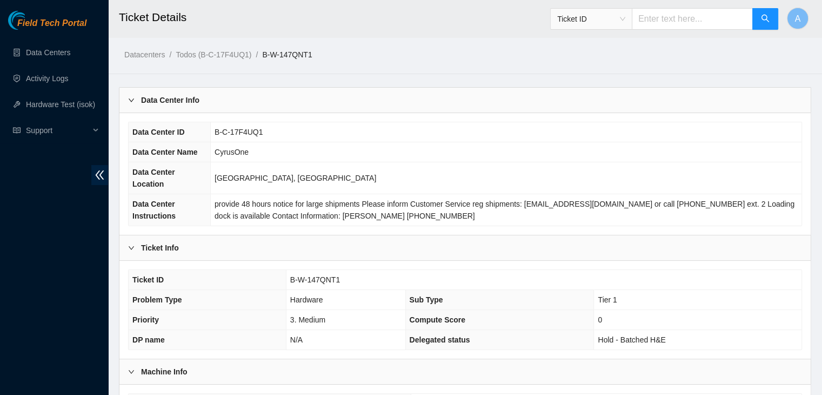
scroll to position [288, 0]
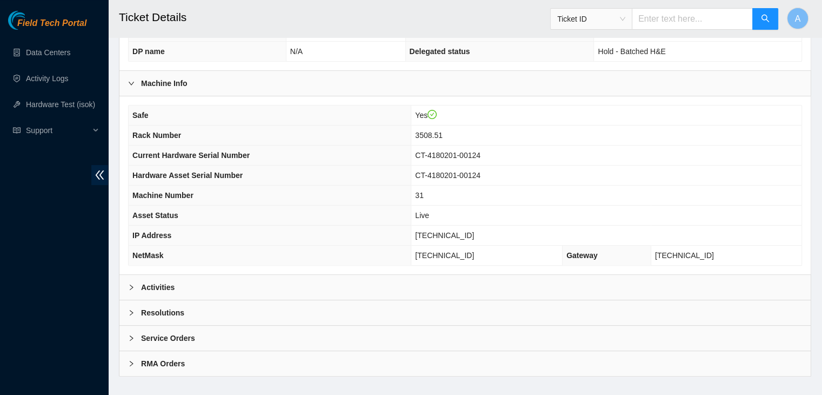
click at [391, 276] on div "Activities" at bounding box center [464, 287] width 691 height 25
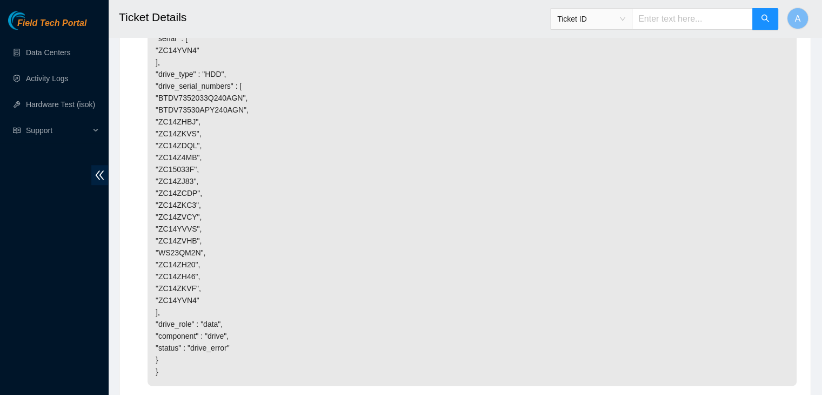
scroll to position [1031, 0]
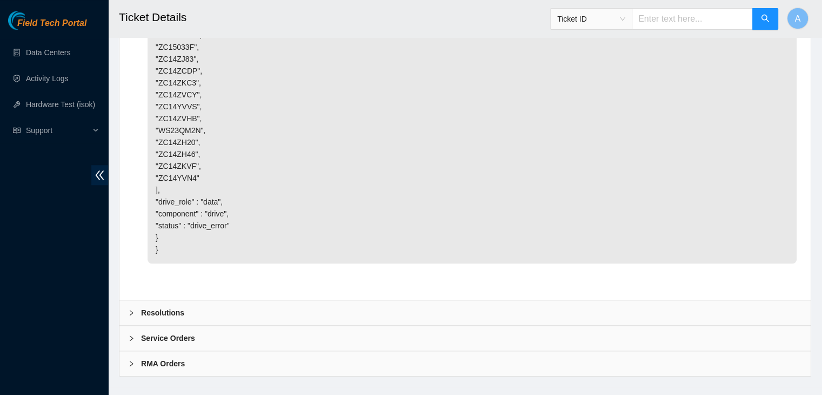
click at [439, 301] on div "Resolutions" at bounding box center [464, 312] width 691 height 25
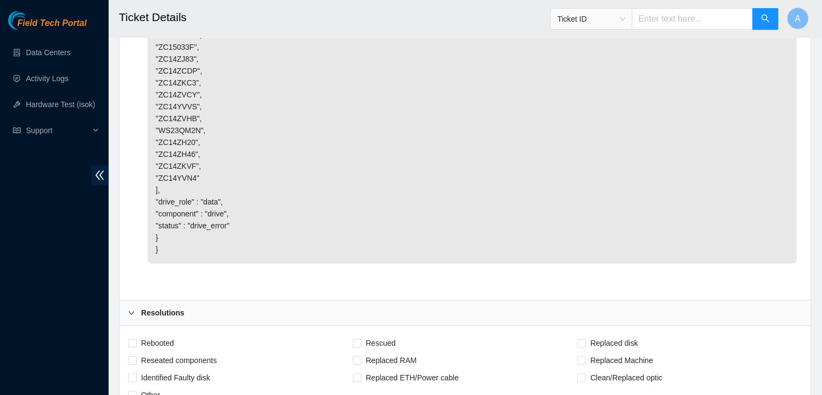
scroll to position [1146, 0]
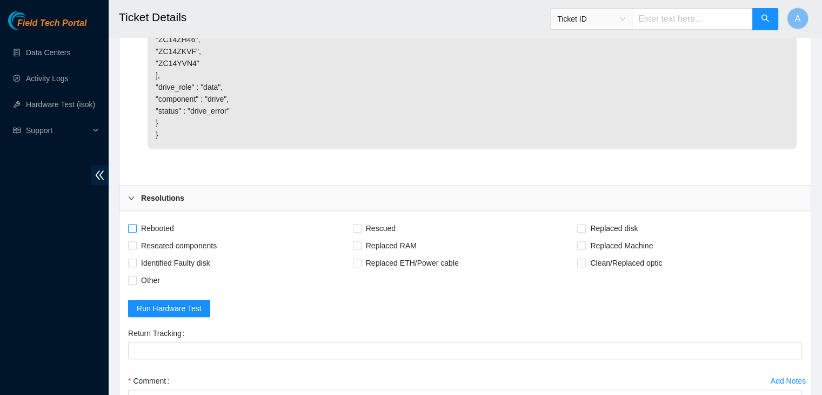
click at [164, 219] on span "Rebooted" at bounding box center [158, 227] width 42 height 17
click at [136, 224] on input "Rebooted" at bounding box center [132, 228] width 8 height 8
checkbox input "true"
click at [156, 271] on span "Other" at bounding box center [151, 279] width 28 height 17
click at [136, 276] on input "Other" at bounding box center [132, 280] width 8 height 8
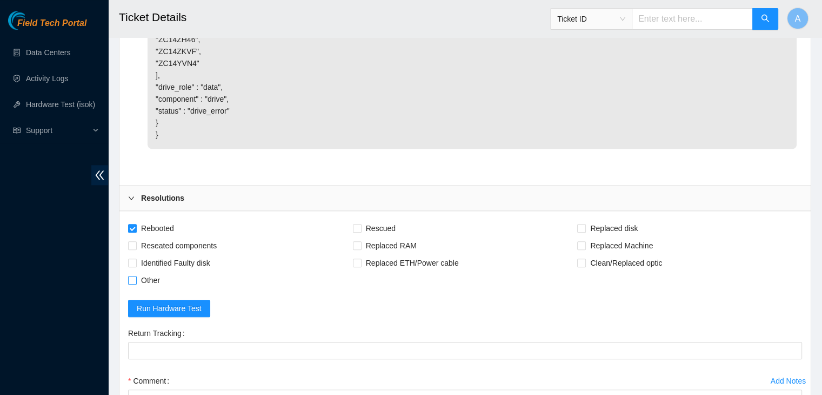
checkbox input "true"
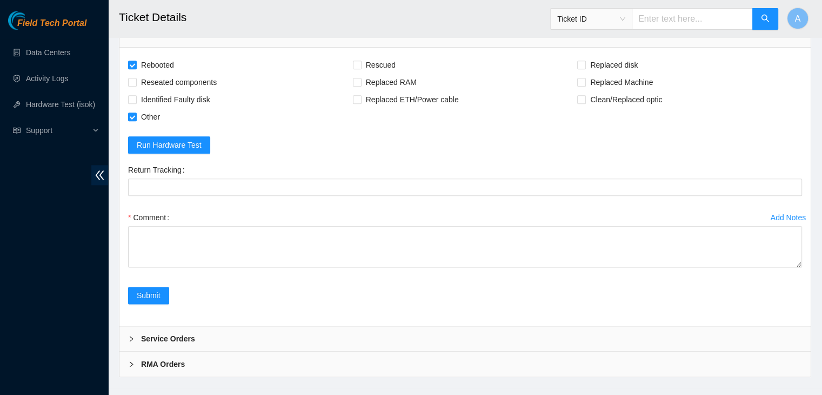
scroll to position [1309, 0]
drag, startPoint x: 799, startPoint y: 251, endPoint x: 750, endPoint y: 375, distance: 132.5
click at [750, 268] on textarea "Comment" at bounding box center [465, 246] width 674 height 41
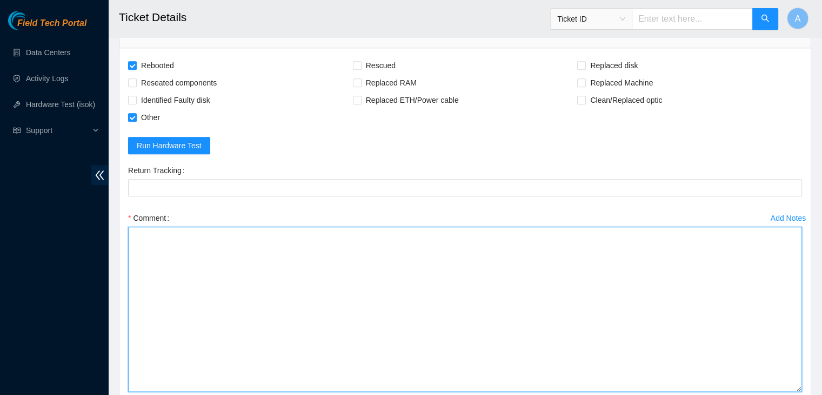
click at [677, 351] on textarea "Comment" at bounding box center [465, 308] width 674 height 165
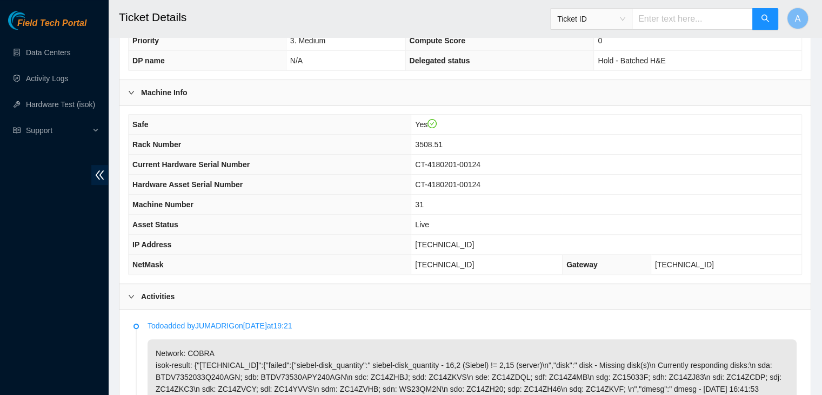
scroll to position [278, 0]
click at [466, 241] on span "23.208.165.42" at bounding box center [444, 245] width 59 height 9
copy span "23.208.165.42"
click at [499, 237] on td "23.208.165.42" at bounding box center [606, 246] width 390 height 20
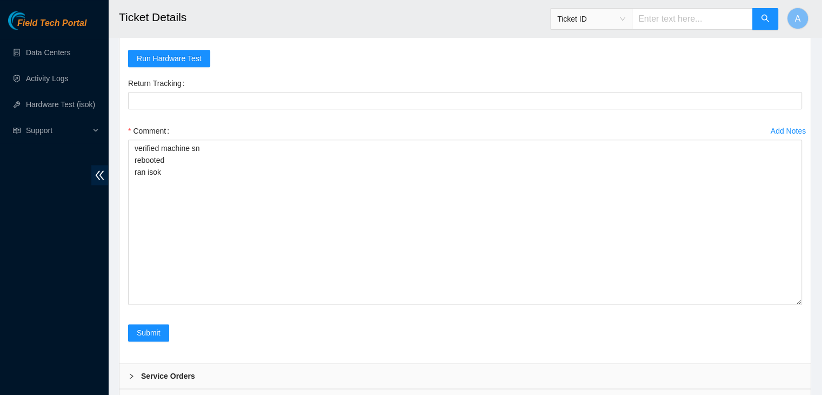
scroll to position [1398, 0]
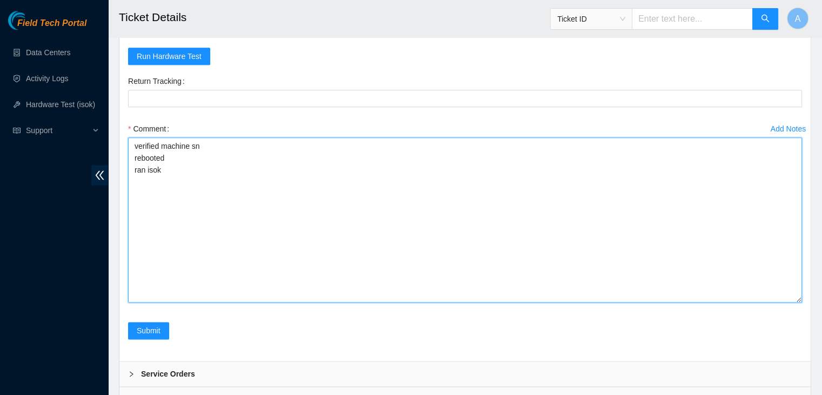
click at [288, 224] on textarea "verified machine sn rebooted ran isok" at bounding box center [465, 219] width 674 height 165
paste textarea "332277 04-09-2025 02:24:35 23.208.165.42 COMPLETE Result Detail Message Ticket …"
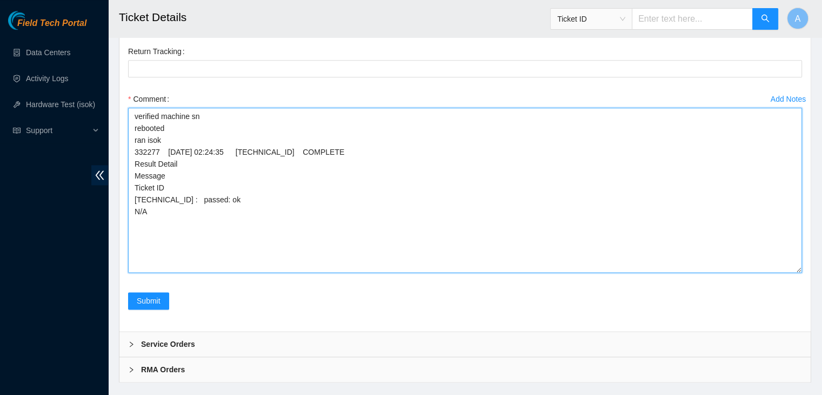
scroll to position [1433, 0]
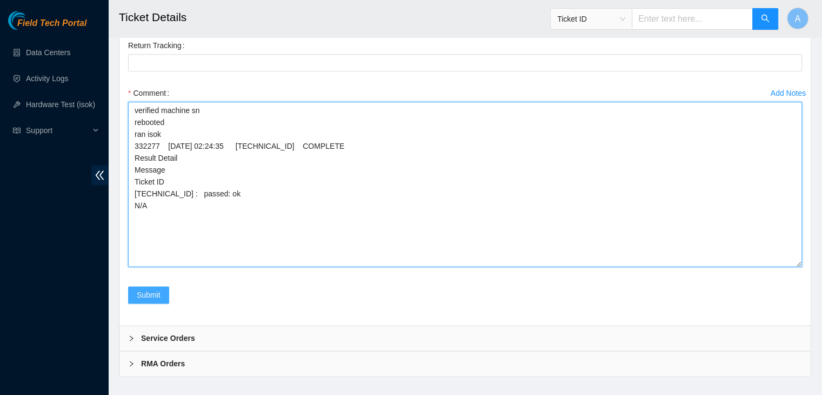
type textarea "verified machine sn rebooted ran isok 332277 04-09-2025 02:24:35 23.208.165.42 …"
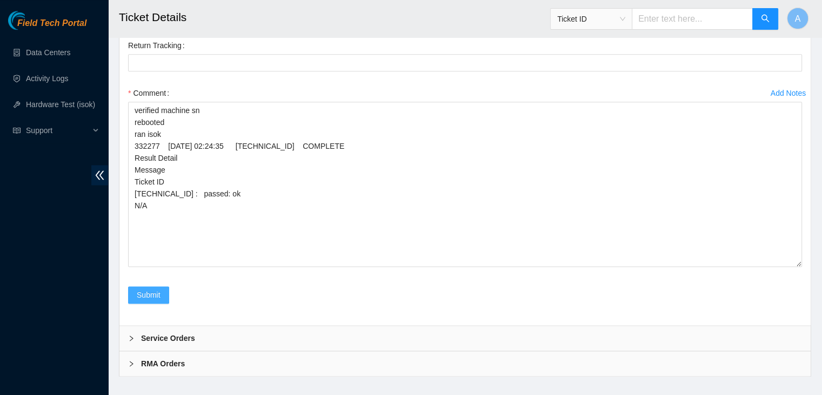
click at [143, 286] on button "Submit" at bounding box center [148, 294] width 41 height 17
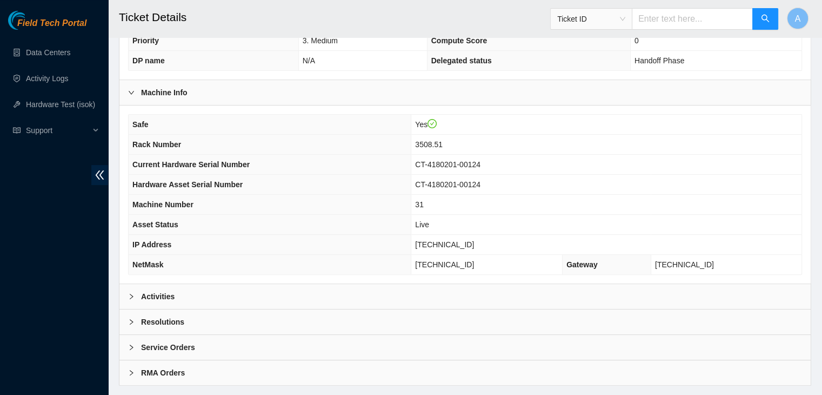
scroll to position [277, 0]
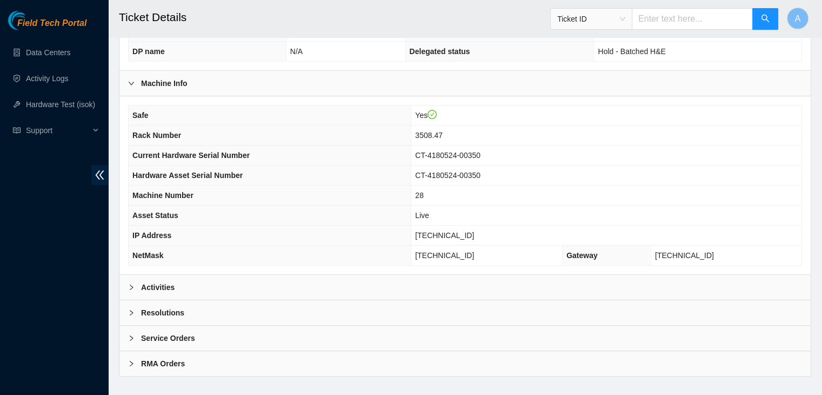
scroll to position [288, 0]
click at [390, 275] on div "Activities" at bounding box center [464, 287] width 691 height 25
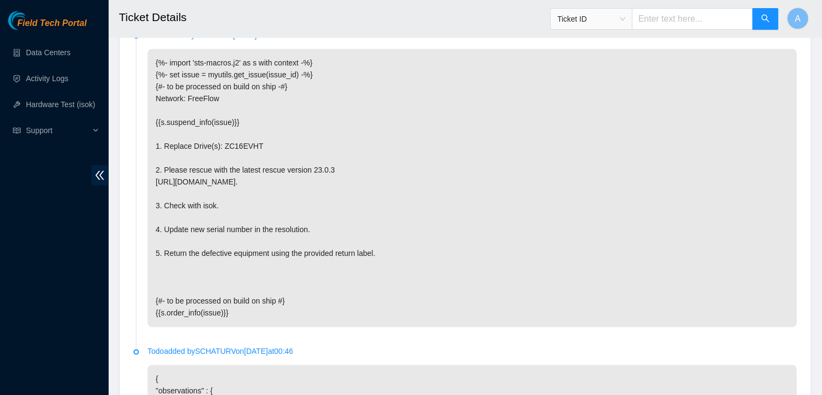
scroll to position [1936, 0]
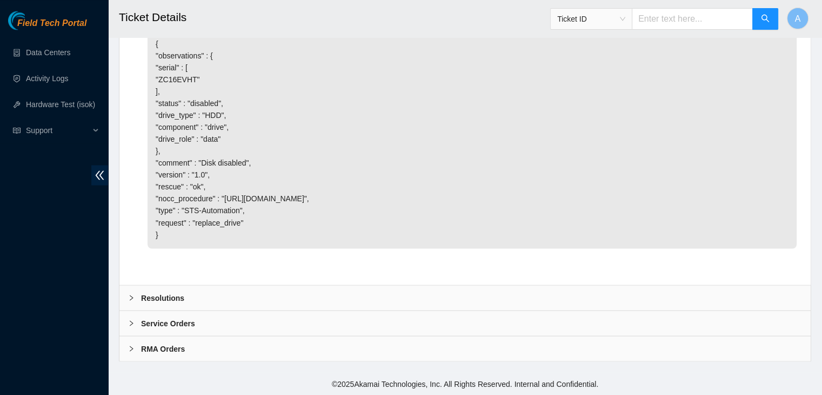
click at [335, 288] on div "Resolutions" at bounding box center [464, 297] width 691 height 25
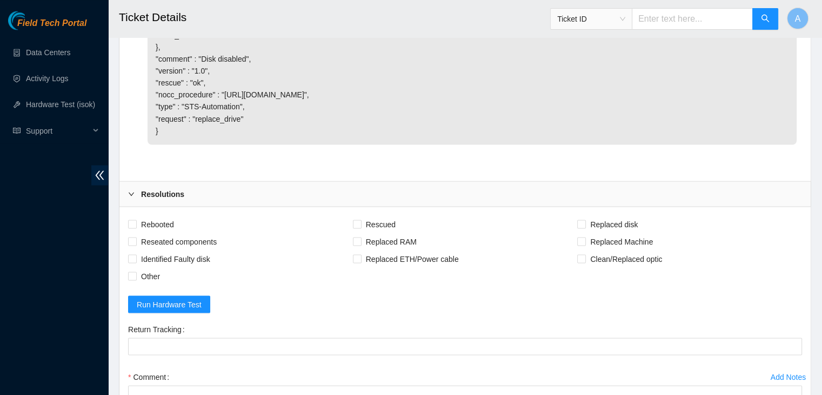
scroll to position [2214, 0]
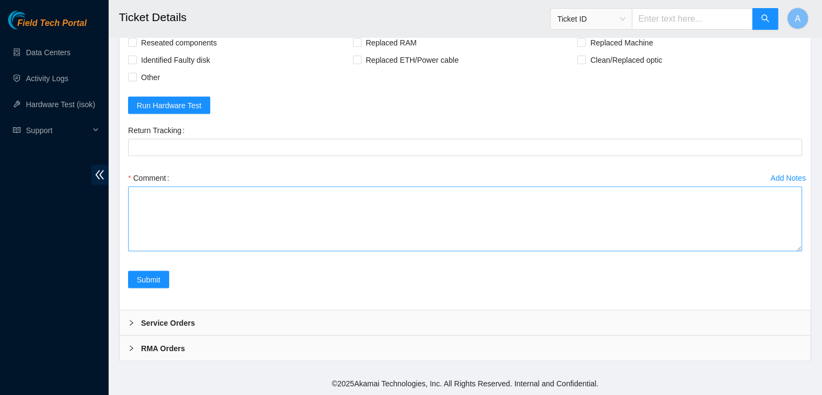
drag, startPoint x: 799, startPoint y: 249, endPoint x: 778, endPoint y: 389, distance: 142.0
click at [778, 251] on textarea "Comment" at bounding box center [465, 218] width 674 height 65
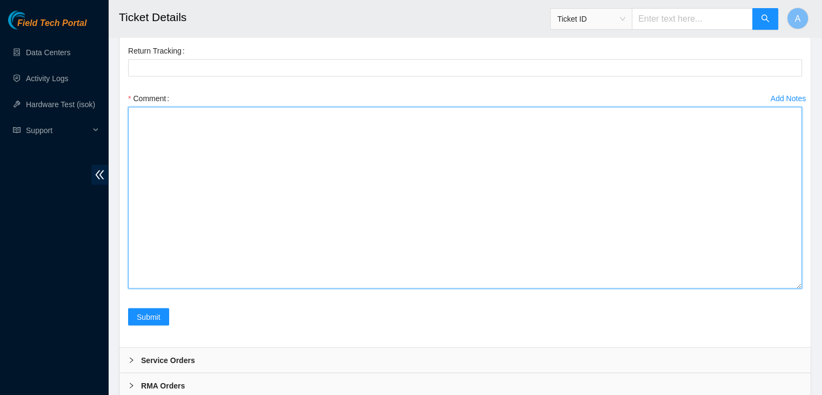
click at [691, 289] on textarea "Comment" at bounding box center [465, 198] width 674 height 182
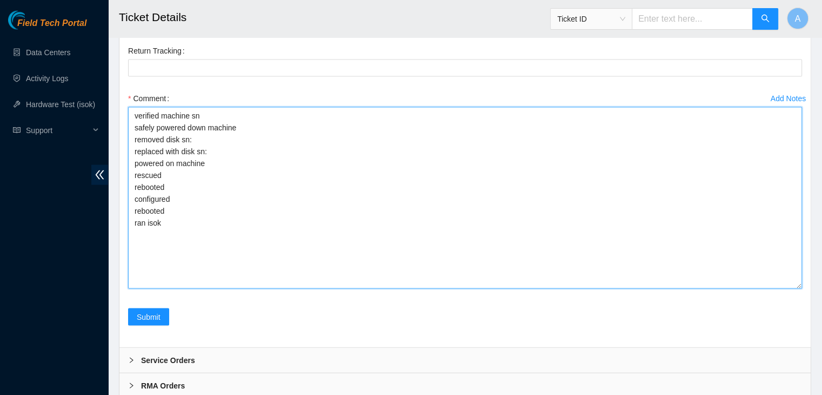
click at [351, 247] on textarea "verified machine sn safely powered down machine removed disk sn: replaced with …" at bounding box center [465, 198] width 674 height 182
paste textarea "8531K0D5FJLA"
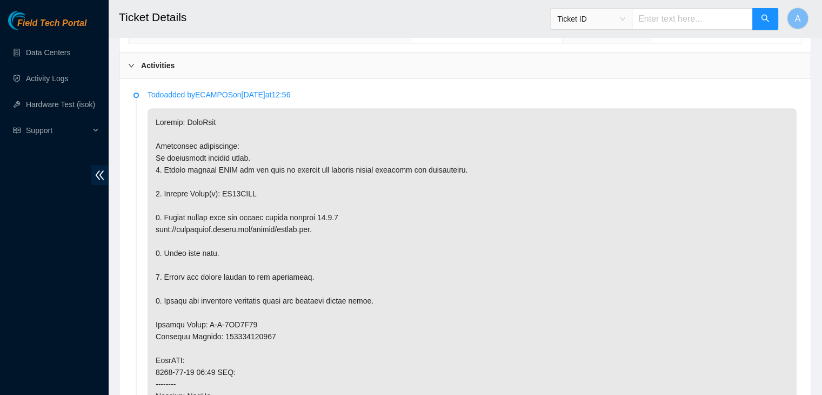
scroll to position [512, 0]
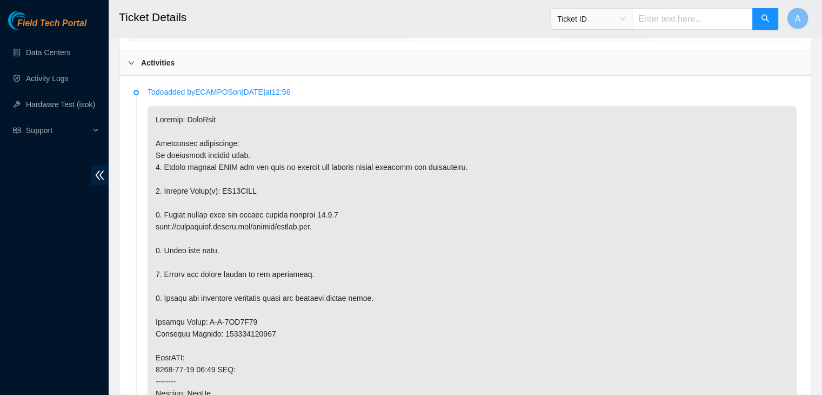
click at [243, 175] on p at bounding box center [472, 380] width 649 height 551
copy p "ZC16EVHT"
click at [243, 175] on p at bounding box center [472, 380] width 649 height 551
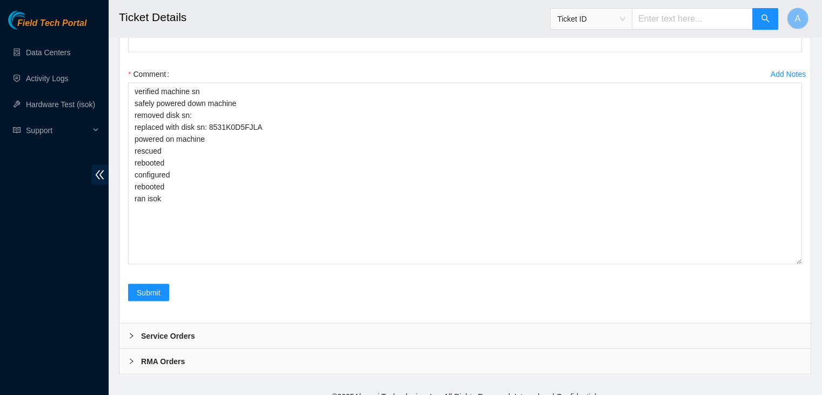
scroll to position [2250, 0]
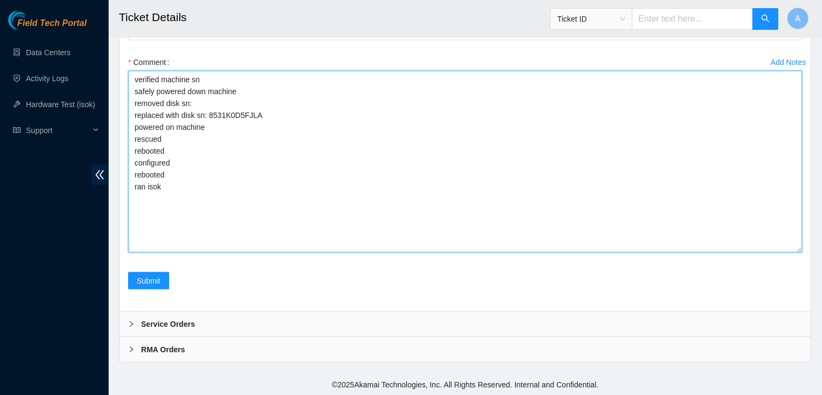
click at [235, 202] on textarea "verified machine sn safely powered down machine removed disk sn: replaced with …" at bounding box center [465, 162] width 674 height 182
paste textarea "ZC16EVHT"
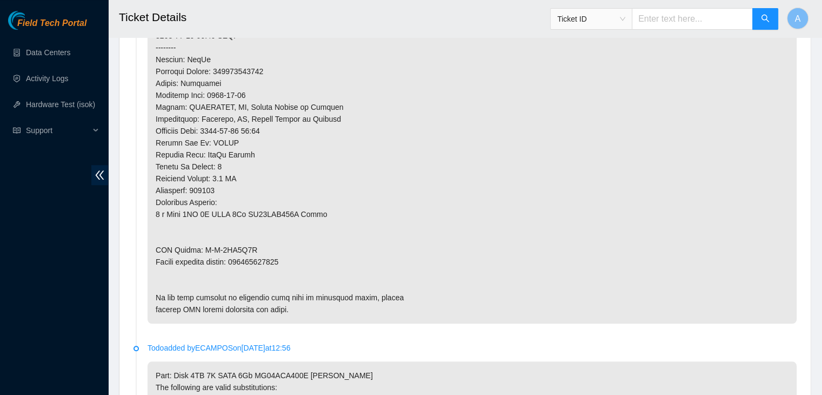
scroll to position [847, 0]
type textarea "verified machine sn safely powered down machine removed disk sn: ZC16EVHT repla…"
click at [278, 244] on p at bounding box center [472, 46] width 649 height 551
copy p "473665210636"
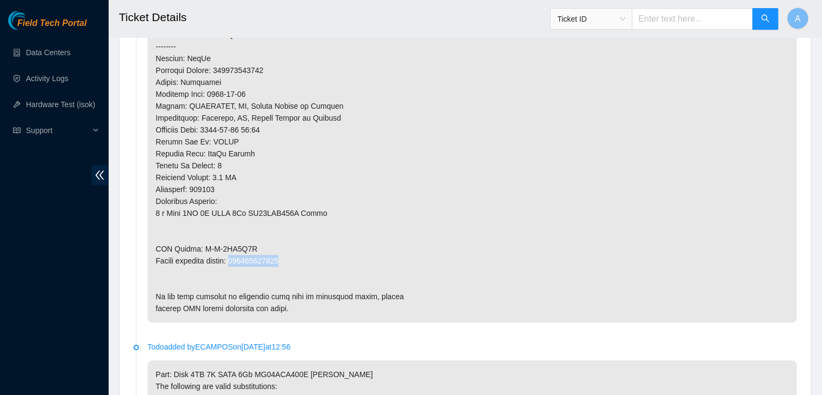
click at [278, 244] on p at bounding box center [472, 46] width 649 height 551
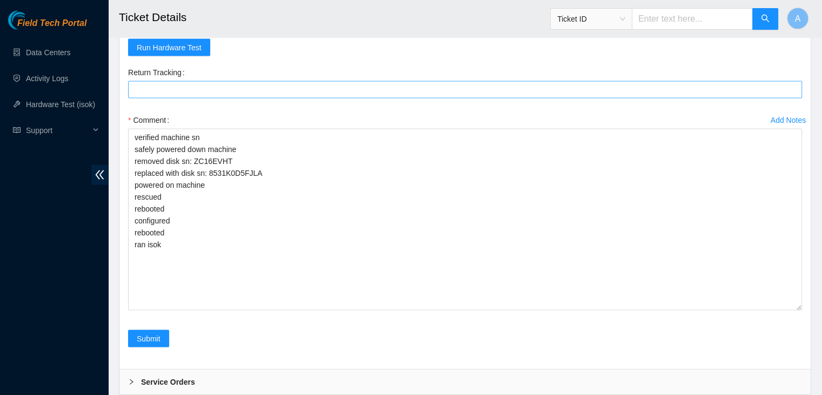
scroll to position [2198, 0]
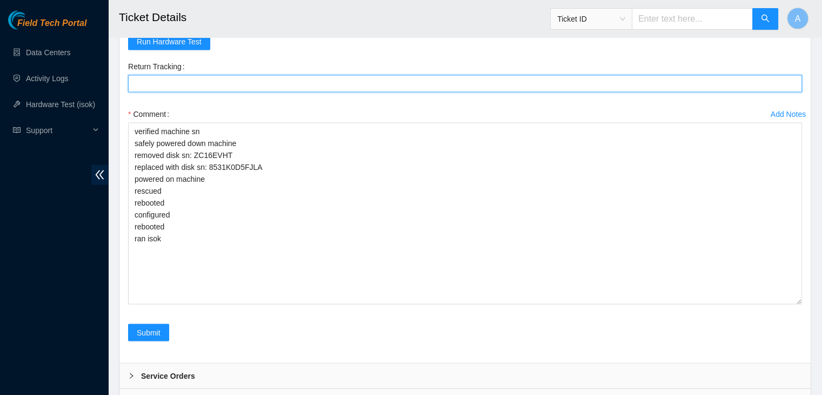
click at [321, 92] on Tracking "Return Tracking" at bounding box center [465, 83] width 674 height 17
paste Tracking "473665210636"
type Tracking "473665210636"
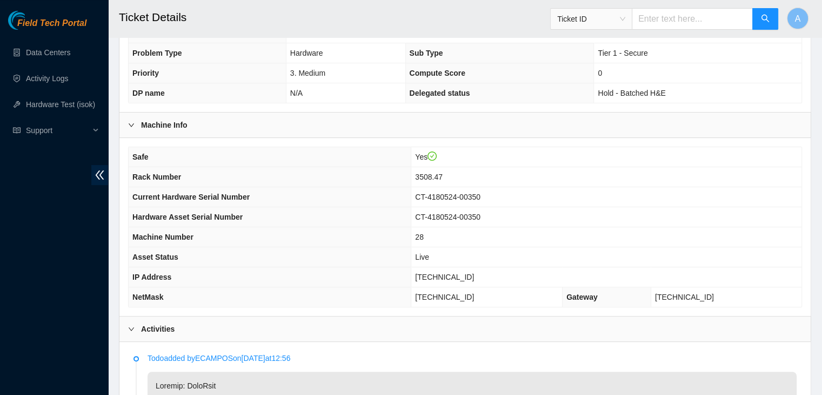
scroll to position [183, 0]
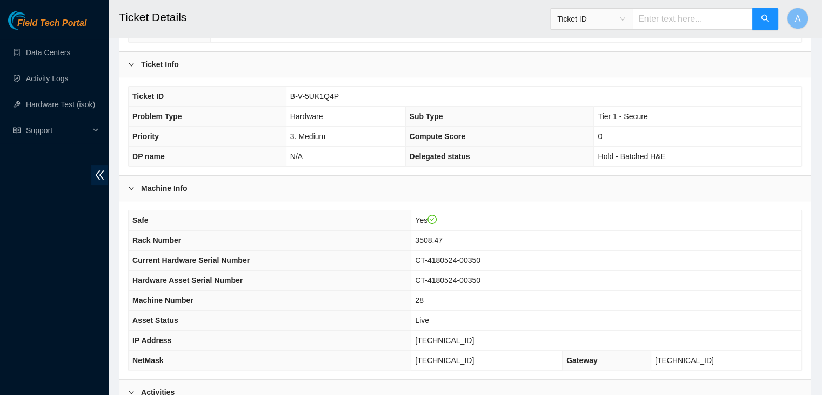
click at [467, 336] on span "[TECHNICAL_ID]" at bounding box center [444, 340] width 59 height 9
copy span "[TECHNICAL_ID]"
click at [467, 336] on span "[TECHNICAL_ID]" at bounding box center [444, 340] width 59 height 9
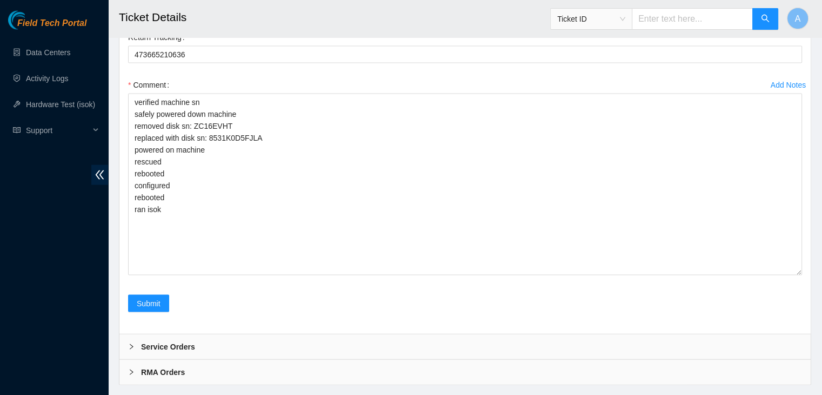
scroll to position [2265, 0]
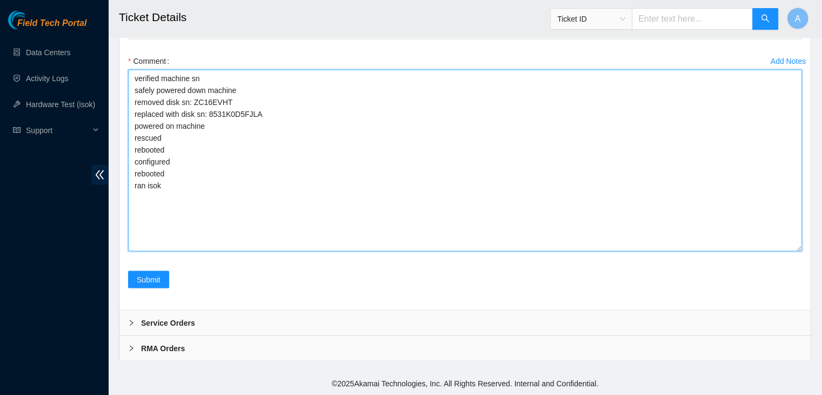
click at [361, 251] on textarea "verified machine sn safely powered down machine removed disk sn: ZC16EVHT repla…" at bounding box center [465, 161] width 674 height 182
paste textarea "332313 [DATE] 03:39:29 [TECHNICAL_ID] COMPLETE Result Detail Message Ticket ID …"
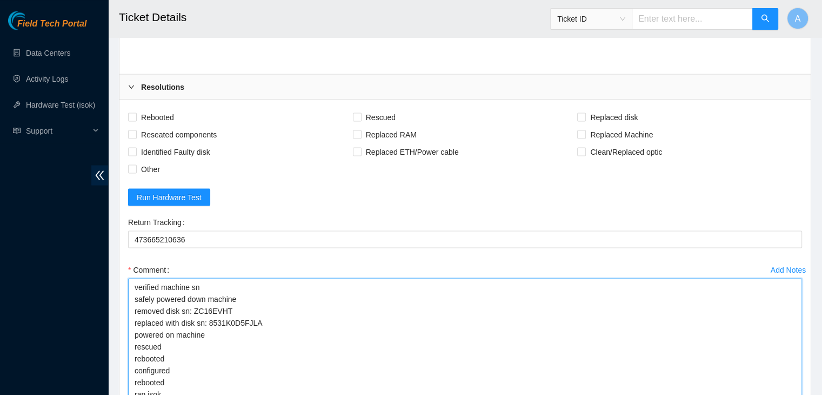
scroll to position [2044, 0]
type textarea "verified machine sn safely powered down machine removed disk sn: ZC16EVHT repla…"
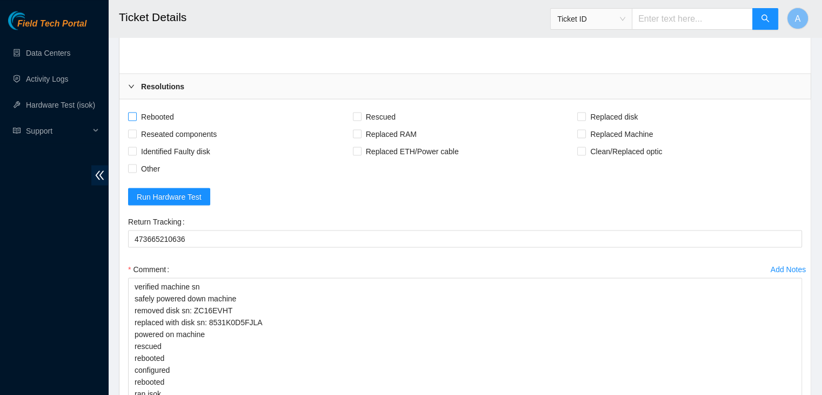
click at [162, 125] on span "Rebooted" at bounding box center [158, 116] width 42 height 17
click at [136, 119] on input "Rebooted" at bounding box center [132, 116] width 8 height 8
checkbox input "true"
click at [171, 142] on span "Reseated components" at bounding box center [179, 133] width 84 height 17
click at [136, 137] on input "Reseated components" at bounding box center [132, 133] width 8 height 8
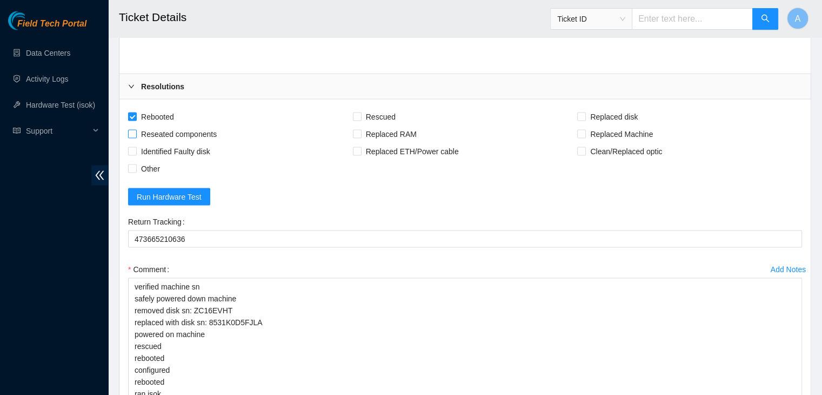
checkbox input "true"
click at [380, 125] on span "Rescued" at bounding box center [381, 116] width 38 height 17
click at [361, 119] on input "Rescued" at bounding box center [357, 116] width 8 height 8
checkbox input "true"
click at [608, 125] on span "Replaced disk" at bounding box center [614, 116] width 56 height 17
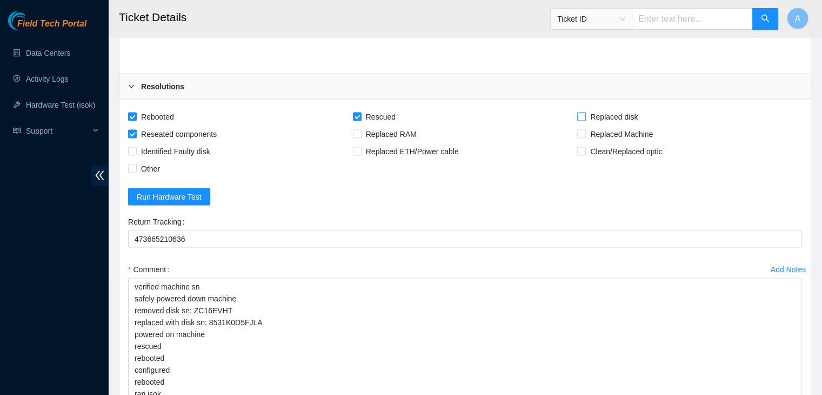
click at [585, 119] on input "Replaced disk" at bounding box center [581, 116] width 8 height 8
checkbox input "true"
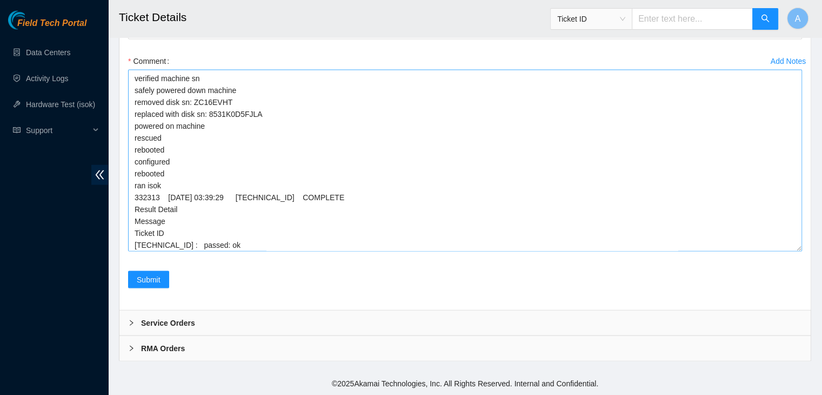
scroll to position [2331, 0]
click at [142, 285] on span "Submit" at bounding box center [149, 279] width 24 height 12
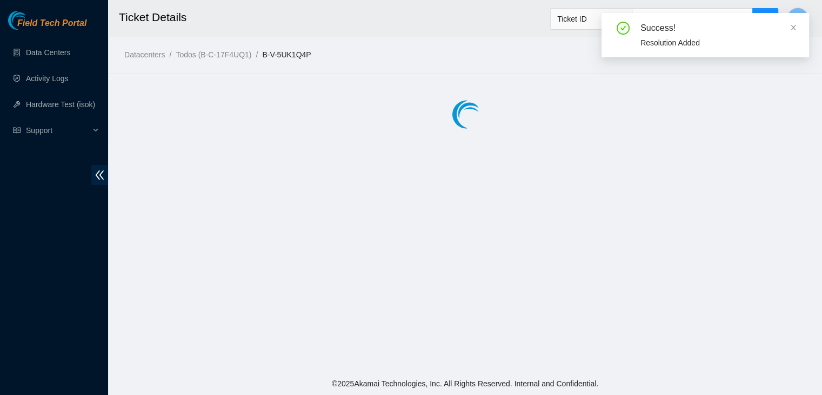
scroll to position [0, 0]
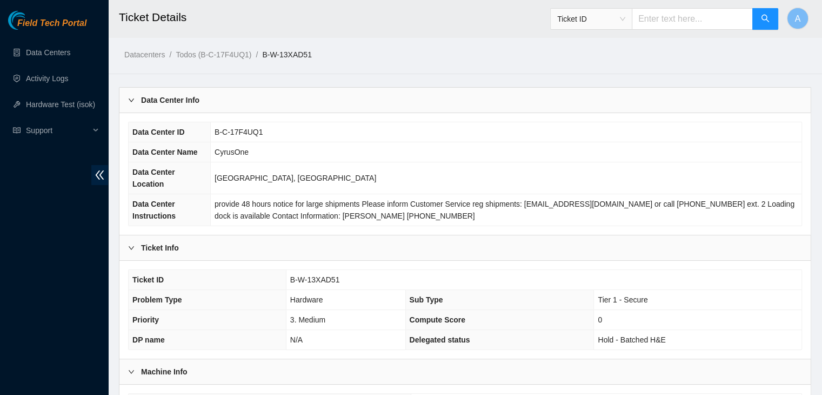
scroll to position [288, 0]
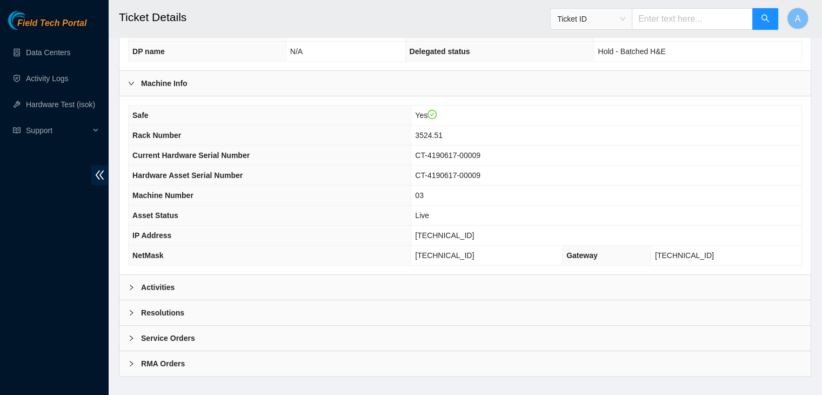
click at [457, 275] on div "Activities" at bounding box center [464, 287] width 691 height 25
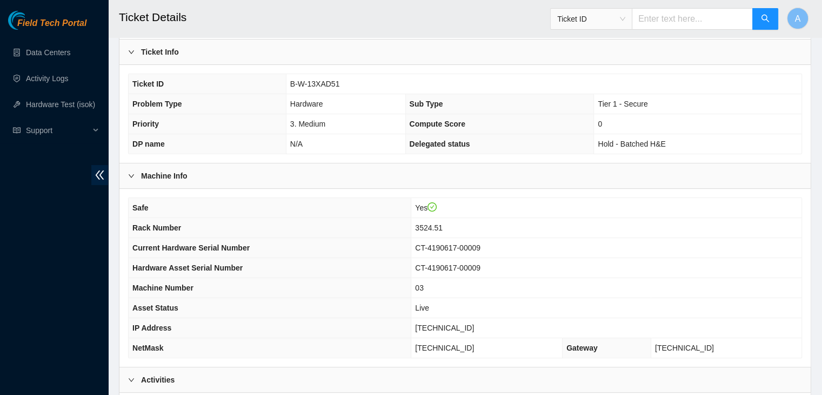
scroll to position [197, 0]
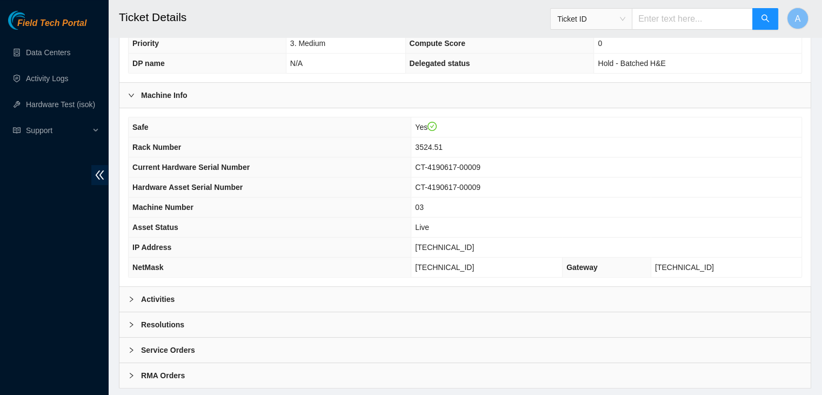
scroll to position [288, 0]
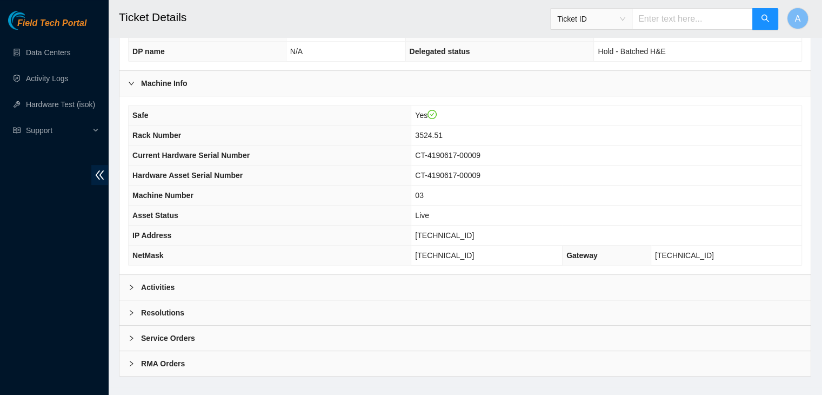
click at [386, 279] on div "Activities" at bounding box center [464, 287] width 691 height 25
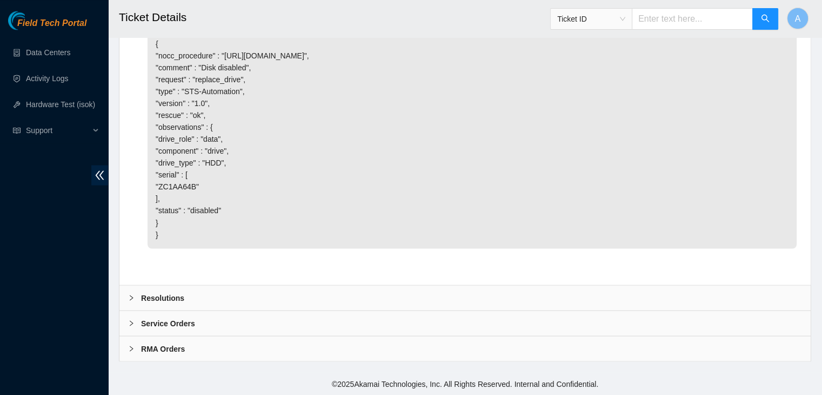
scroll to position [1936, 0]
click at [433, 291] on div "Resolutions" at bounding box center [464, 297] width 691 height 25
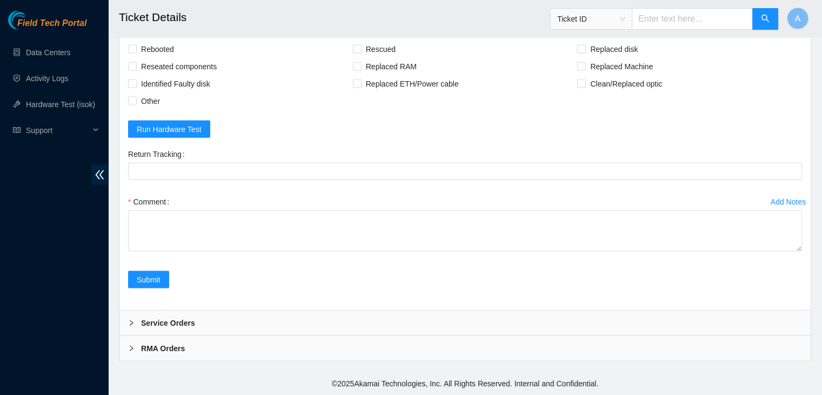
scroll to position [2140, 0]
click at [161, 58] on span "Rebooted" at bounding box center [158, 49] width 42 height 17
click at [136, 52] on input "Rebooted" at bounding box center [132, 49] width 8 height 8
checkbox input "true"
click at [170, 75] on span "Reseated components" at bounding box center [179, 66] width 84 height 17
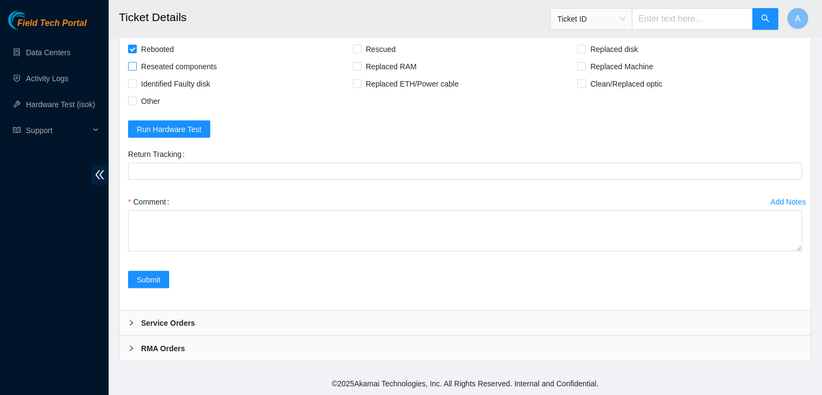
click at [136, 70] on input "Reseated components" at bounding box center [132, 66] width 8 height 8
checkbox input "true"
click at [372, 58] on span "Rescued" at bounding box center [381, 49] width 38 height 17
click at [361, 52] on input "Rescued" at bounding box center [357, 49] width 8 height 8
checkbox input "true"
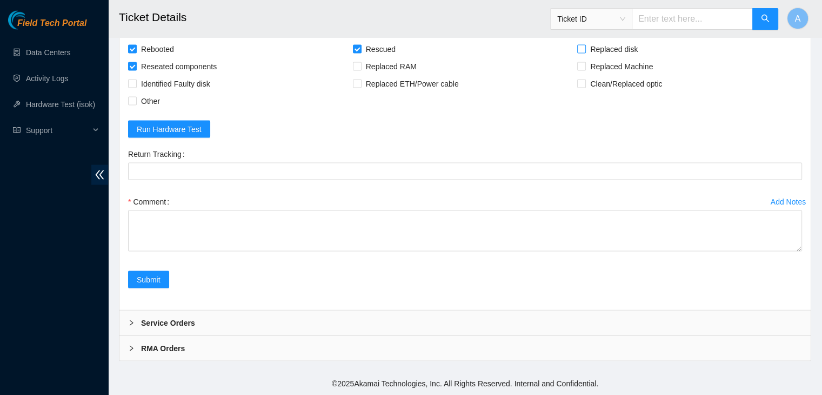
click at [587, 58] on span "Replaced disk" at bounding box center [614, 49] width 56 height 17
click at [585, 52] on input "Replaced disk" at bounding box center [581, 49] width 8 height 8
checkbox input "true"
drag, startPoint x: 800, startPoint y: 249, endPoint x: 776, endPoint y: 419, distance: 172.0
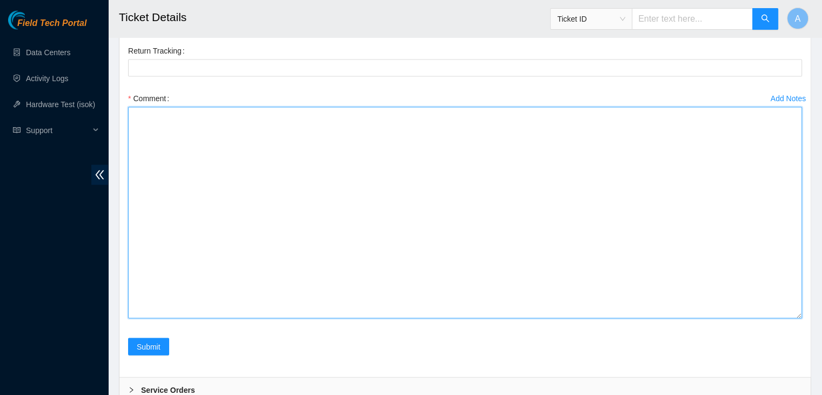
click at [703, 318] on textarea "Comment" at bounding box center [465, 212] width 674 height 211
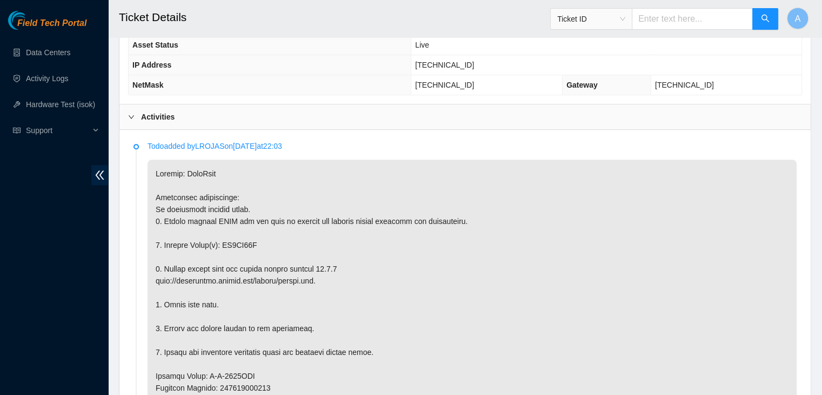
scroll to position [459, 0]
copy p "ZC1AA64B"
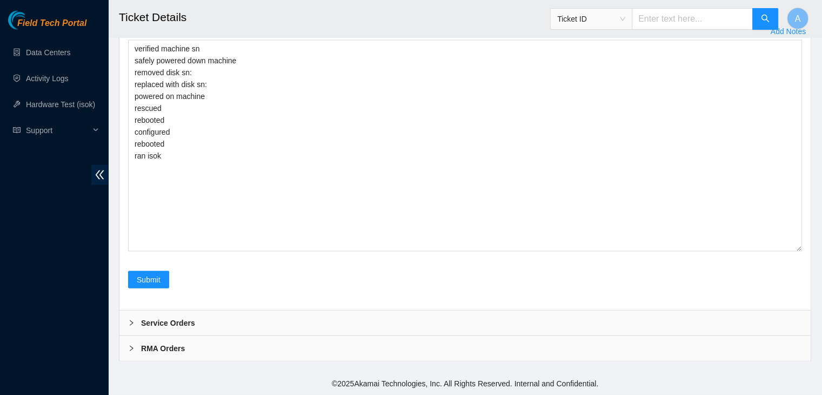
scroll to position [2305, 0]
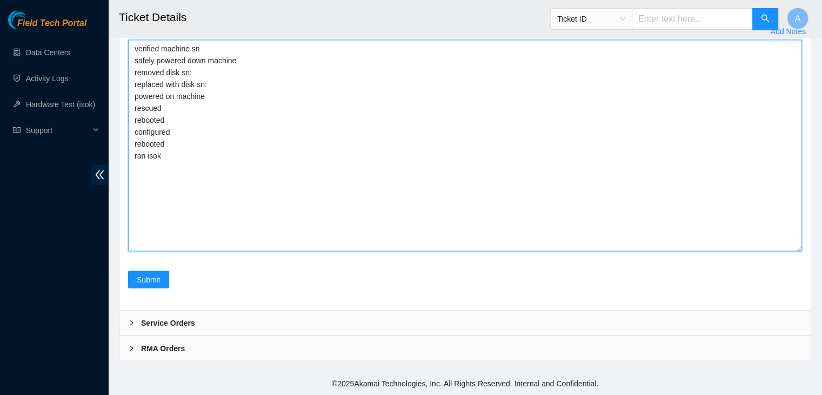
click at [249, 165] on textarea "verified machine sn safely powered down machine removed disk sn: replaced with …" at bounding box center [465, 145] width 674 height 211
click at [259, 152] on textarea "verified machine sn safely powered down machine removed disk sn: replaced with …" at bounding box center [465, 145] width 674 height 211
paste textarea "ZC1AA64B"
click at [246, 173] on textarea "verified machine sn safely powered down machine removed disk sn: ZC1AA64B repla…" at bounding box center [465, 145] width 674 height 211
click at [262, 168] on textarea "verified machine sn safely powered down machine removed disk sn: ZC1AA64B repla…" at bounding box center [465, 145] width 674 height 211
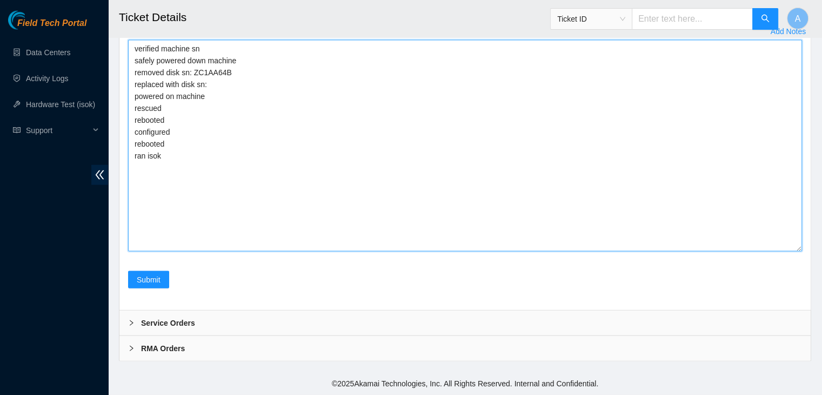
paste textarea "Z1Z8SZCA"
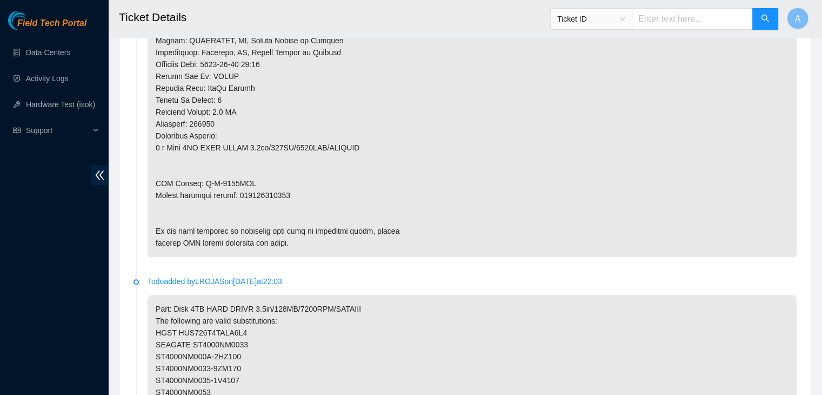
scroll to position [912, 0]
type textarea "verified machine sn safely powered down machine removed disk sn: ZC1AA64B repla…"
copy p "463470047321"
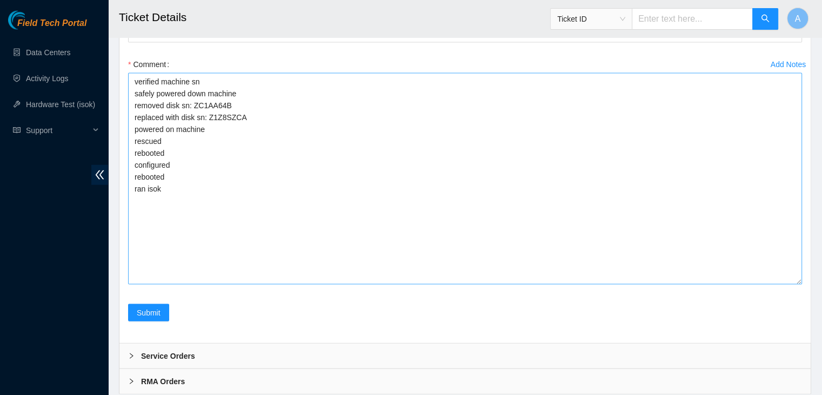
scroll to position [2246, 0]
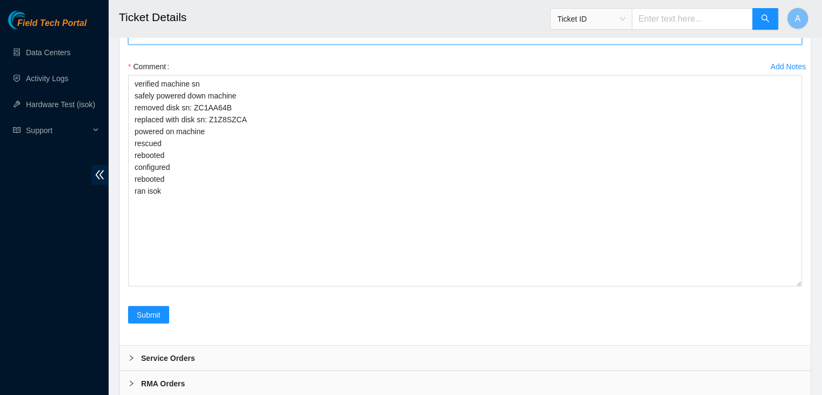
click at [324, 45] on Tracking "Return Tracking" at bounding box center [465, 36] width 674 height 17
paste Tracking "463470047321"
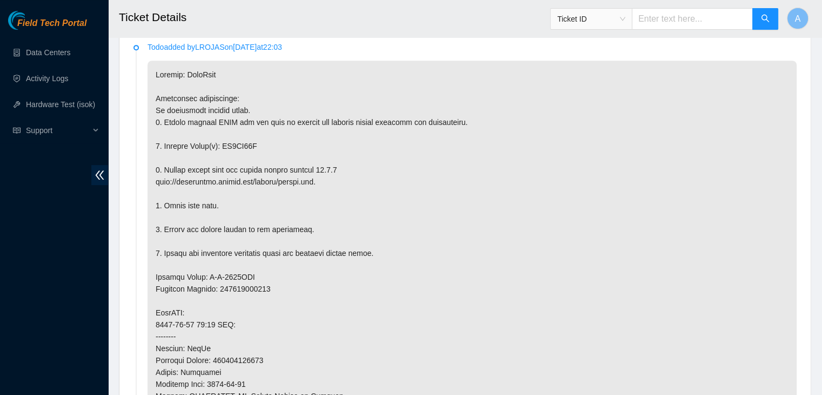
scroll to position [556, 0]
type Tracking "463470047321"
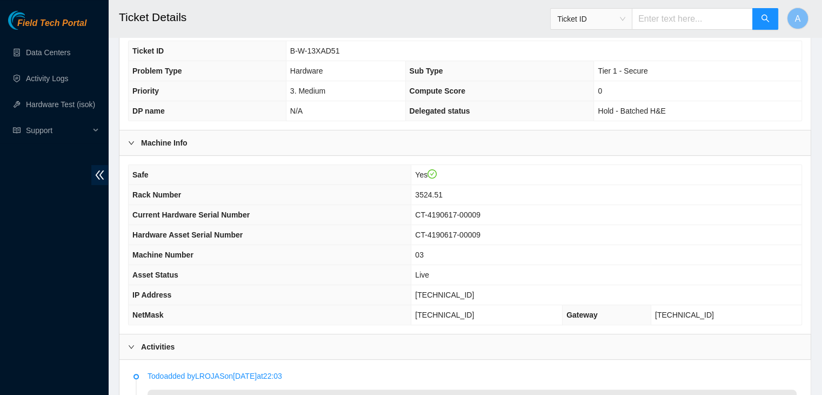
scroll to position [228, 0]
click at [450, 291] on span "[TECHNICAL_ID]" at bounding box center [444, 295] width 59 height 9
copy span "[TECHNICAL_ID]"
click at [450, 291] on span "[TECHNICAL_ID]" at bounding box center [444, 295] width 59 height 9
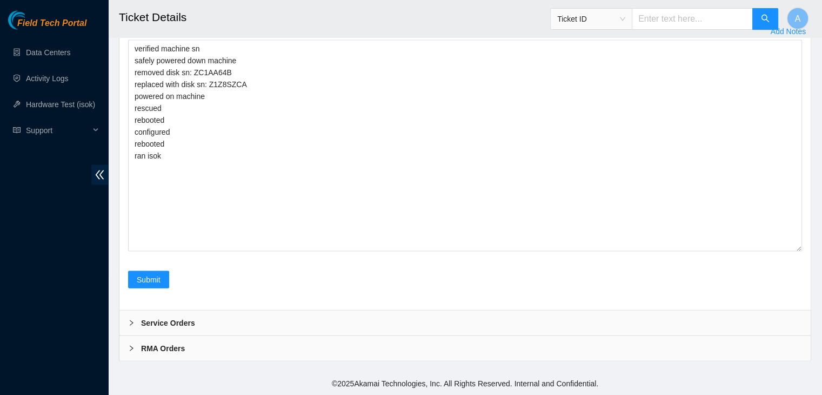
scroll to position [2385, 0]
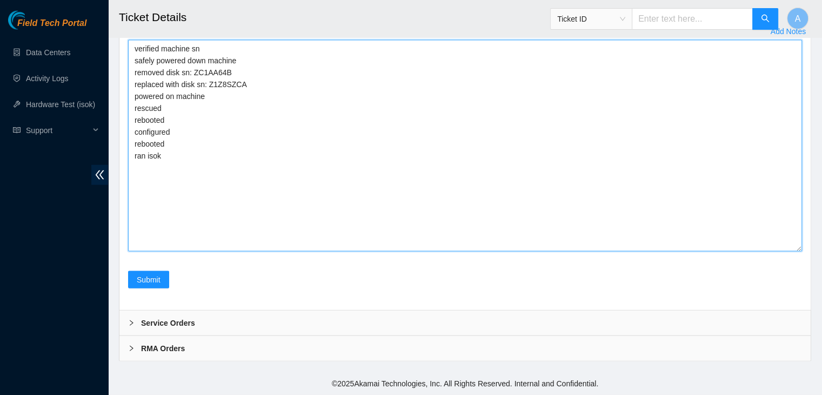
click at [330, 233] on textarea "verified machine sn safely powered down machine removed disk sn: ZC1AA64B repla…" at bounding box center [465, 145] width 674 height 211
paste textarea "332304 04-09-2025 03:19:19 23.36.67.132 COMPLETE Result Detail Message Ticket I…"
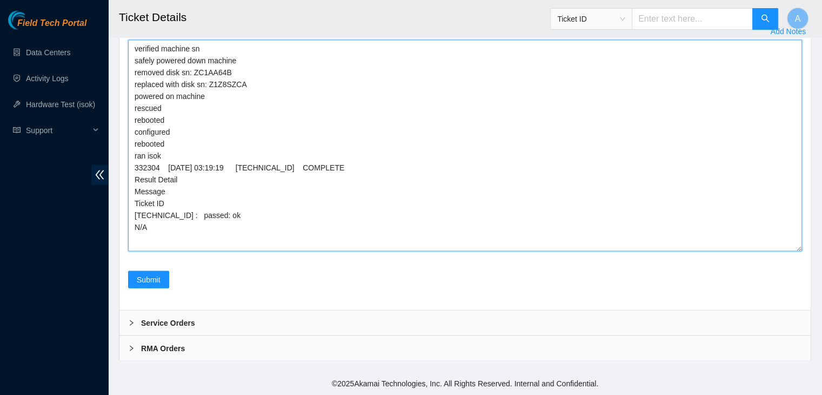
type textarea "verified machine sn safely powered down machine removed disk sn: ZC1AA64B repla…"
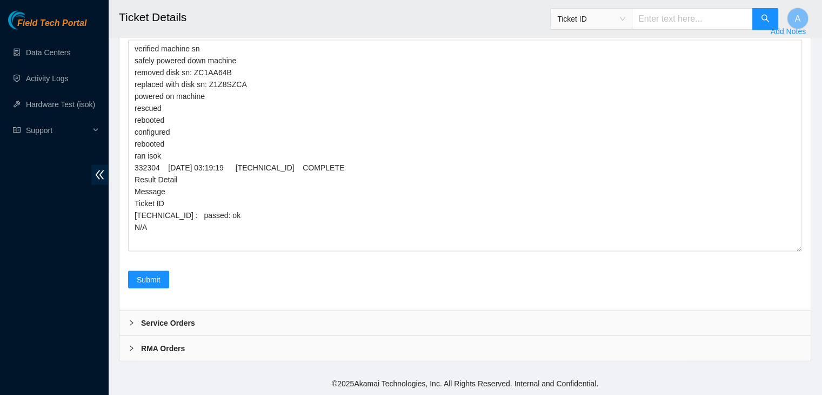
click at [172, 281] on div "Submit" at bounding box center [149, 286] width 50 height 30
click at [162, 277] on button "Submit" at bounding box center [148, 279] width 41 height 17
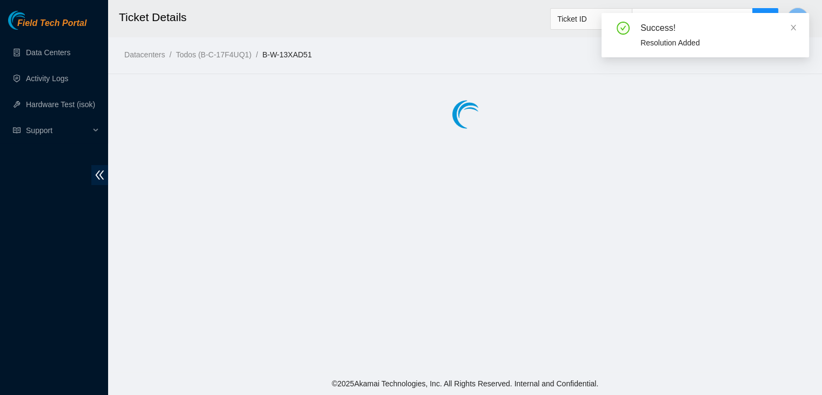
scroll to position [0, 0]
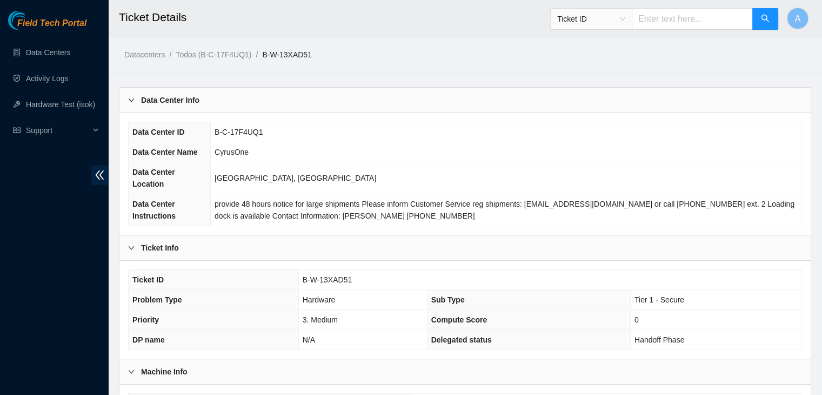
click at [420, 66] on main "Ticket Details Ticket ID A Datacenters / Todos (B-C-17F4UQ1) / B-W-13XAD51 / Da…" at bounding box center [465, 337] width 714 height 675
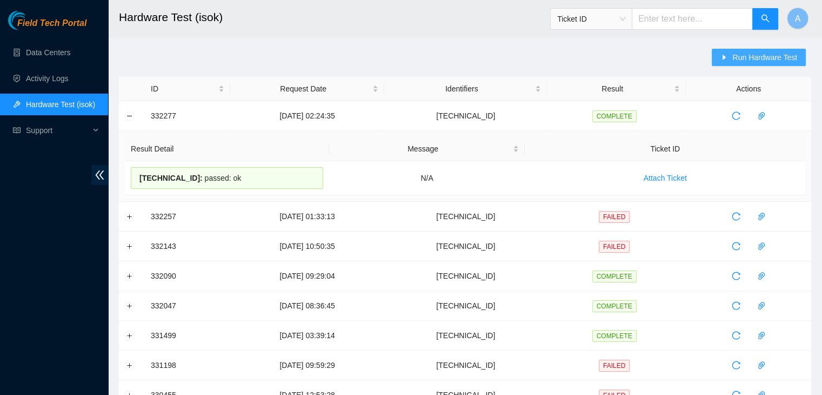
click at [742, 49] on button "Run Hardware Test" at bounding box center [759, 57] width 94 height 17
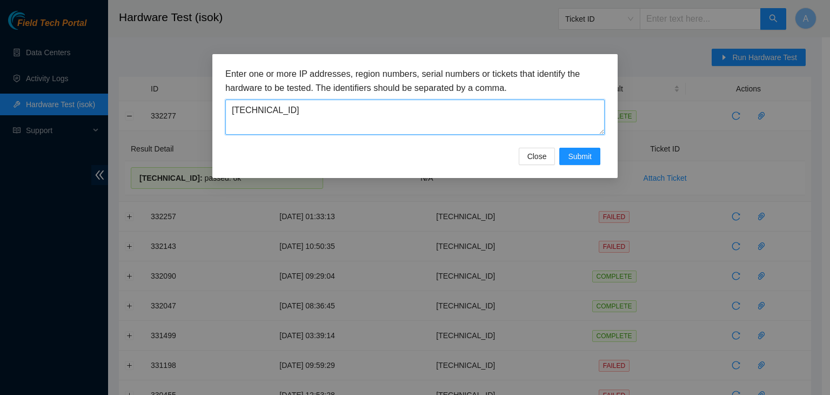
click at [476, 99] on textarea "[TECHNICAL_ID]" at bounding box center [414, 116] width 379 height 35
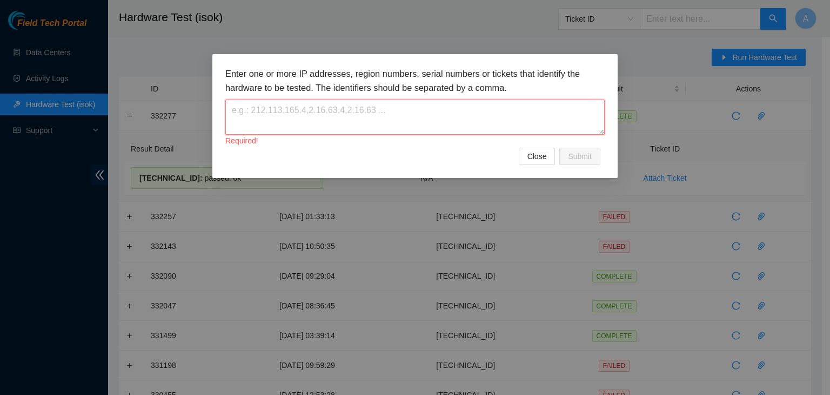
paste textarea "[TECHNICAL_ID]"
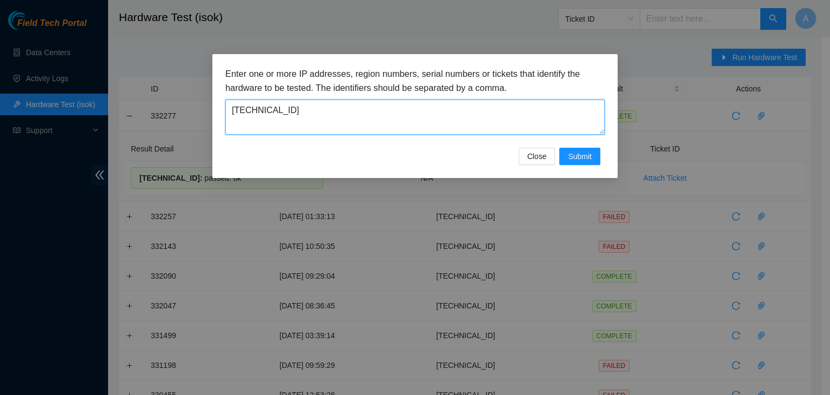
type textarea "[TECHNICAL_ID]"
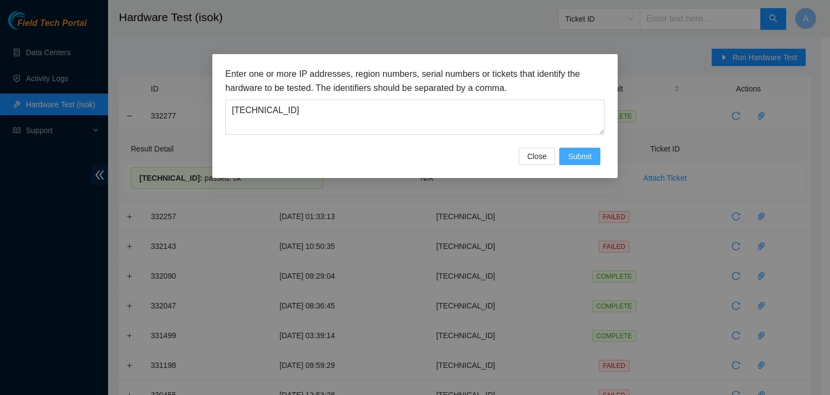
click at [569, 161] on span "Submit" at bounding box center [580, 156] width 24 height 12
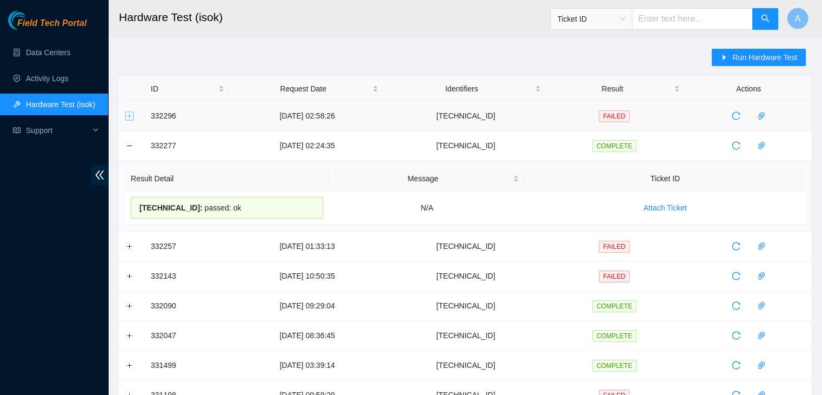
click at [130, 113] on button "Expand row" at bounding box center [129, 115] width 9 height 9
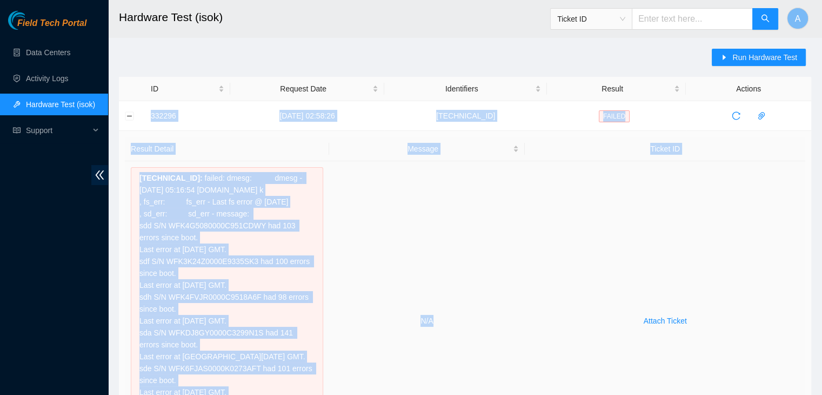
drag, startPoint x: 147, startPoint y: 113, endPoint x: 458, endPoint y: 339, distance: 385.0
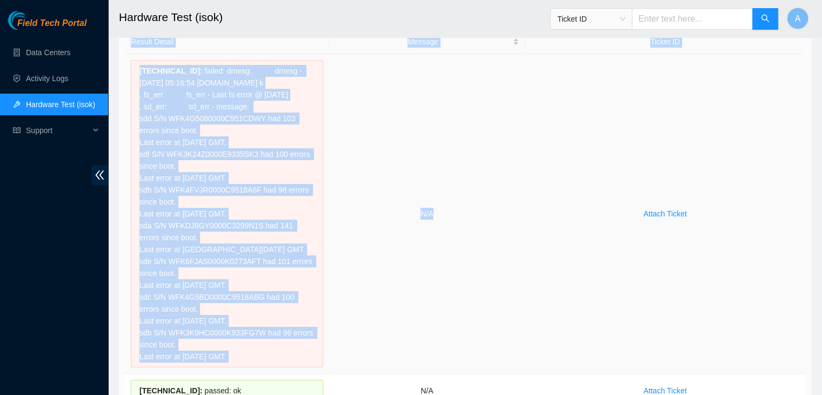
scroll to position [104, 0]
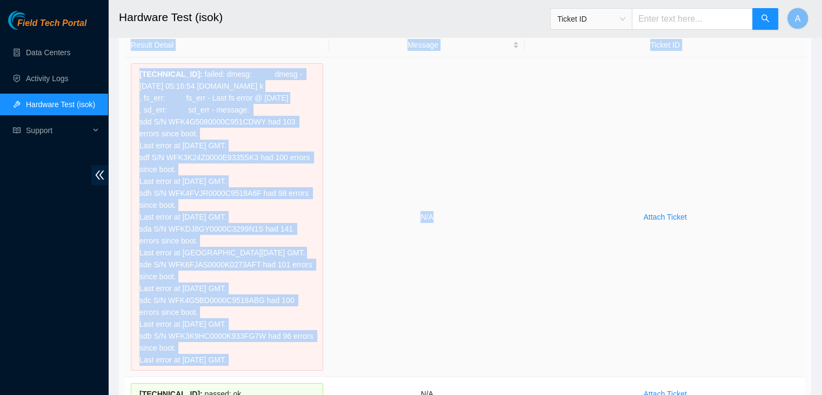
copy tbody "332296 04-09-2025 02:58:26 23.36.67.47 FAILED Result Detail Message Ticket ID 2…"
click at [458, 339] on td "N/A" at bounding box center [427, 216] width 196 height 319
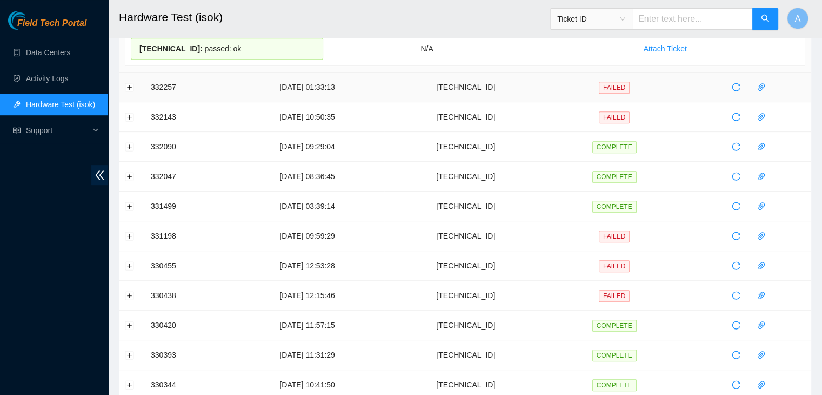
scroll to position [547, 0]
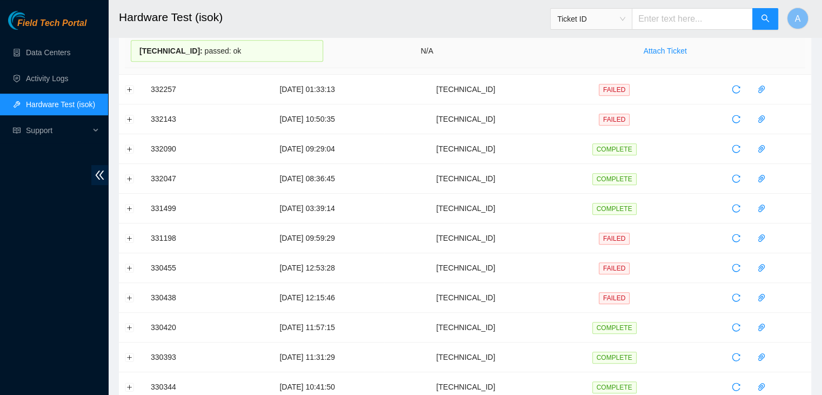
drag, startPoint x: 146, startPoint y: 72, endPoint x: 541, endPoint y: 76, distance: 394.6
click at [541, 76] on tbody "332296 04-09-2025 02:58:26 23.36.67.47 FAILED Result Detail Message Ticket ID 2…" at bounding box center [465, 82] width 692 height 1056
copy tbody "332296 04-09-2025 02:58:26 23.36.67.47 FAILED Result Detail Message Ticket ID 2…"
click at [541, 68] on td "Attach Ticket" at bounding box center [665, 51] width 281 height 34
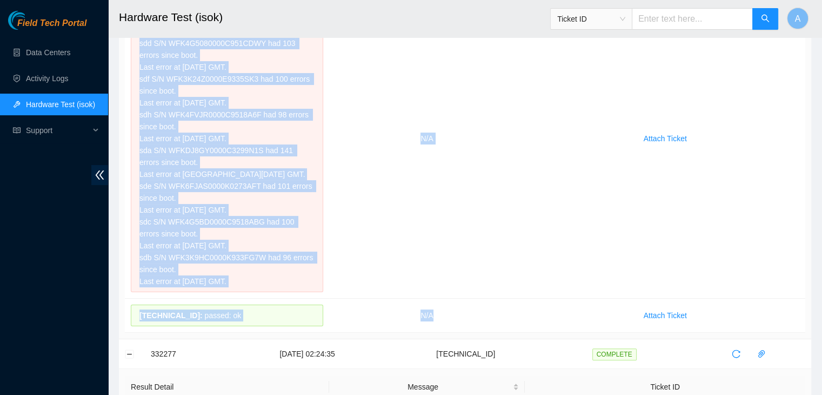
scroll to position [0, 0]
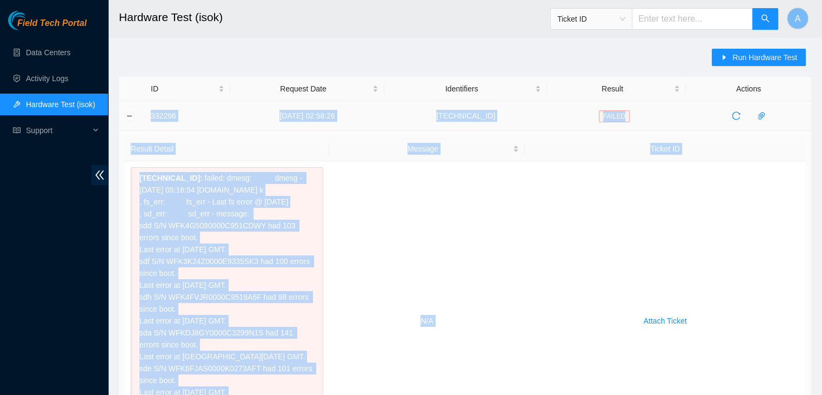
drag, startPoint x: 450, startPoint y: 230, endPoint x: 144, endPoint y: 116, distance: 326.3
copy tbody "332296 04-09-2025 02:58:26 23.36.67.47 FAILED Result Detail Message Ticket ID 2…"
click at [172, 127] on td "332296" at bounding box center [187, 116] width 85 height 30
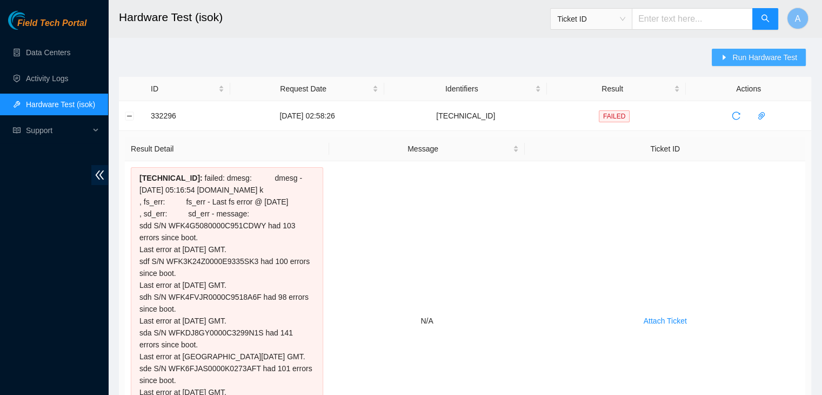
click at [745, 58] on span "Run Hardware Test" at bounding box center [764, 57] width 65 height 12
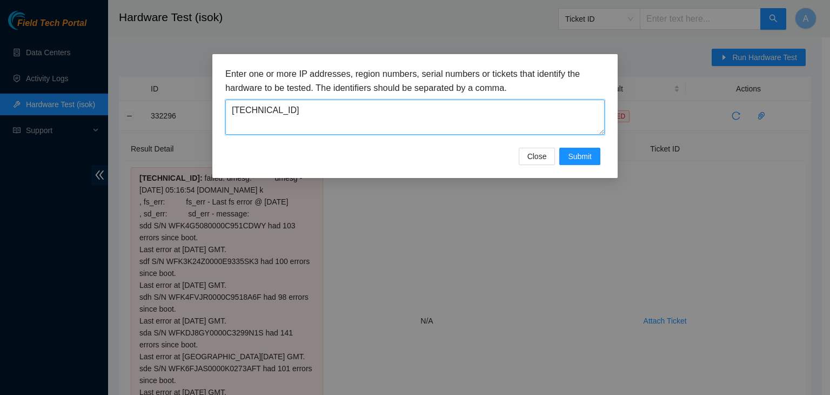
click at [514, 134] on textarea "23.36.67.47" at bounding box center [414, 116] width 379 height 35
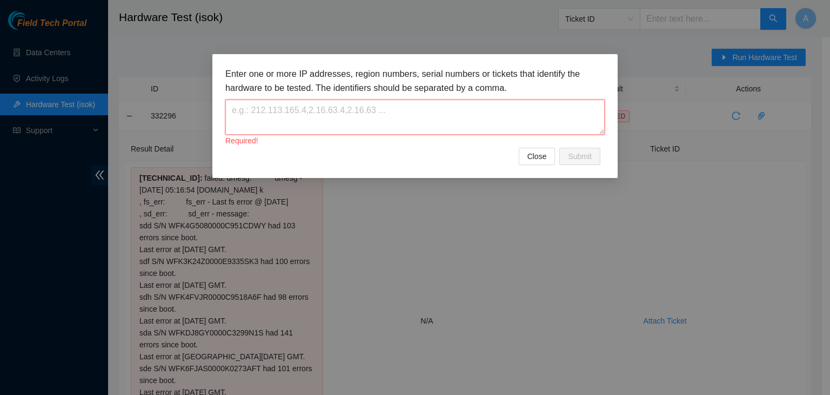
paste textarea "23.36.67.132"
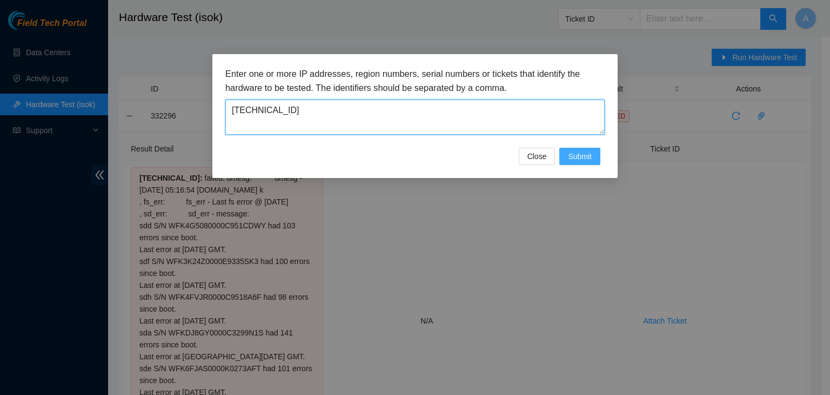
type textarea "23.36.67.132"
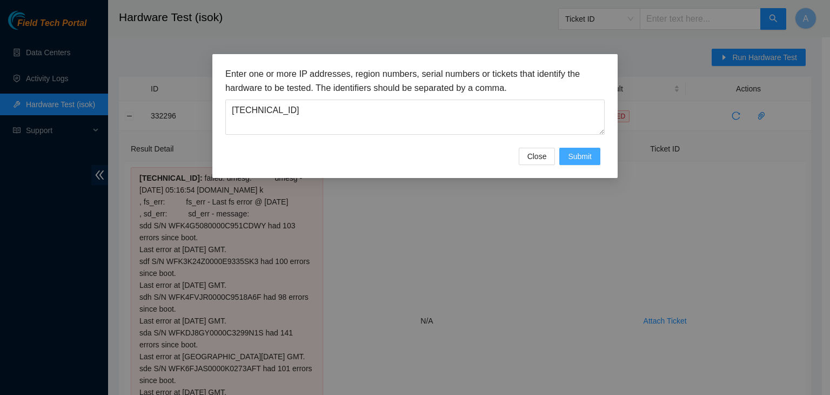
click at [571, 157] on span "Submit" at bounding box center [580, 156] width 24 height 12
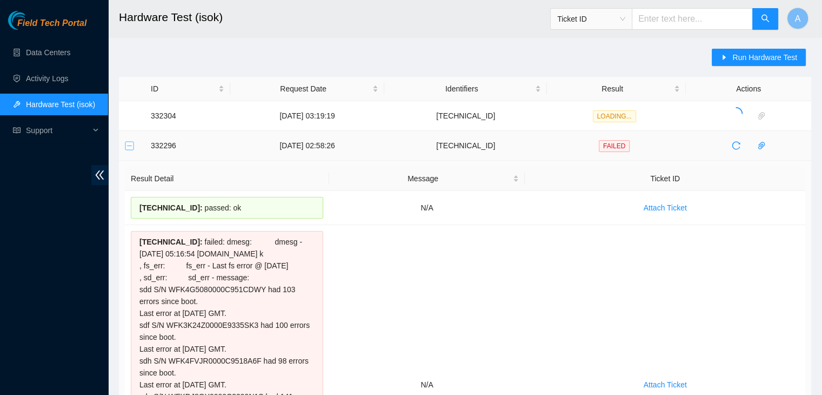
click at [133, 143] on button "Collapse row" at bounding box center [129, 145] width 9 height 9
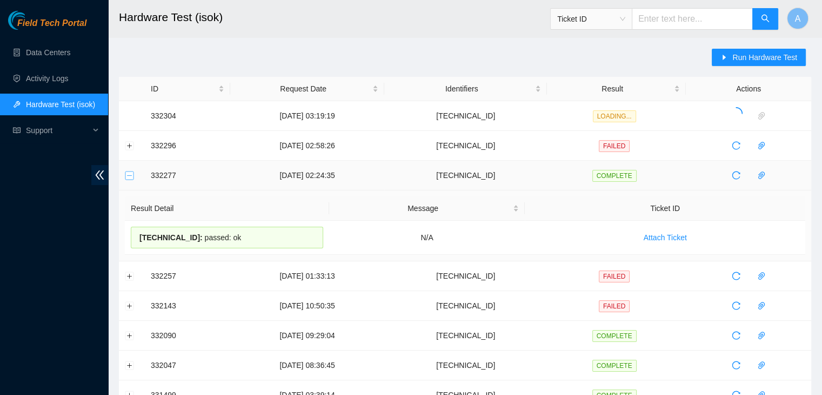
click at [134, 177] on button "Collapse row" at bounding box center [129, 175] width 9 height 9
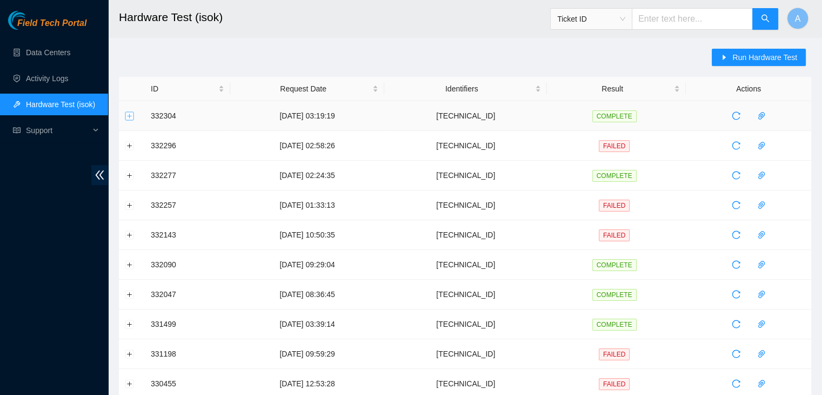
click at [133, 116] on button "Expand row" at bounding box center [129, 115] width 9 height 9
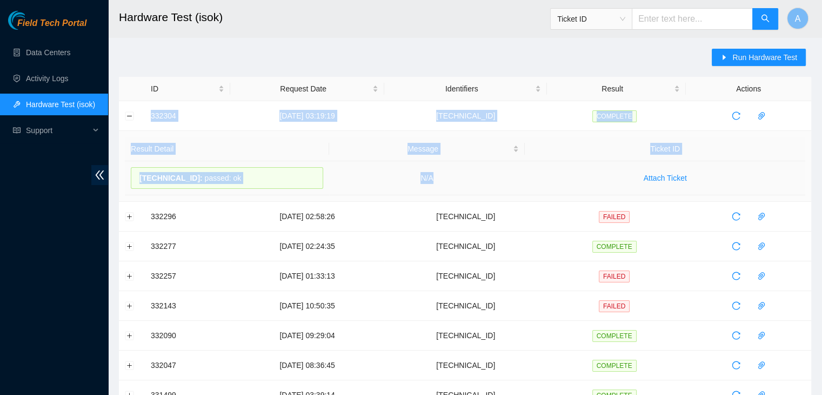
drag, startPoint x: 142, startPoint y: 116, endPoint x: 449, endPoint y: 163, distance: 311.1
copy tbody "332304 04-09-2025 03:19:19 23.36.67.132 COMPLETE Result Detail Message Ticket I…"
click at [449, 163] on td "N/A" at bounding box center [427, 178] width 196 height 34
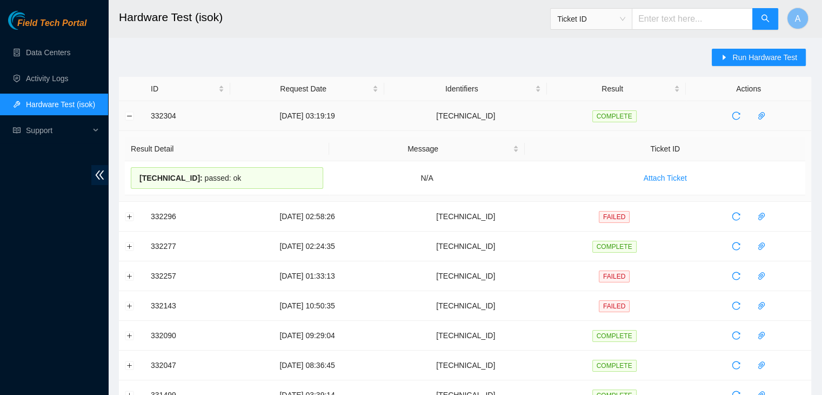
click at [132, 109] on td at bounding box center [132, 116] width 26 height 30
click at [130, 115] on button "Collapse row" at bounding box center [129, 115] width 9 height 9
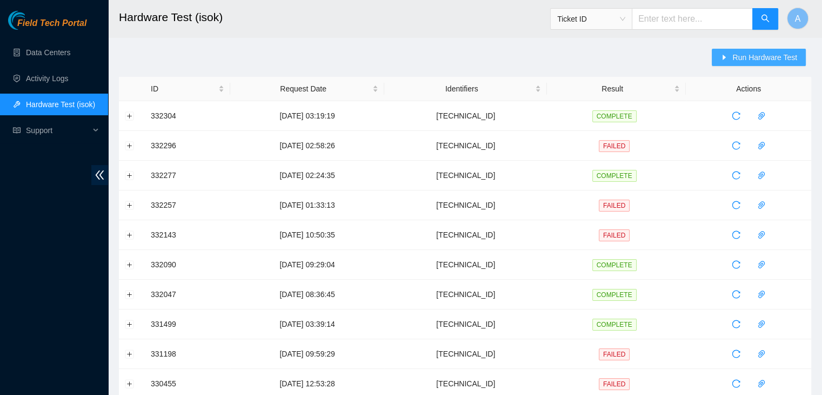
click at [753, 55] on span "Run Hardware Test" at bounding box center [764, 57] width 65 height 12
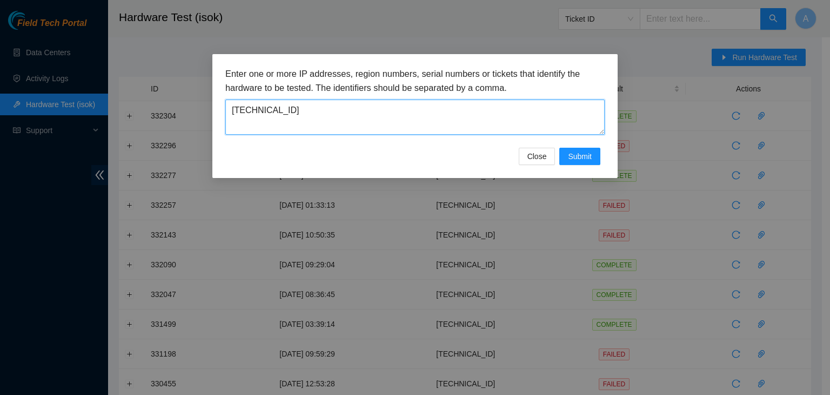
click at [464, 105] on textarea "23.36.67.132" at bounding box center [414, 116] width 379 height 35
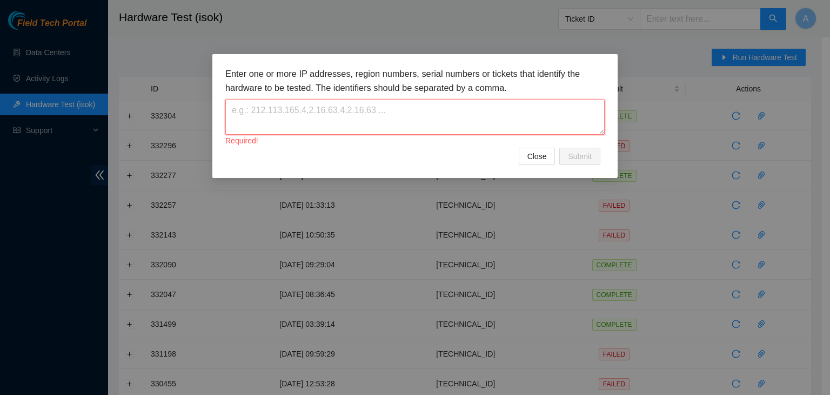
paste textarea "23.35.96.31"
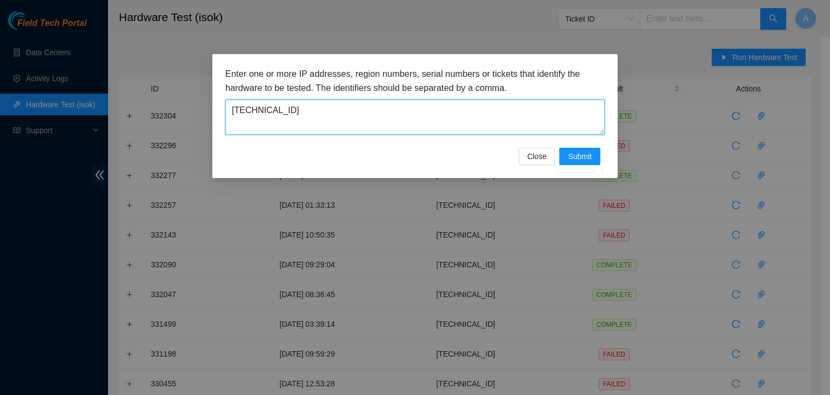
type textarea "23.35.96.31"
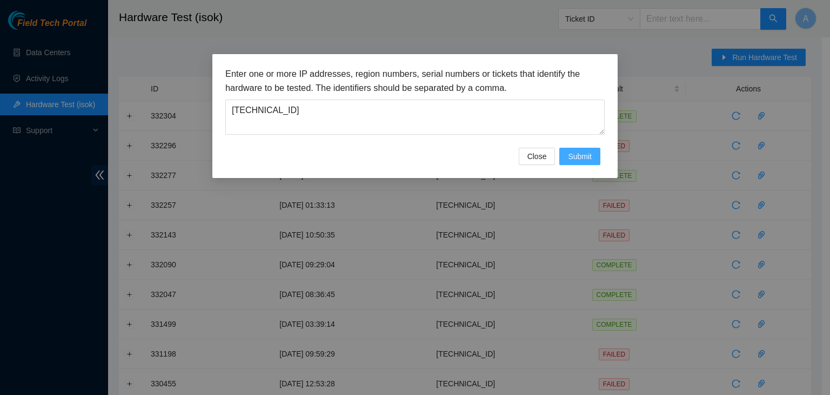
click at [590, 154] on span "Submit" at bounding box center [580, 156] width 24 height 12
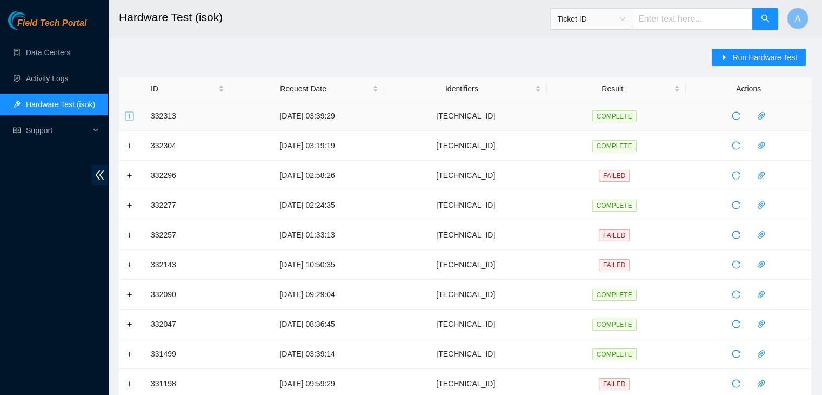
click at [130, 116] on button "Expand row" at bounding box center [129, 115] width 9 height 9
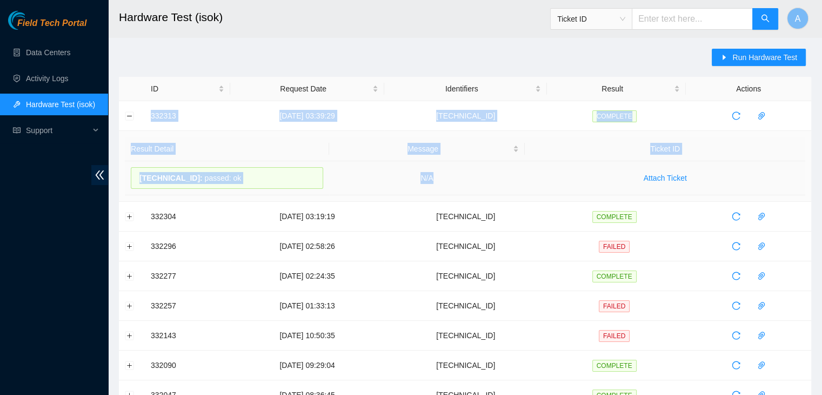
drag, startPoint x: 142, startPoint y: 115, endPoint x: 476, endPoint y: 187, distance: 341.3
copy tbody "332313 04-09-2025 03:39:29 23.35.96.31 COMPLETE Result Detail Message Ticket ID…"
click at [476, 187] on td "N/A" at bounding box center [427, 178] width 196 height 34
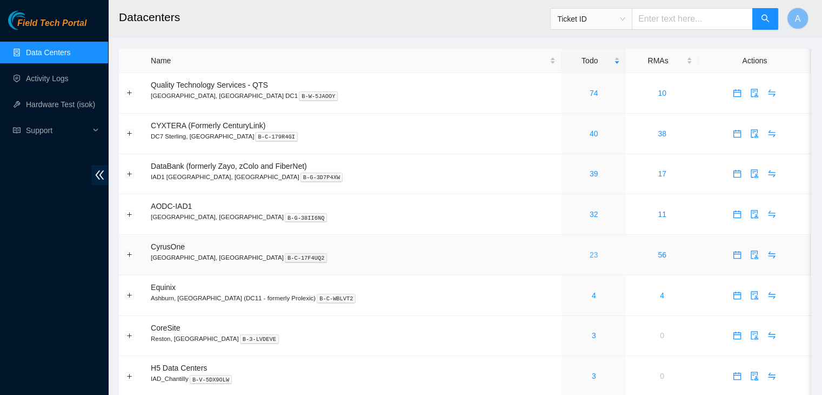
click at [590, 253] on link "23" at bounding box center [594, 254] width 9 height 9
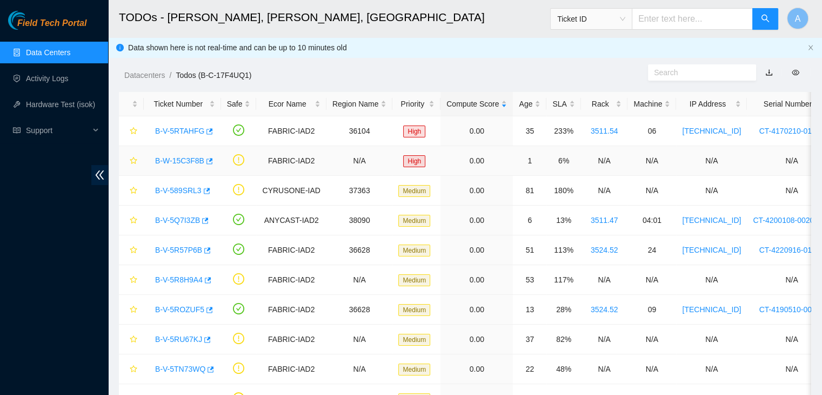
click at [186, 161] on link "B-W-15C3F8B" at bounding box center [179, 160] width 49 height 9
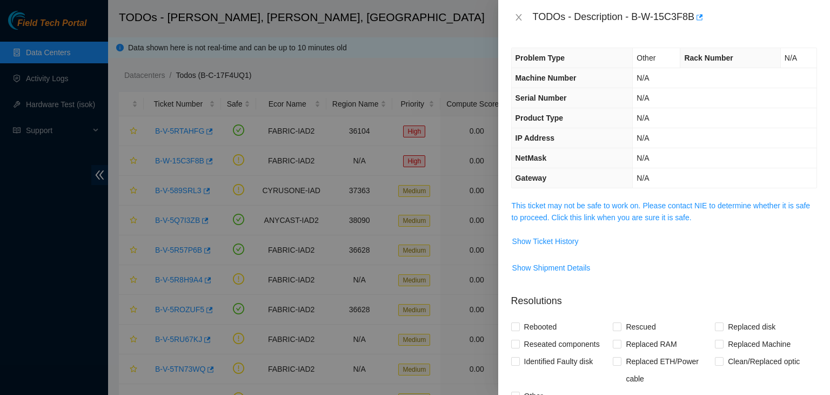
click at [525, 223] on td "This ticket may not be safe to work on. Please contact NIE to determine whether…" at bounding box center [664, 215] width 306 height 33
click at [556, 212] on link "This ticket may not be safe to work on. Please contact NIE to determine whether…" at bounding box center [661, 211] width 298 height 21
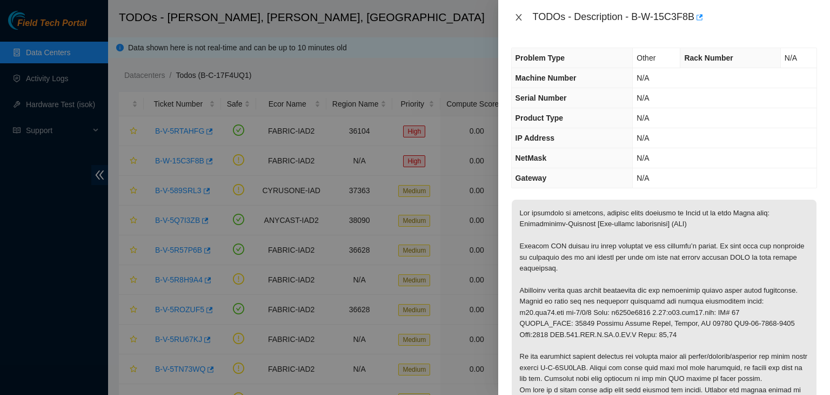
click at [523, 17] on icon "close" at bounding box center [519, 17] width 9 height 9
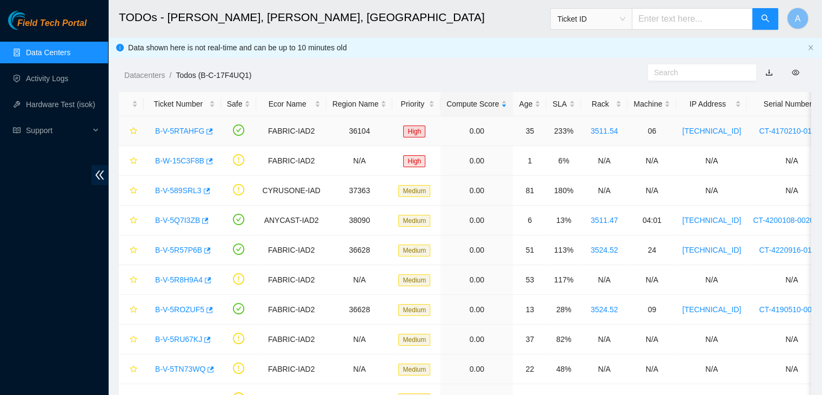
click at [188, 131] on link "B-V-5RTAHFG" at bounding box center [179, 130] width 49 height 9
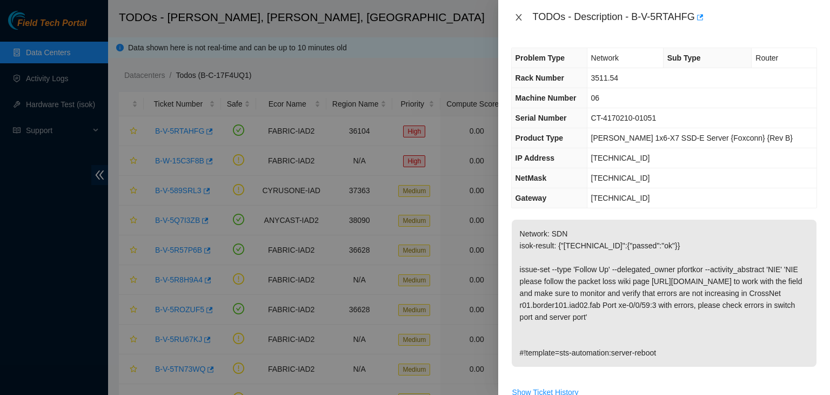
click at [517, 17] on icon "close" at bounding box center [519, 17] width 9 height 9
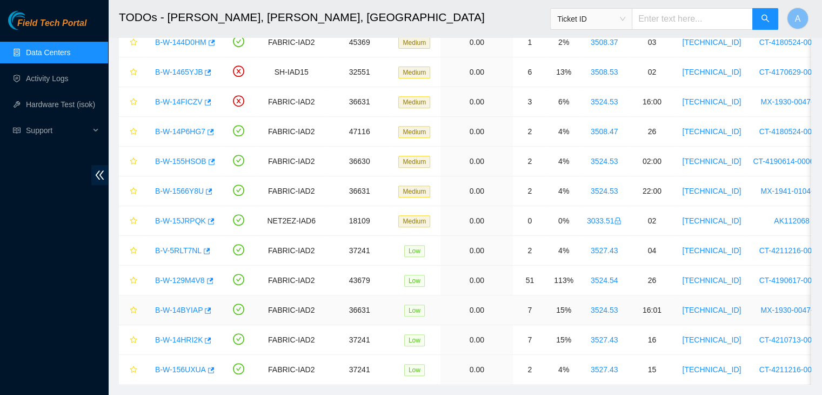
scroll to position [444, 0]
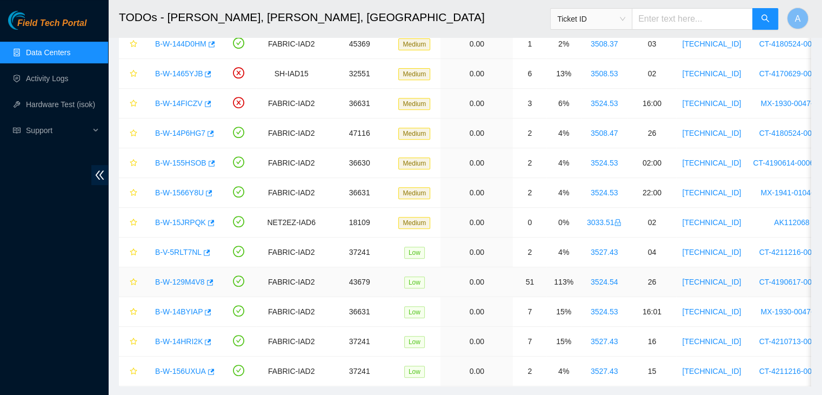
click at [169, 277] on link "B-W-129M4V8" at bounding box center [180, 281] width 50 height 9
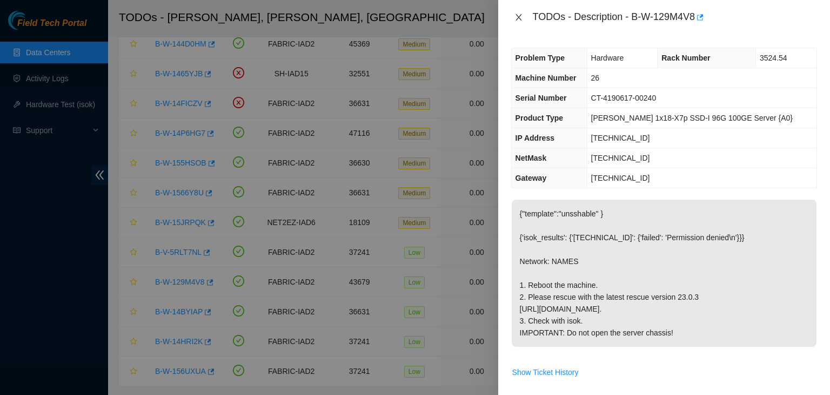
click at [515, 17] on icon "close" at bounding box center [519, 17] width 9 height 9
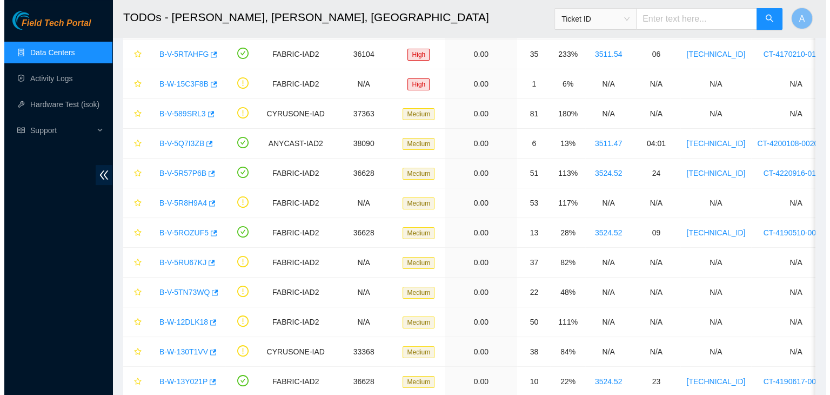
scroll to position [76, 0]
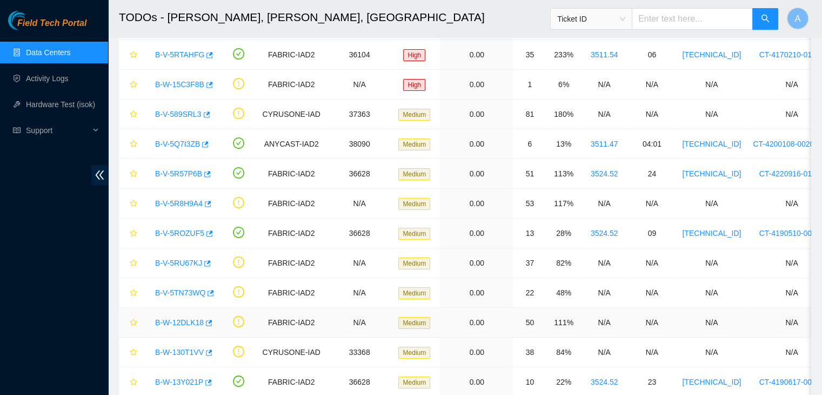
click at [191, 318] on link "B-W-12DLK18" at bounding box center [179, 322] width 49 height 9
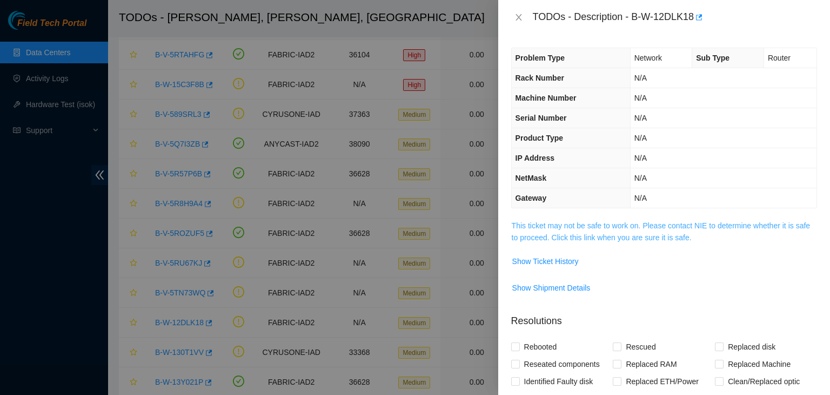
click at [588, 241] on link "This ticket may not be safe to work on. Please contact NIE to determine whether…" at bounding box center [661, 231] width 298 height 21
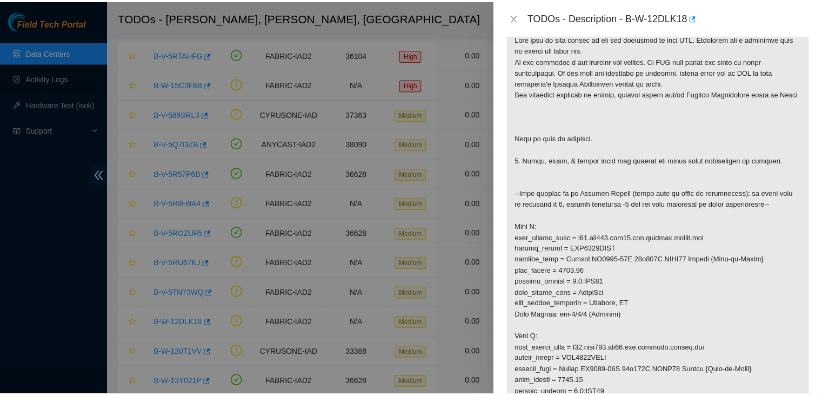
scroll to position [195, 0]
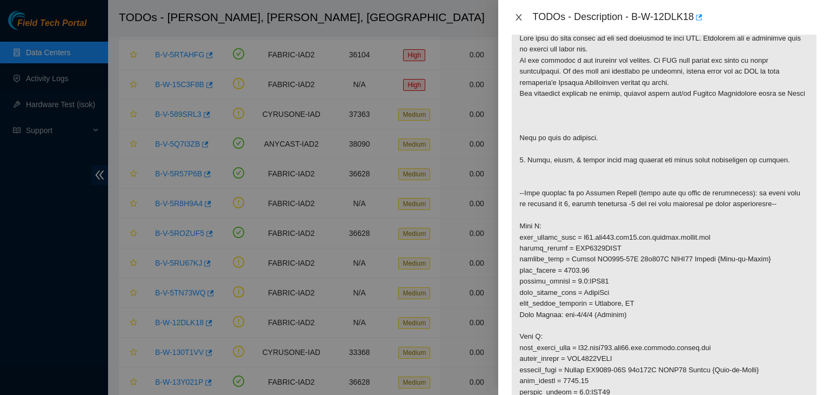
click at [521, 16] on icon "close" at bounding box center [519, 17] width 9 height 9
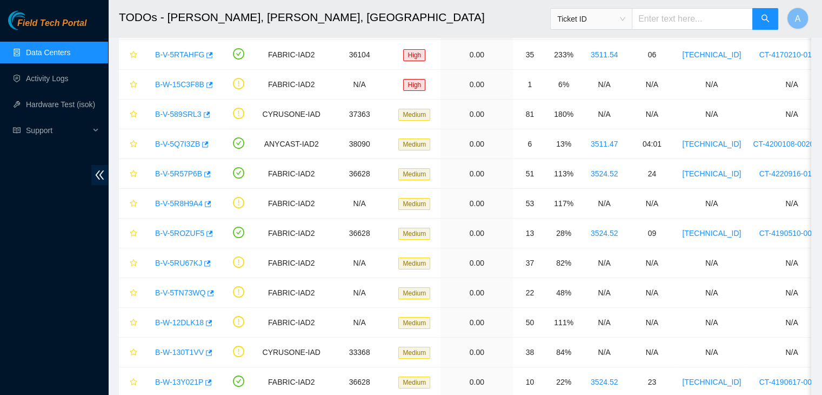
scroll to position [226, 0]
click at [56, 76] on link "Activity Logs" at bounding box center [47, 78] width 43 height 9
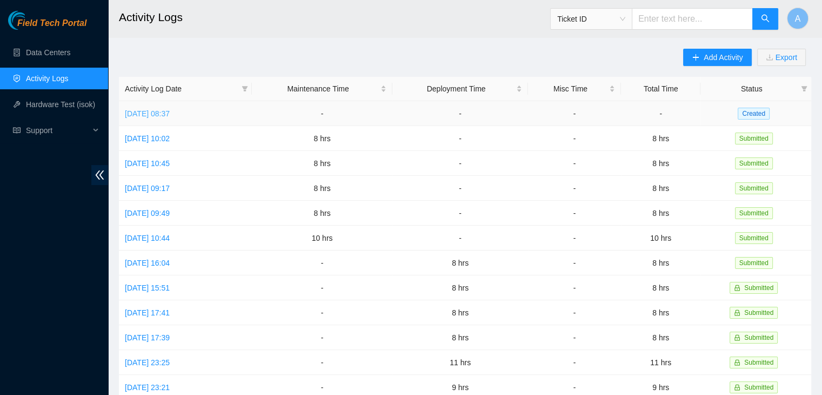
click at [170, 112] on link "[DATE] 08:37" at bounding box center [147, 113] width 45 height 9
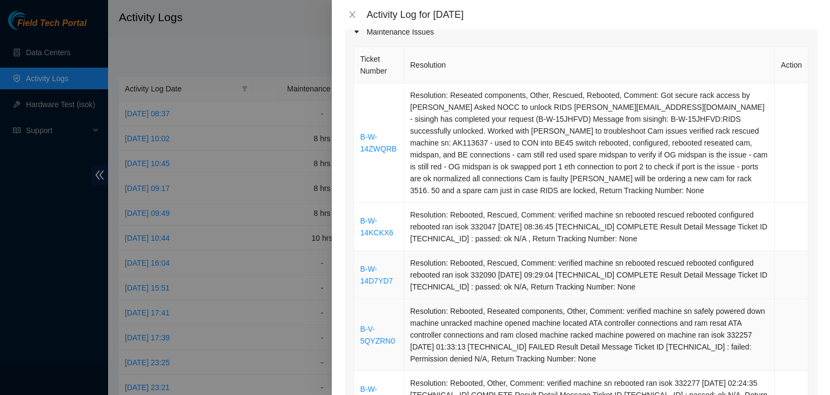
scroll to position [171, 0]
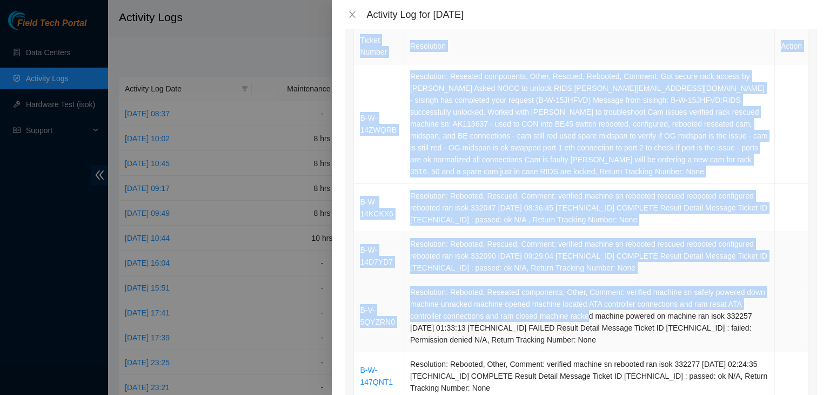
drag, startPoint x: 358, startPoint y: 210, endPoint x: 580, endPoint y: 293, distance: 237.0
click at [580, 293] on table "Ticket Number Resolution Action B-W-14ZWQRB Resolution: Reseated components, Ot…" at bounding box center [581, 369] width 455 height 683
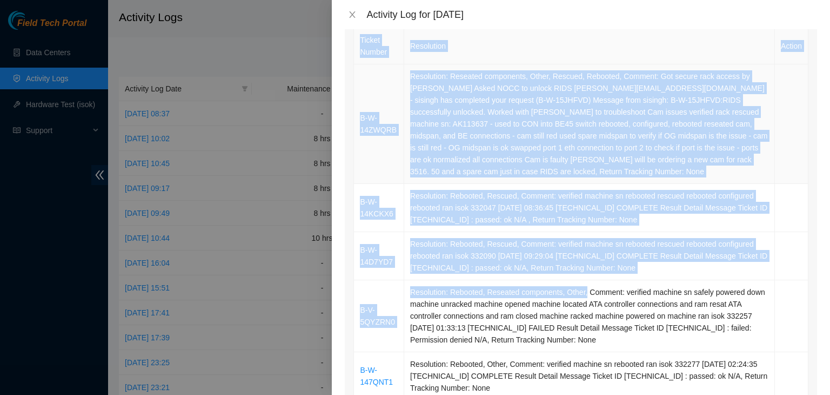
click at [461, 115] on td "Resolution: Reseated components, Other, Rescued, Rebooted, Comment: Got secure …" at bounding box center [589, 123] width 371 height 119
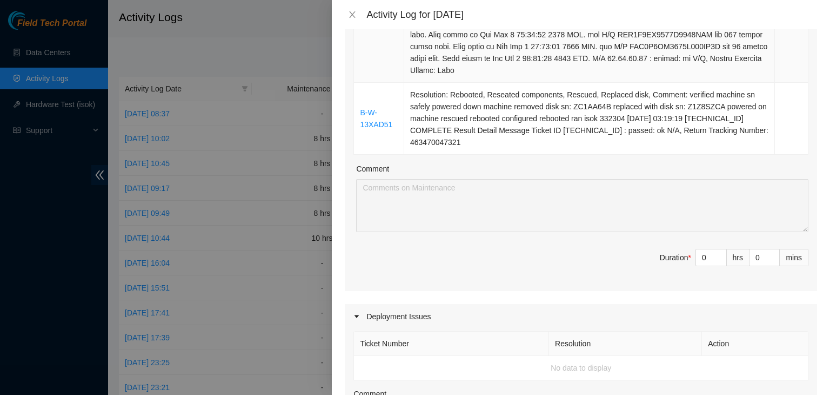
scroll to position [641, 0]
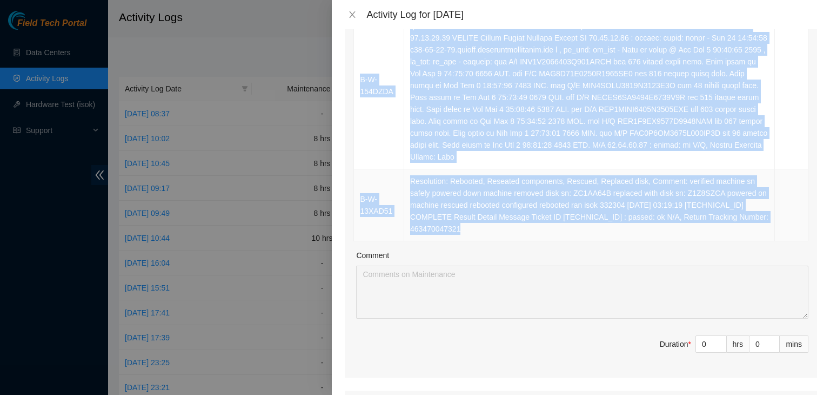
drag, startPoint x: 359, startPoint y: 38, endPoint x: 736, endPoint y: 237, distance: 425.8
copy table "Ticket Number Resolution Action B-W-14ZWQRB Resolution: Reseated components, Ot…"
click at [736, 237] on td "Resolution: Rebooted, Reseated components, Rescued, Replaced disk, Comment: ver…" at bounding box center [589, 205] width 371 height 72
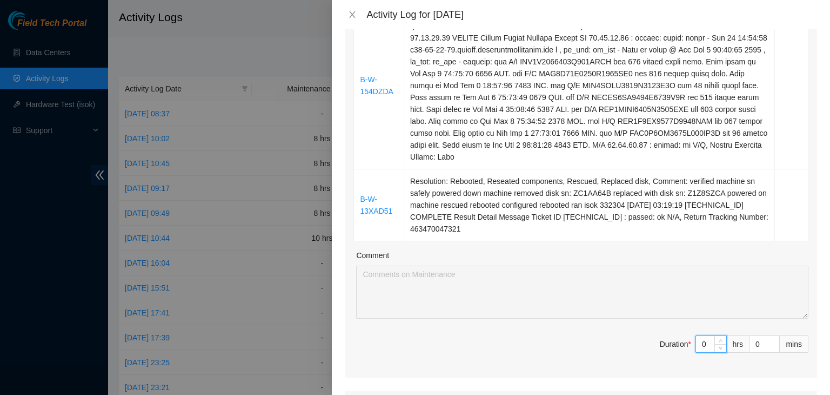
click at [703, 344] on input "0" at bounding box center [711, 344] width 30 height 16
type input "8"
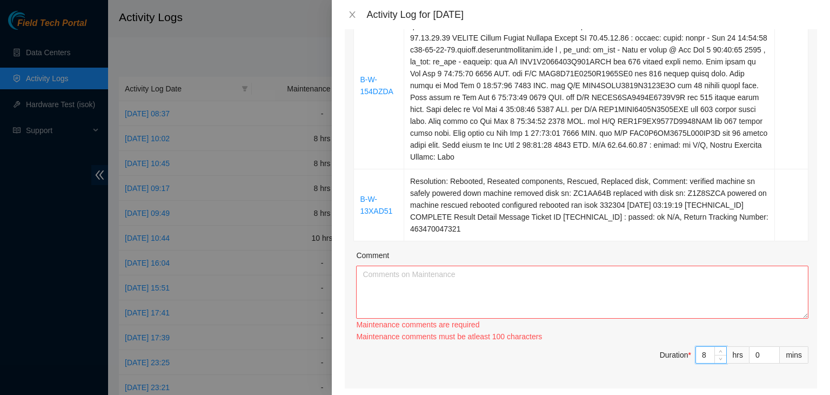
type input "8"
click at [690, 289] on textarea "Comment" at bounding box center [582, 291] width 452 height 53
paste textarea "Ticket Number Resolution Action B-W-14ZWQRB Resolution: Reseated components, Ot…"
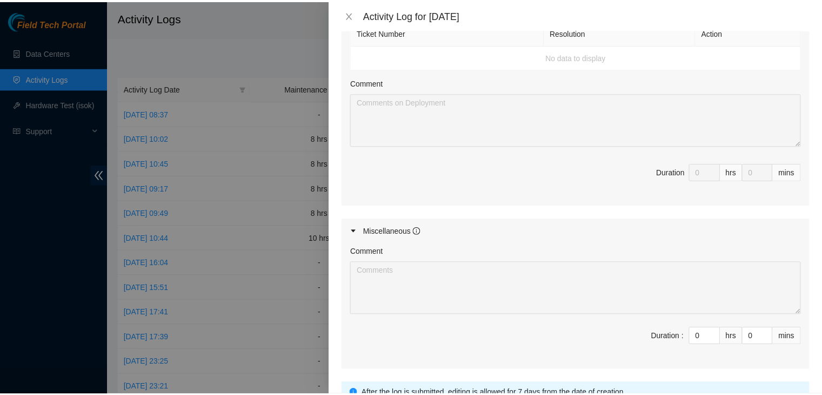
scroll to position [1127, 0]
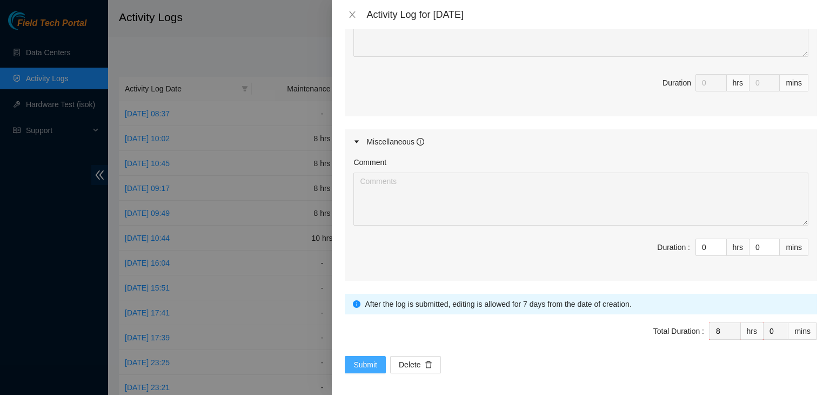
type textarea "Ticket Number Resolution Action B-W-14ZWQRB Resolution: Reseated components, Ot…"
click at [371, 358] on span "Submit" at bounding box center [365, 364] width 24 height 12
